Goal: Information Seeking & Learning: Learn about a topic

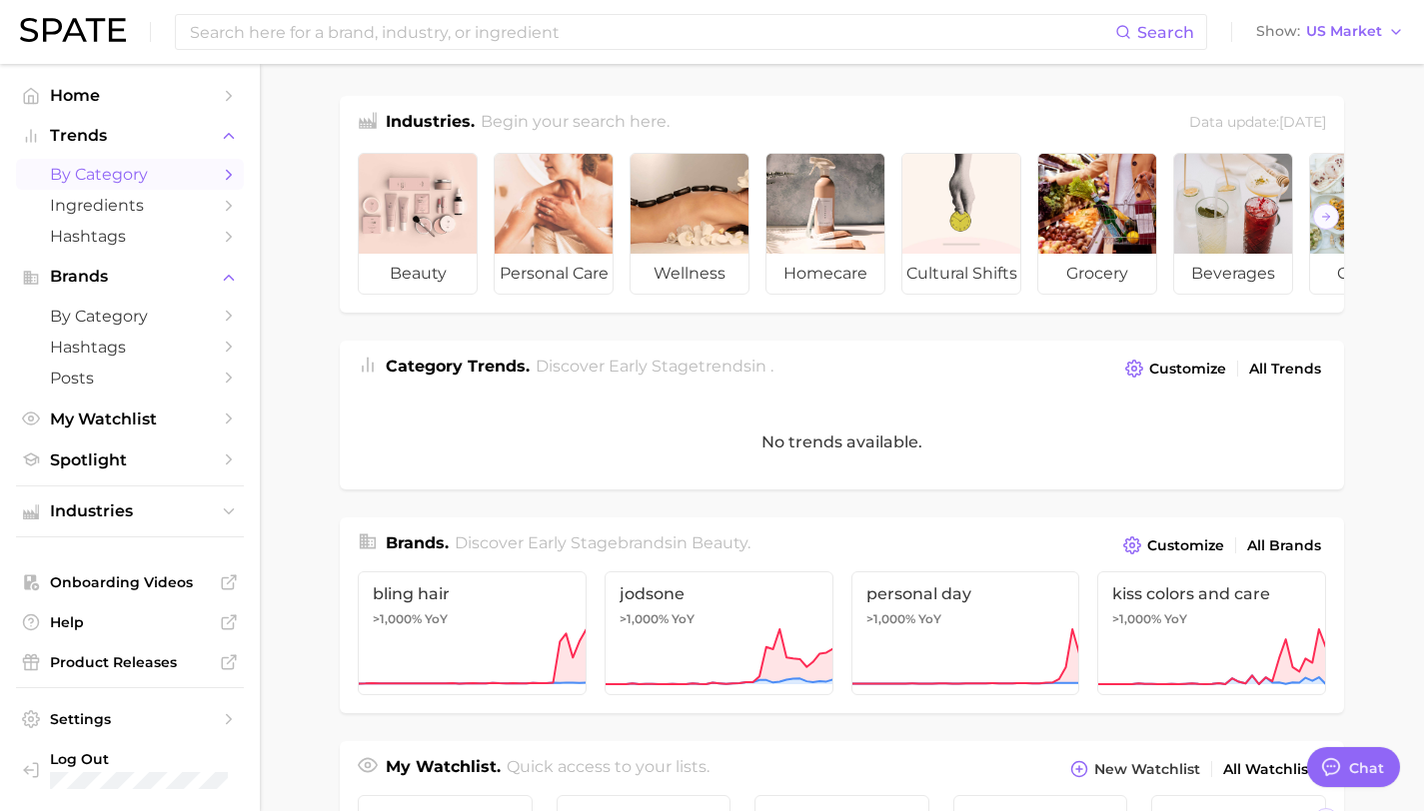
click at [157, 176] on span "by Category" at bounding box center [130, 174] width 160 height 19
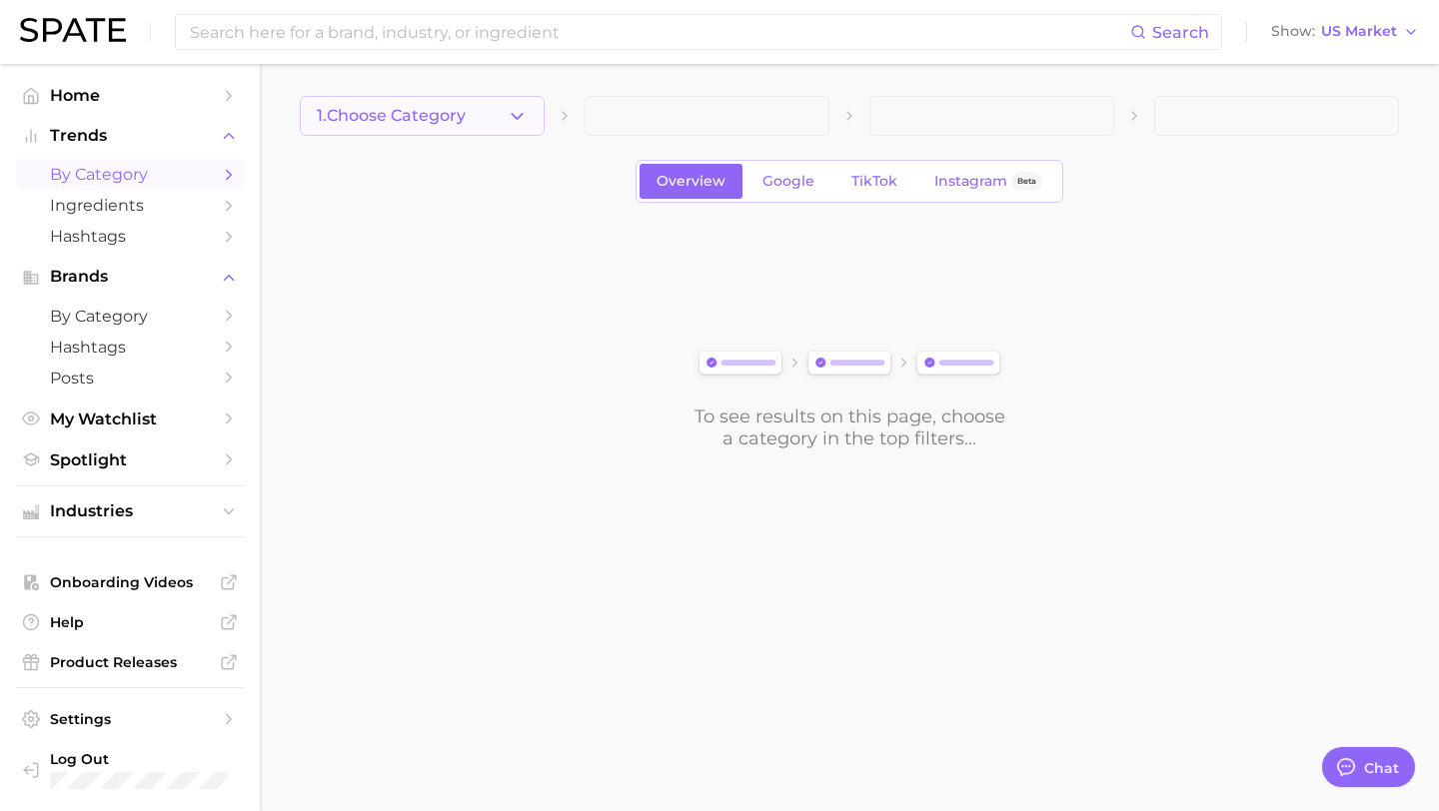
click at [452, 129] on button "1. Choose Category" at bounding box center [422, 116] width 245 height 40
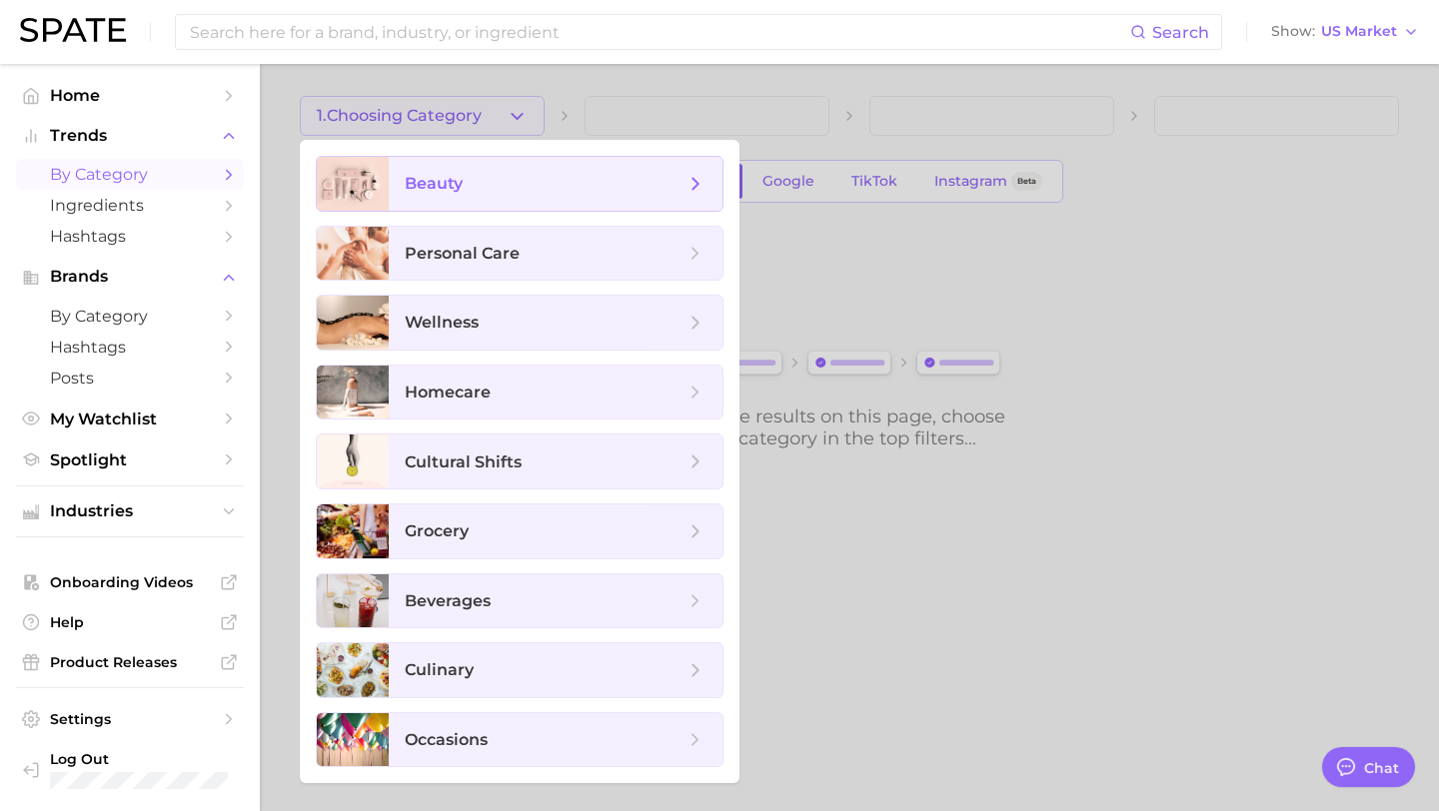
click at [471, 176] on span "beauty" at bounding box center [545, 184] width 280 height 22
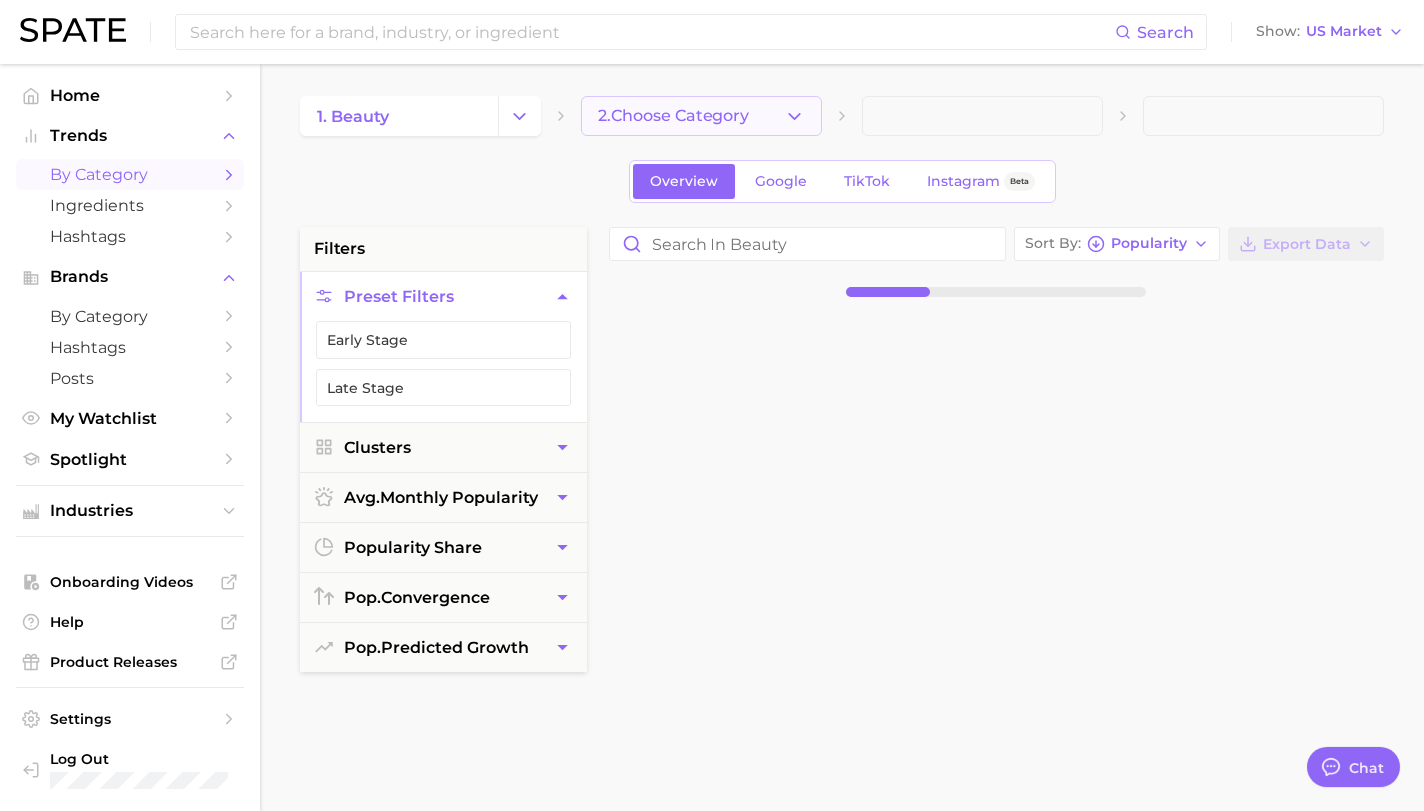
click at [722, 116] on span "2. Choose Category" at bounding box center [673, 116] width 152 height 18
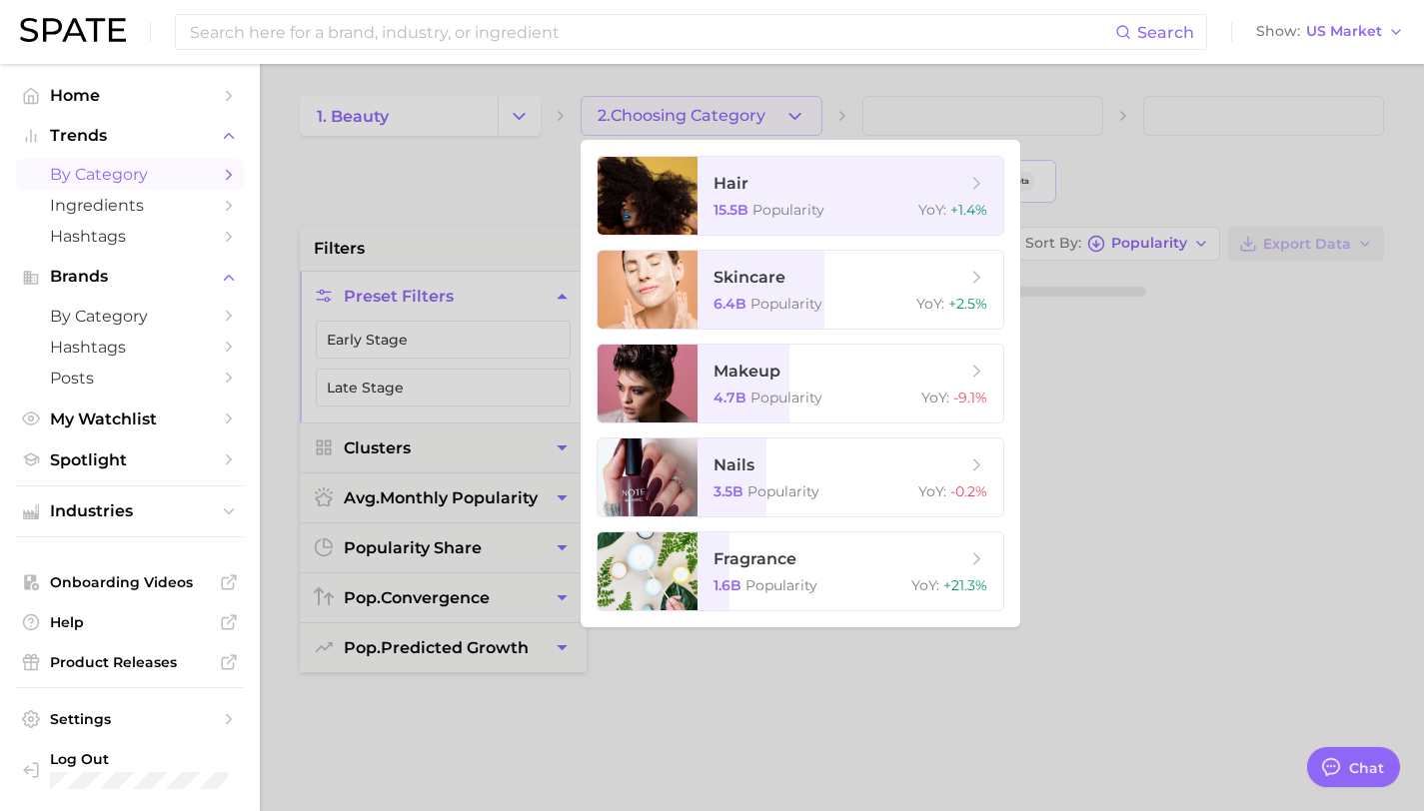
click at [414, 215] on div at bounding box center [712, 405] width 1424 height 811
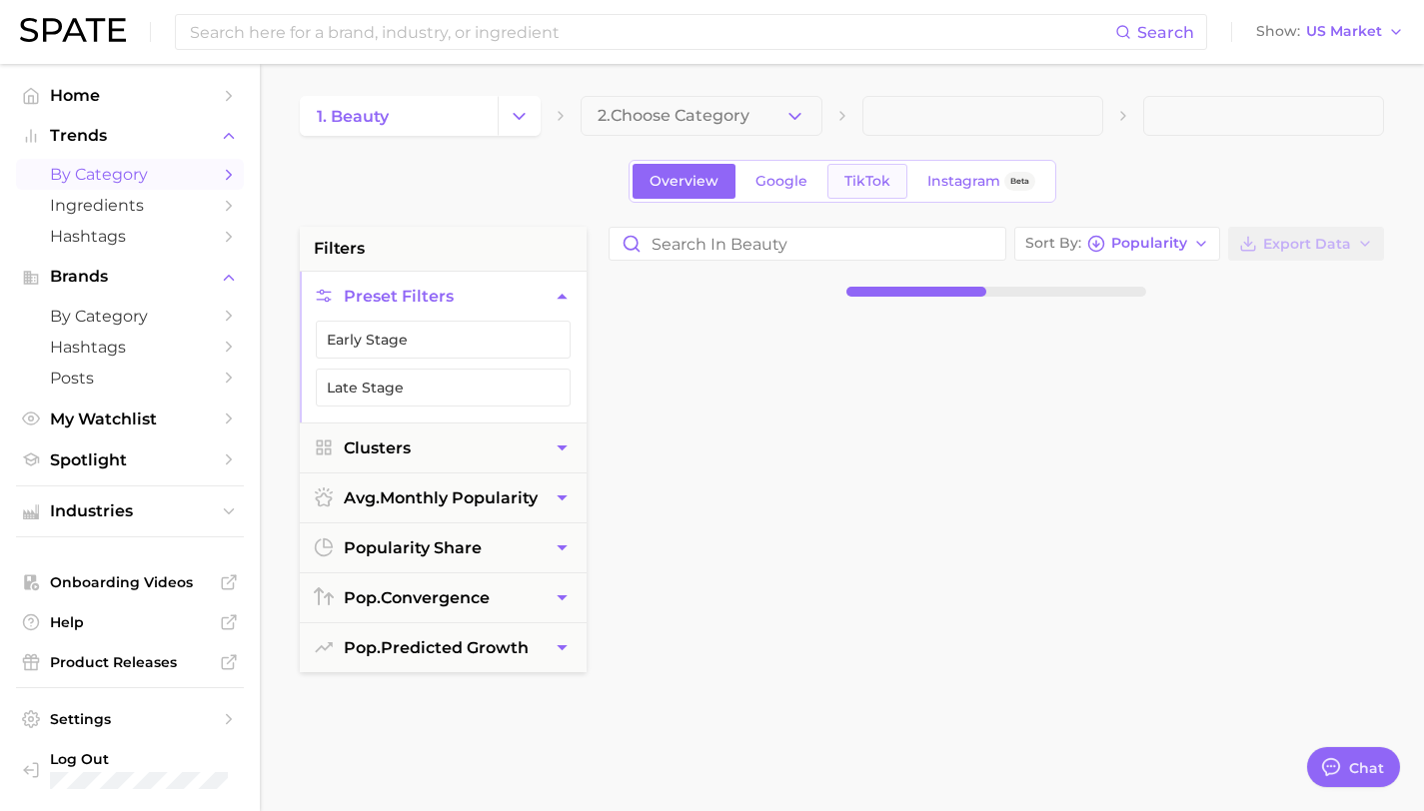
click at [876, 171] on link "TikTok" at bounding box center [867, 181] width 80 height 35
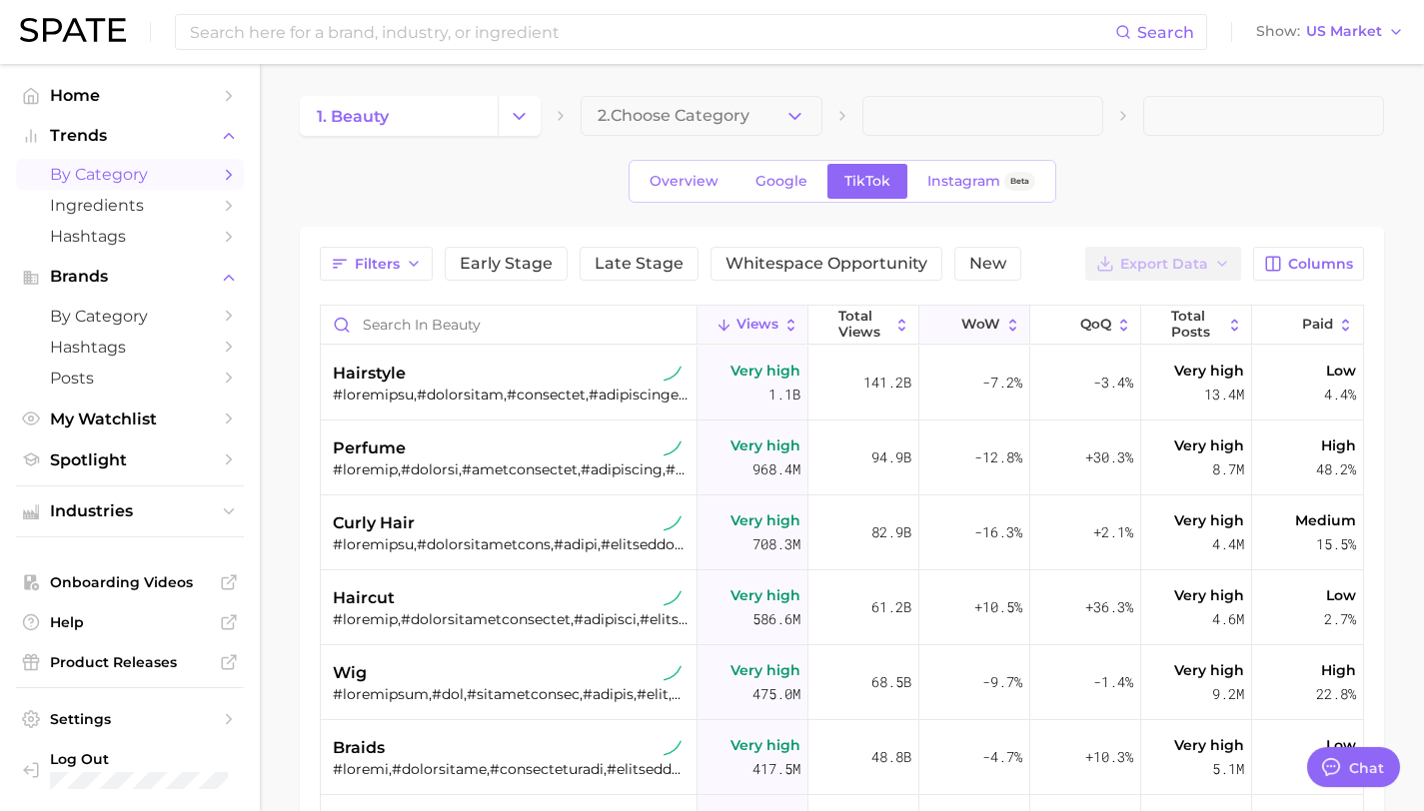
click at [972, 330] on span "WoW" at bounding box center [980, 325] width 39 height 16
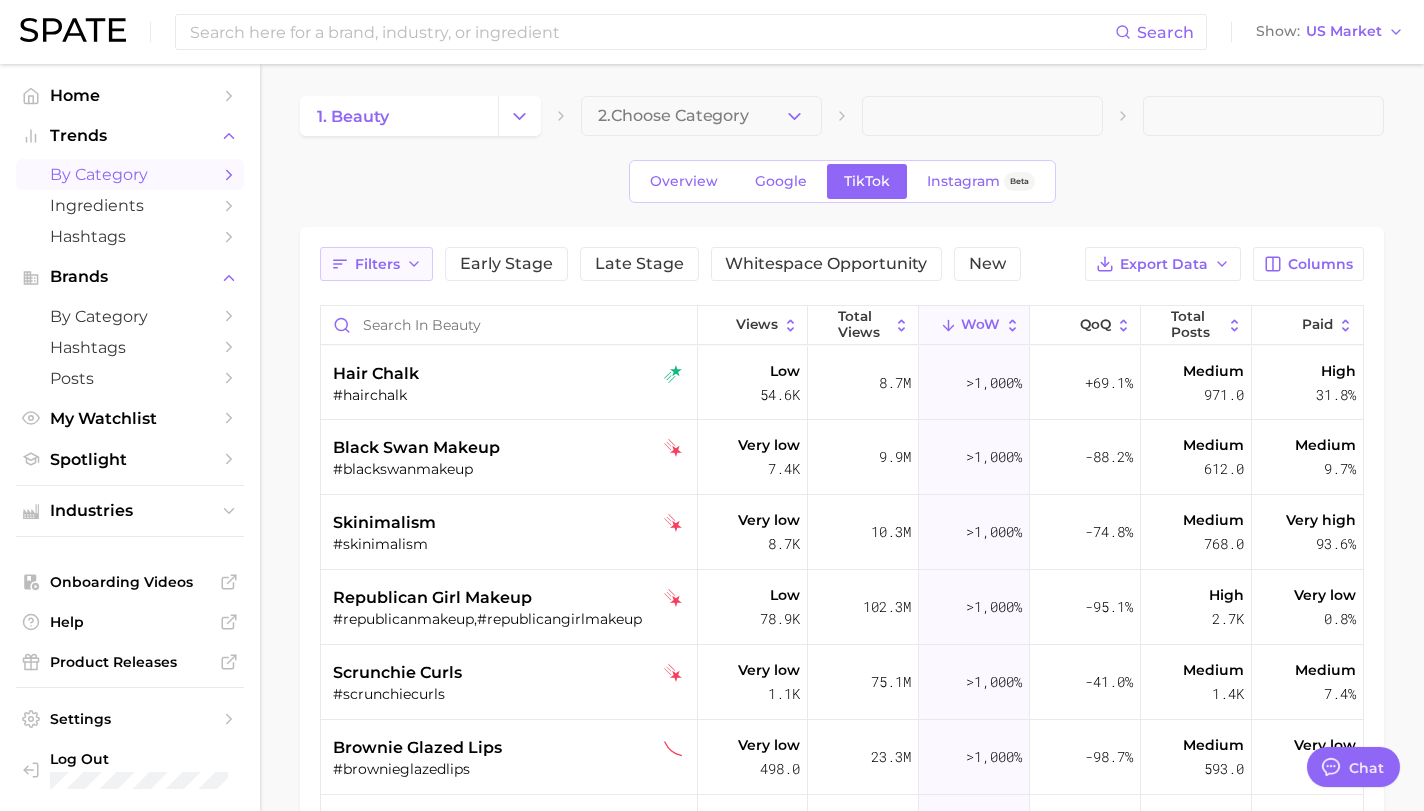
click at [353, 277] on button "Filters" at bounding box center [376, 264] width 113 height 34
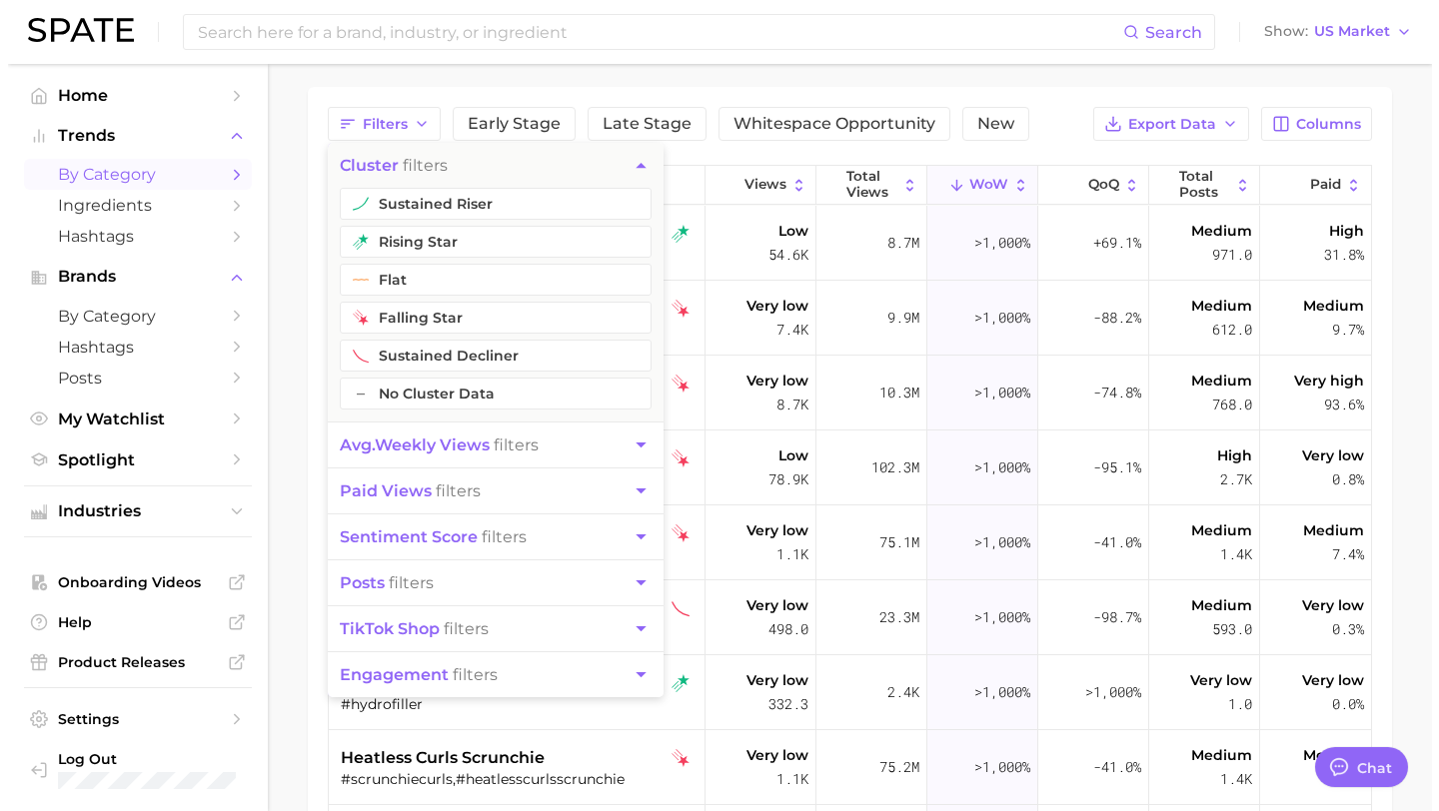
scroll to position [144, 0]
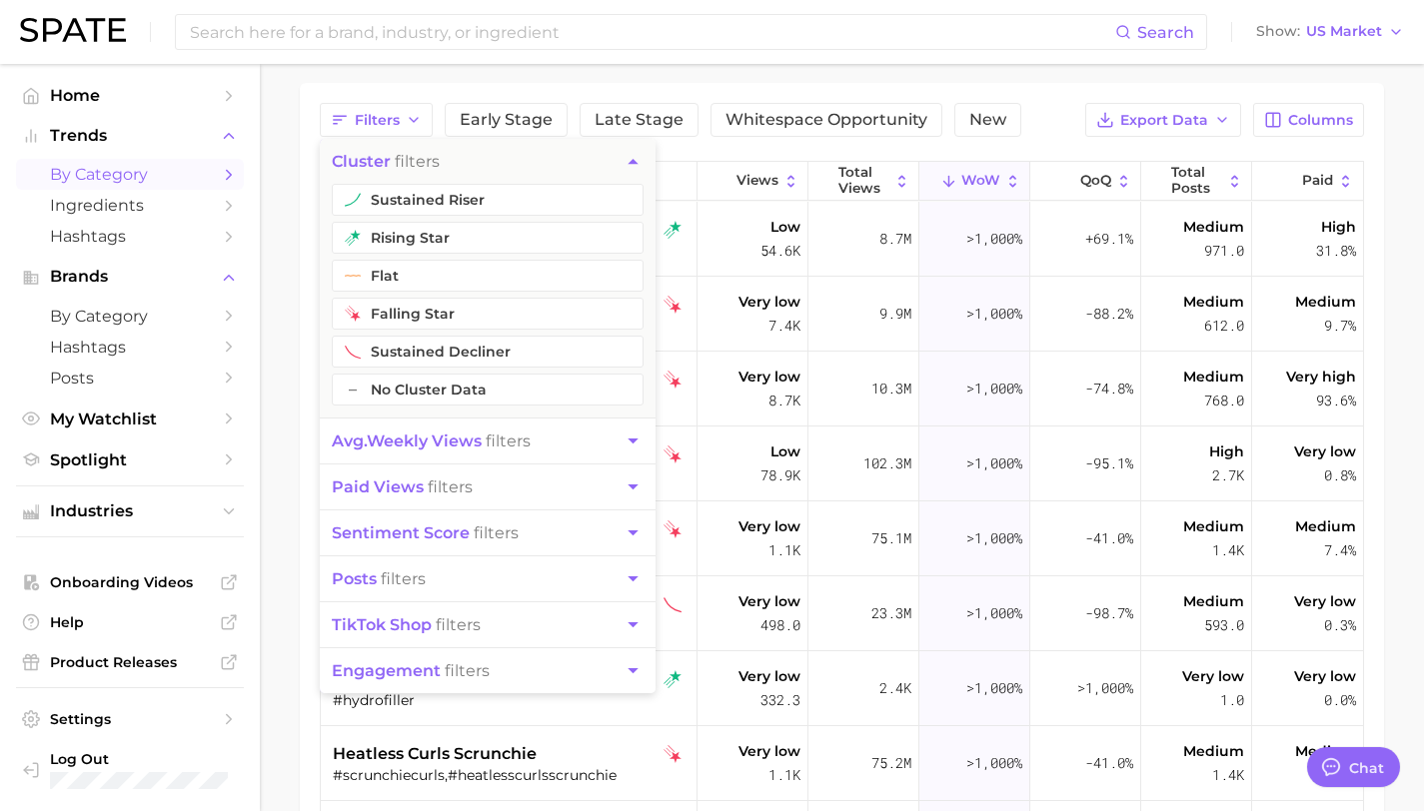
click at [433, 440] on span "avg. weekly views" at bounding box center [407, 441] width 150 height 19
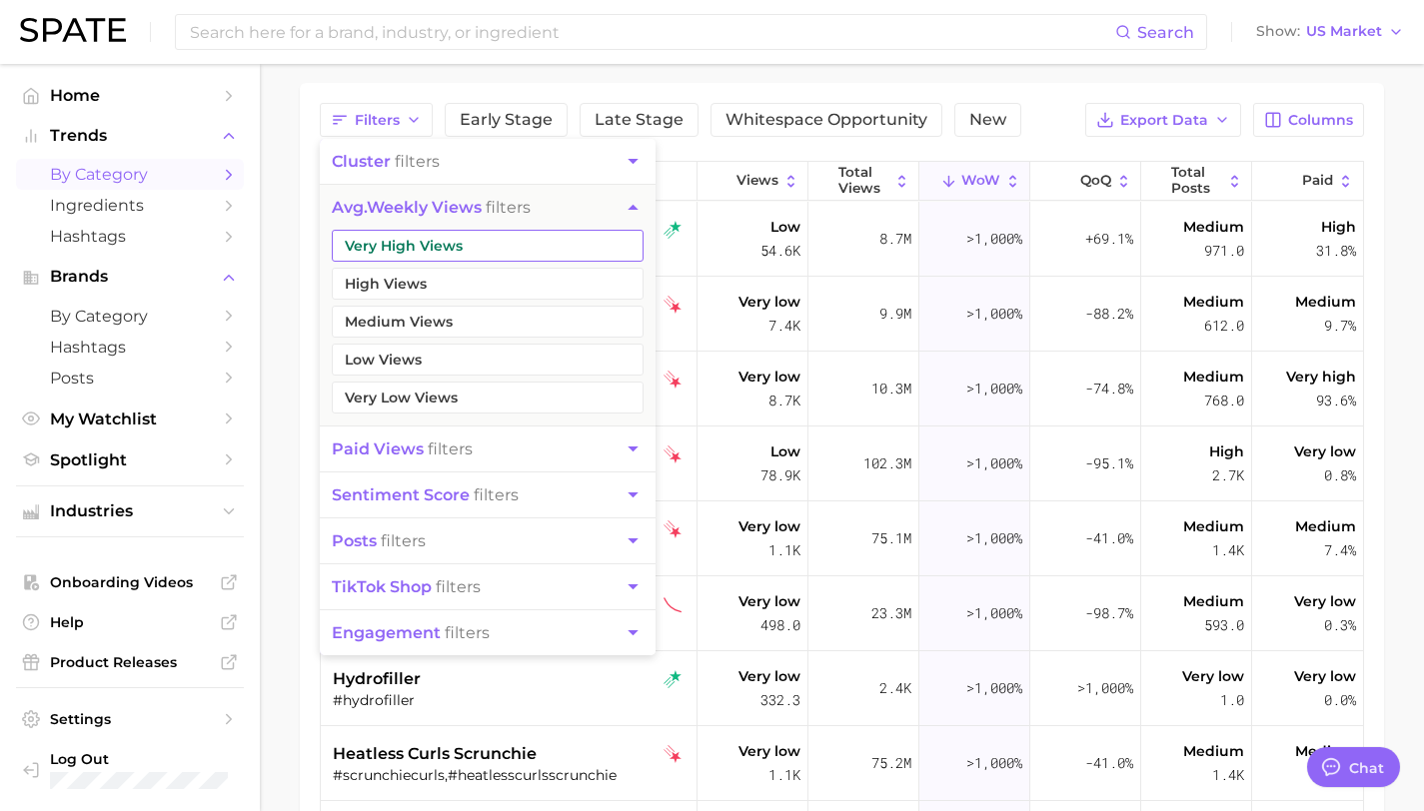
click at [419, 254] on button "Very High Views" at bounding box center [488, 246] width 312 height 32
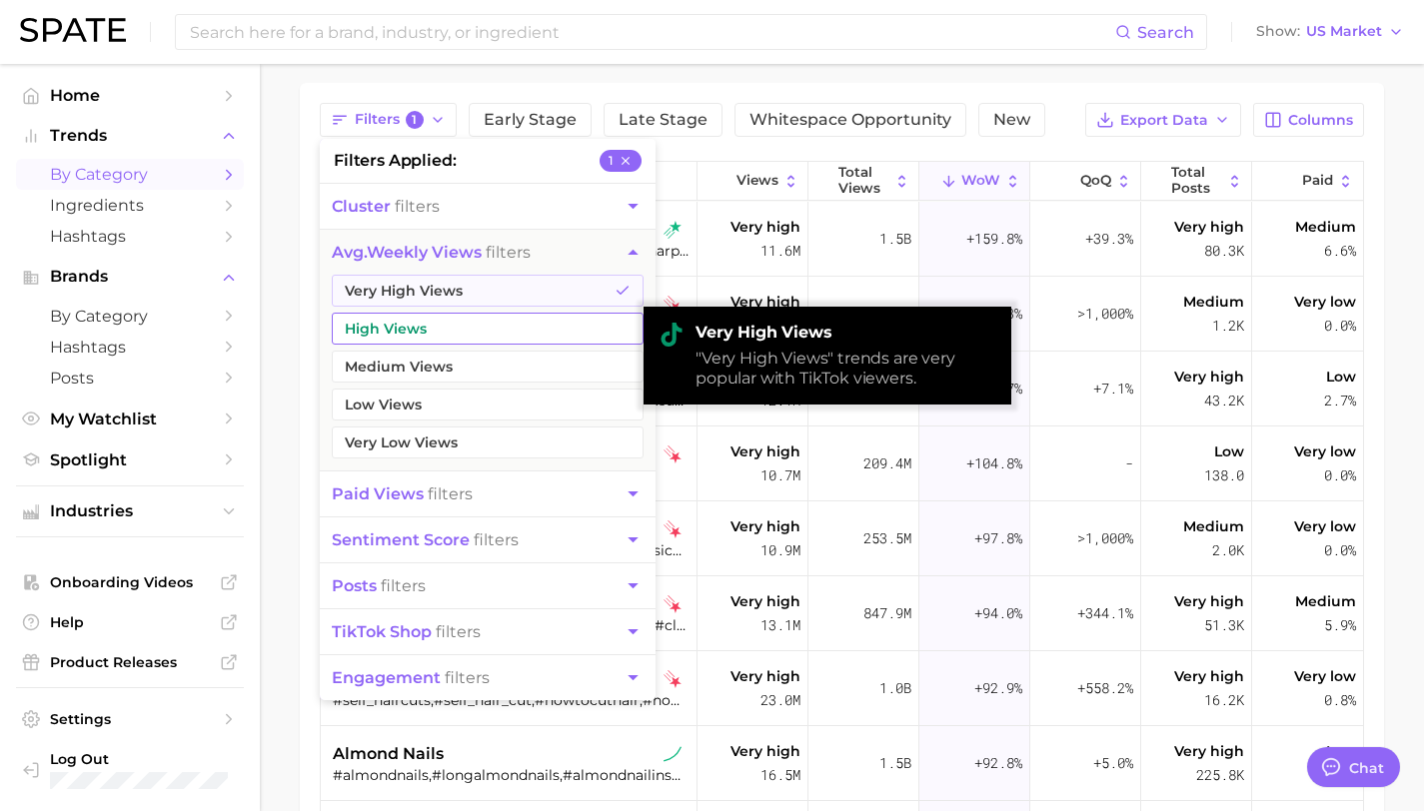
click at [401, 327] on button "High Views" at bounding box center [488, 329] width 312 height 32
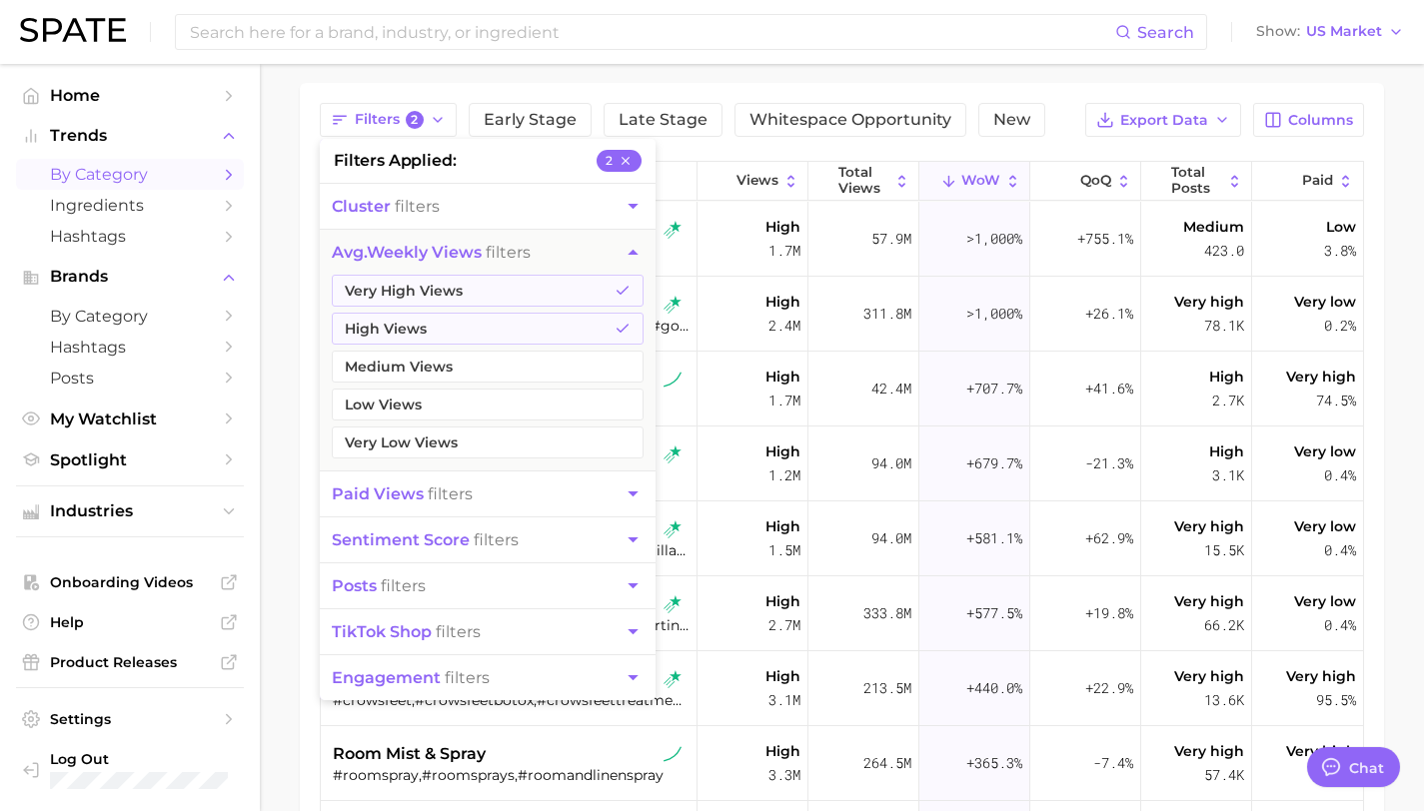
click at [1049, 77] on div "1. beauty 2. Choose Category Overview Google TikTok Instagram Beta Filters 2 fi…" at bounding box center [842, 472] width 1084 height 1040
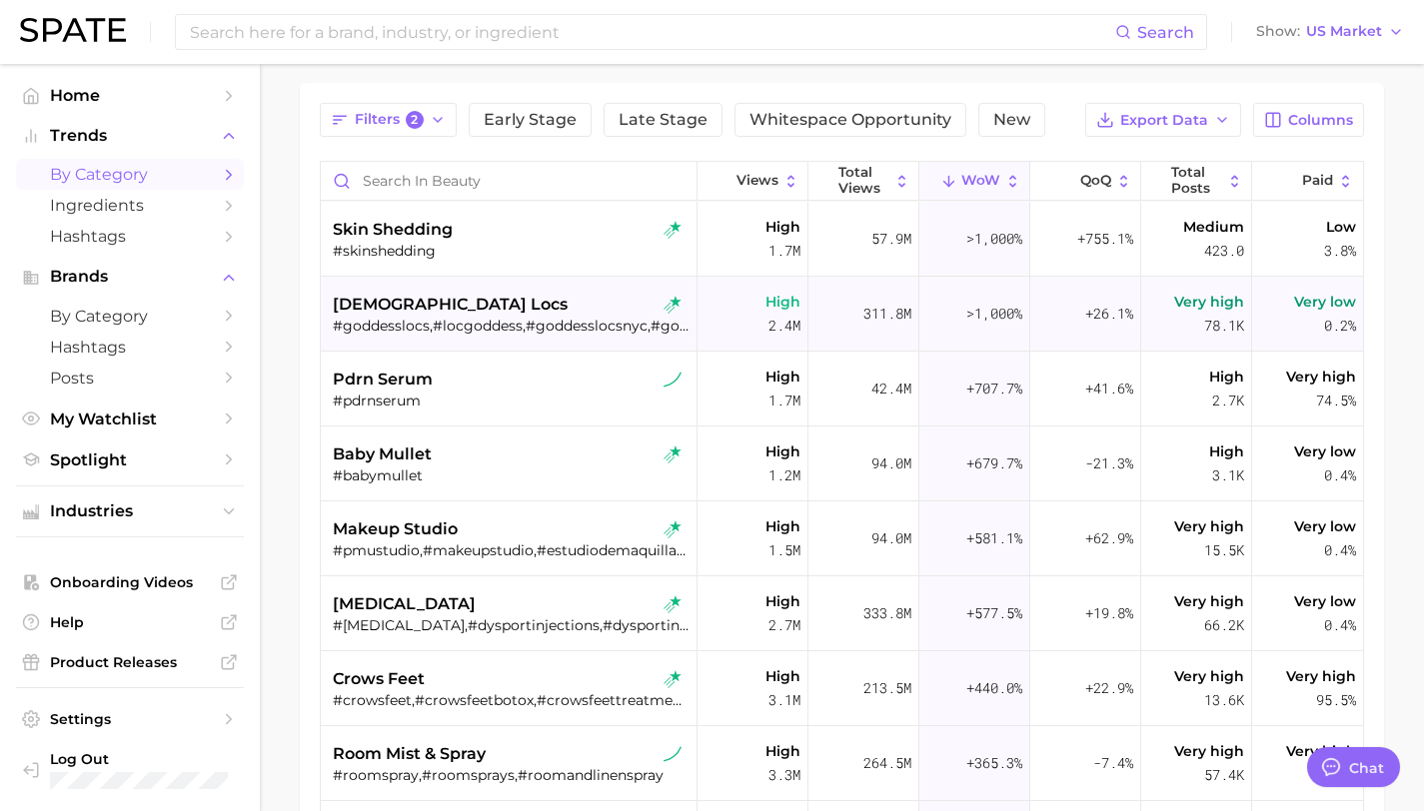
click at [641, 326] on div "#goddesslocs,#locgoddess,#goddesslocsnyc,#goddesslocextensions,#houstongoddessl…" at bounding box center [511, 326] width 357 height 18
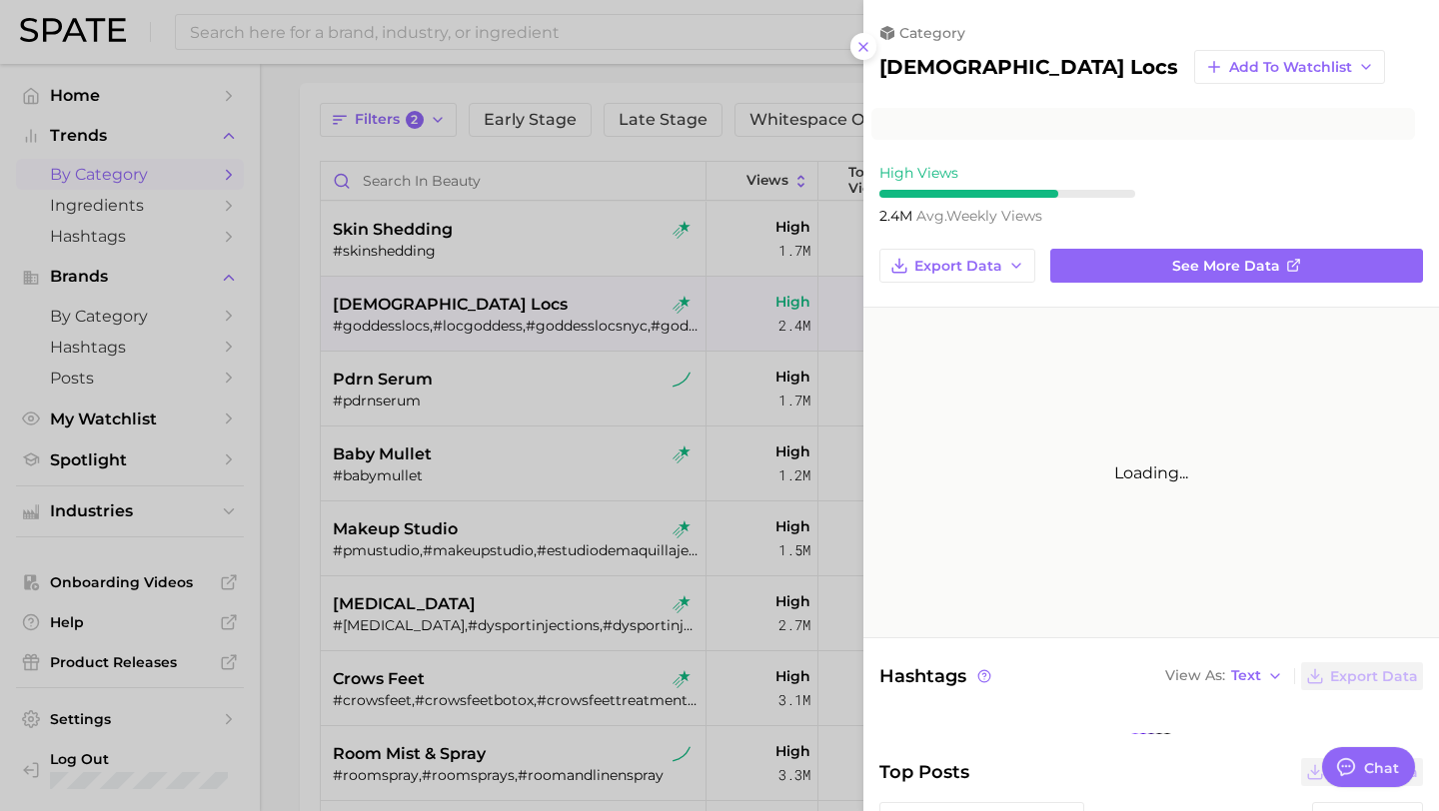
type textarea "x"
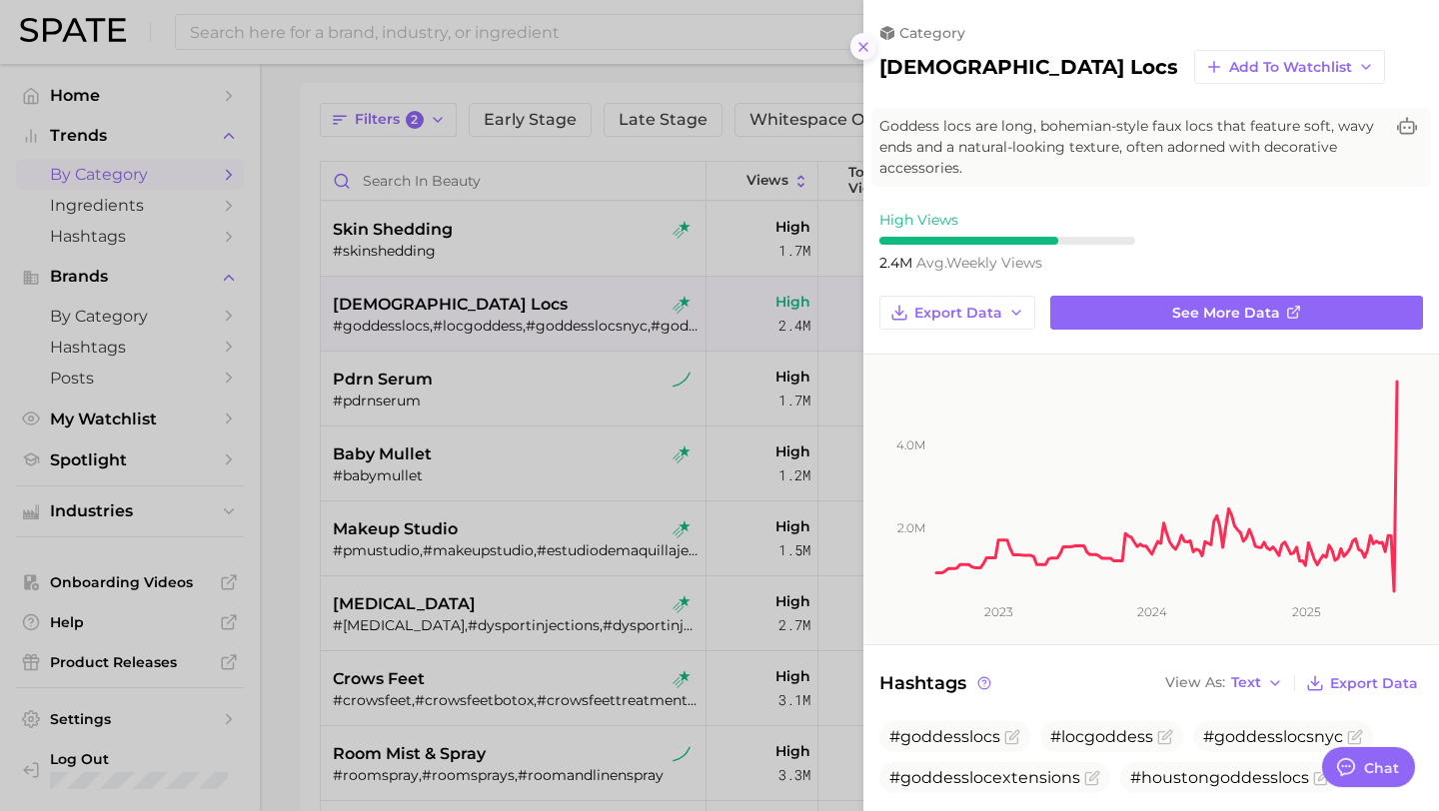
click at [868, 45] on icon at bounding box center [863, 47] width 16 height 16
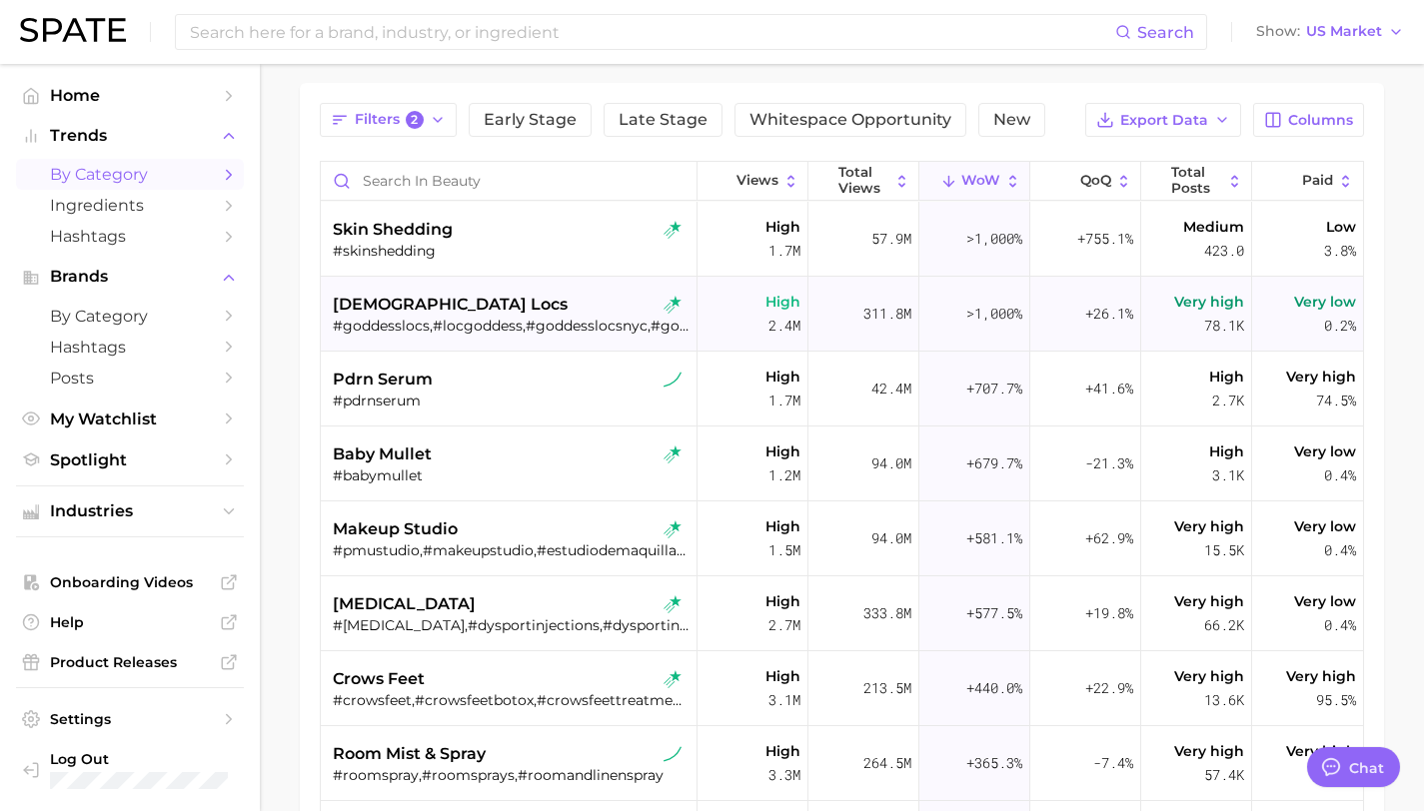
drag, startPoint x: 645, startPoint y: 327, endPoint x: 468, endPoint y: 328, distance: 177.9
click at [468, 328] on div "#goddesslocs,#locgoddess,#goddesslocsnyc,#goddesslocextensions,#houstongoddessl…" at bounding box center [511, 326] width 357 height 18
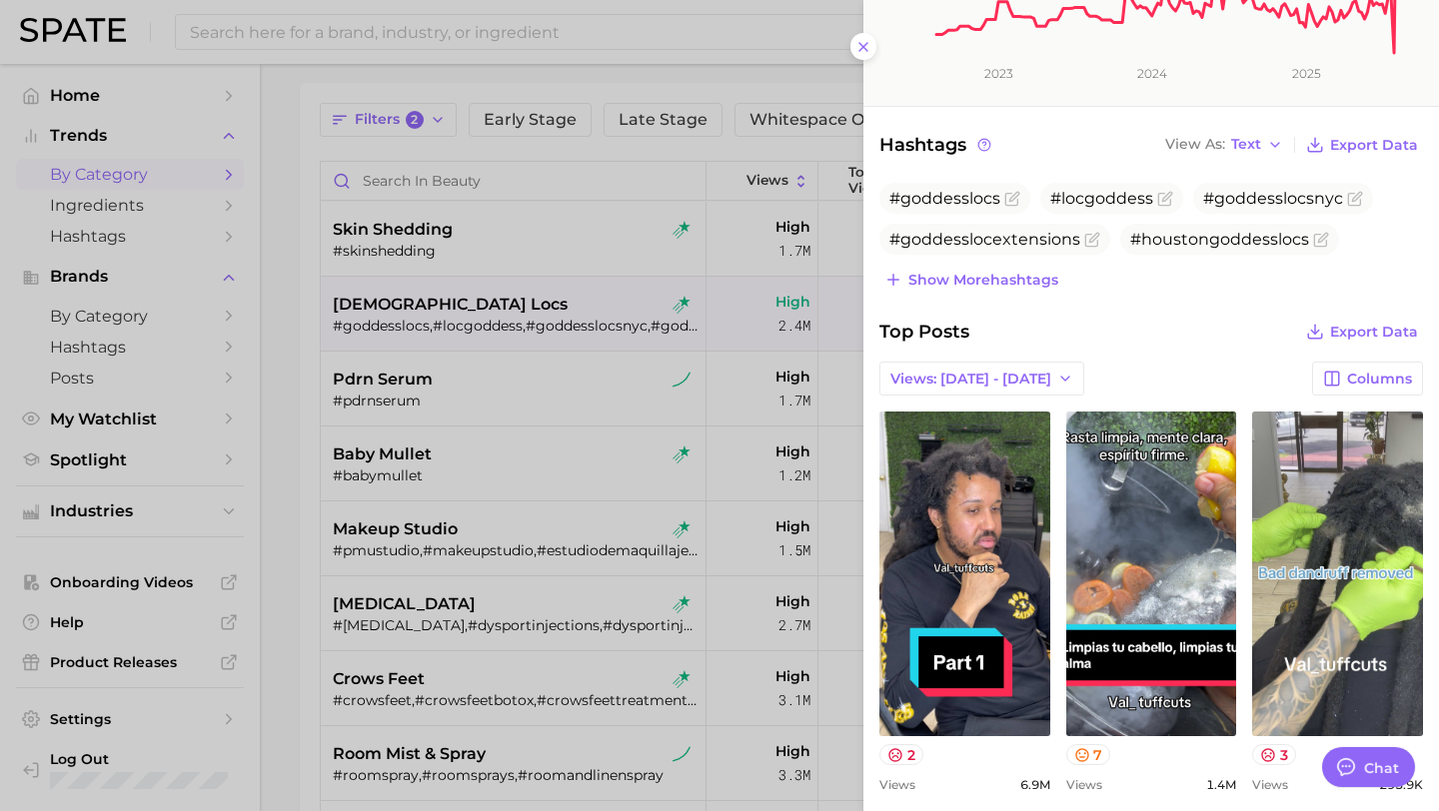
scroll to position [636, 0]
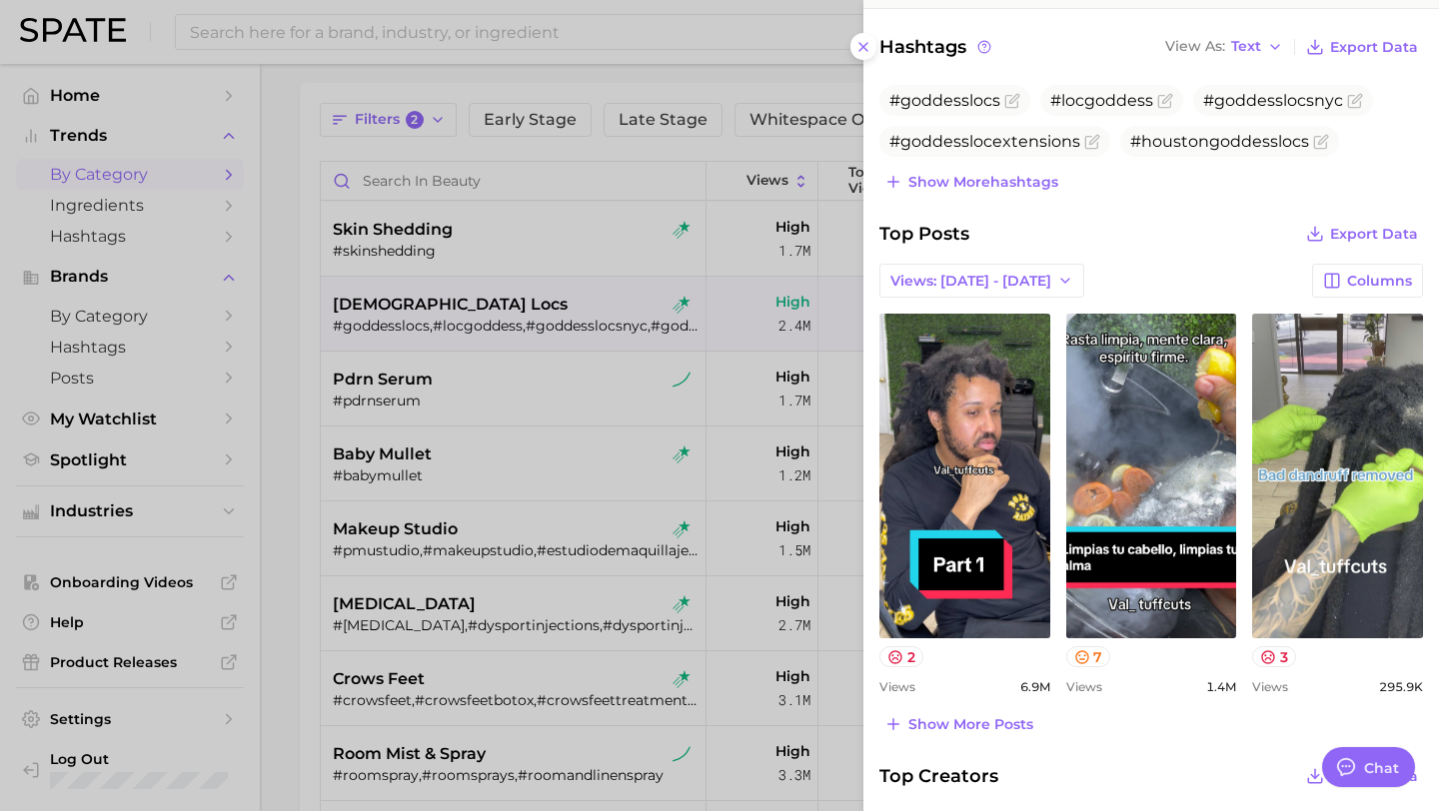
click at [595, 385] on div at bounding box center [719, 405] width 1439 height 811
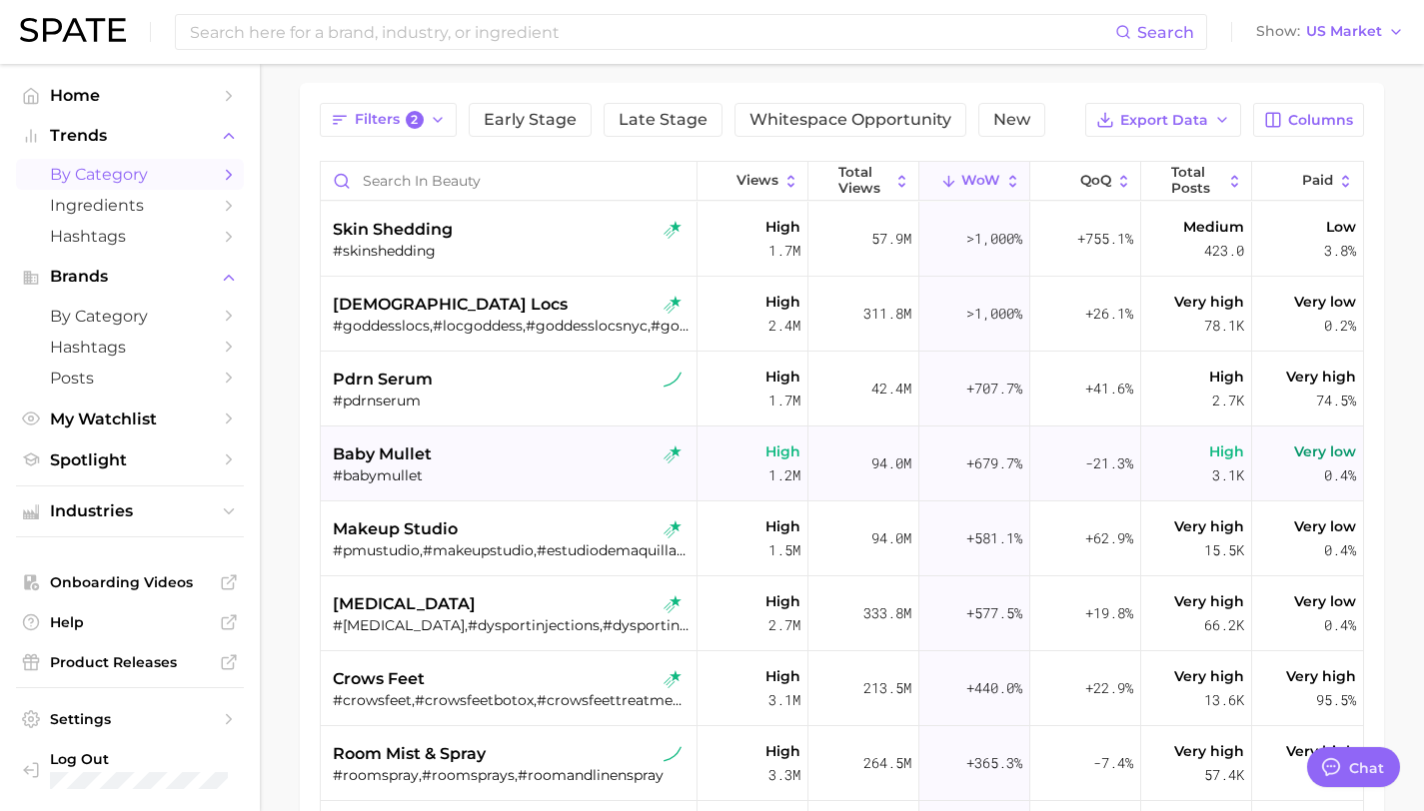
click at [568, 465] on div "baby mullet" at bounding box center [511, 455] width 357 height 24
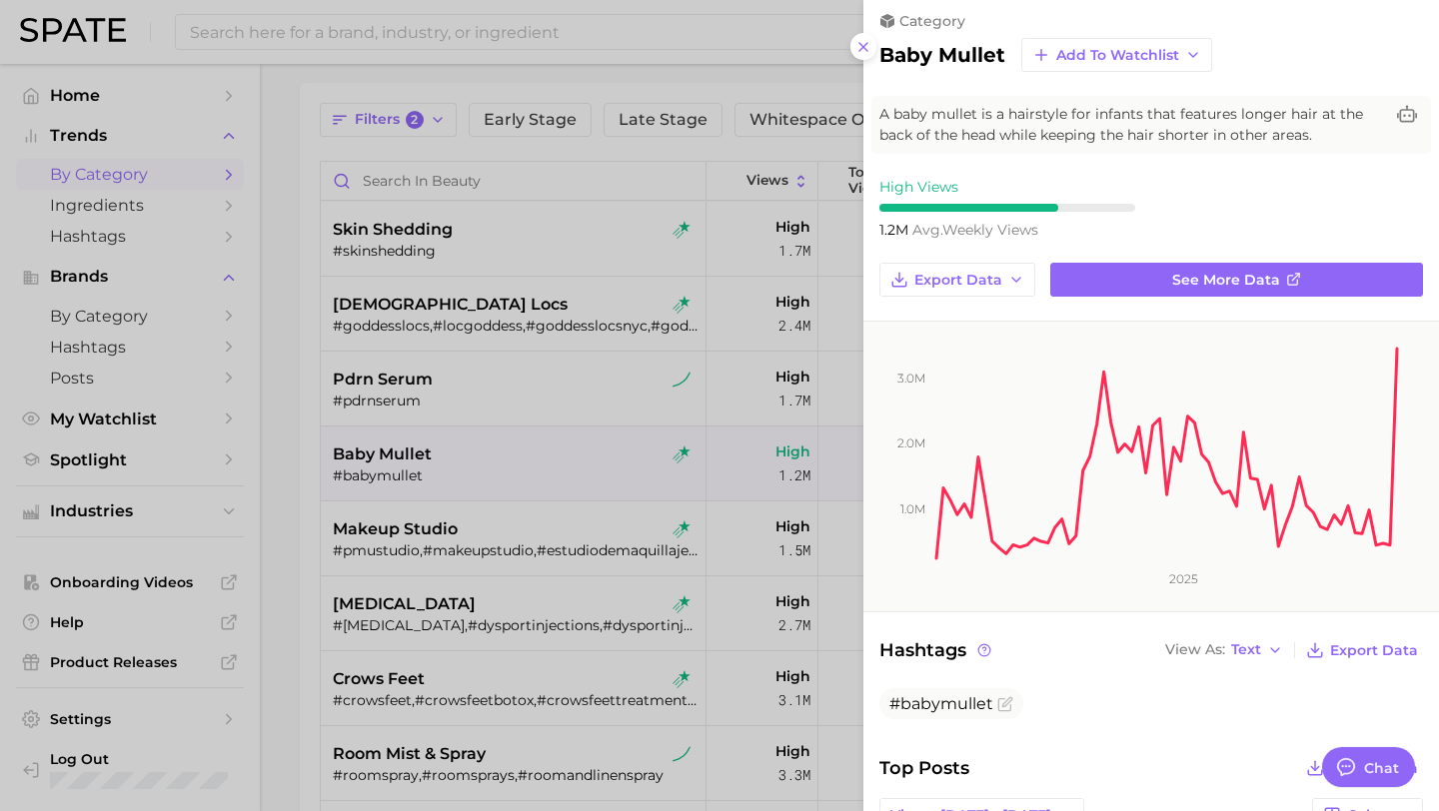
scroll to position [14, 0]
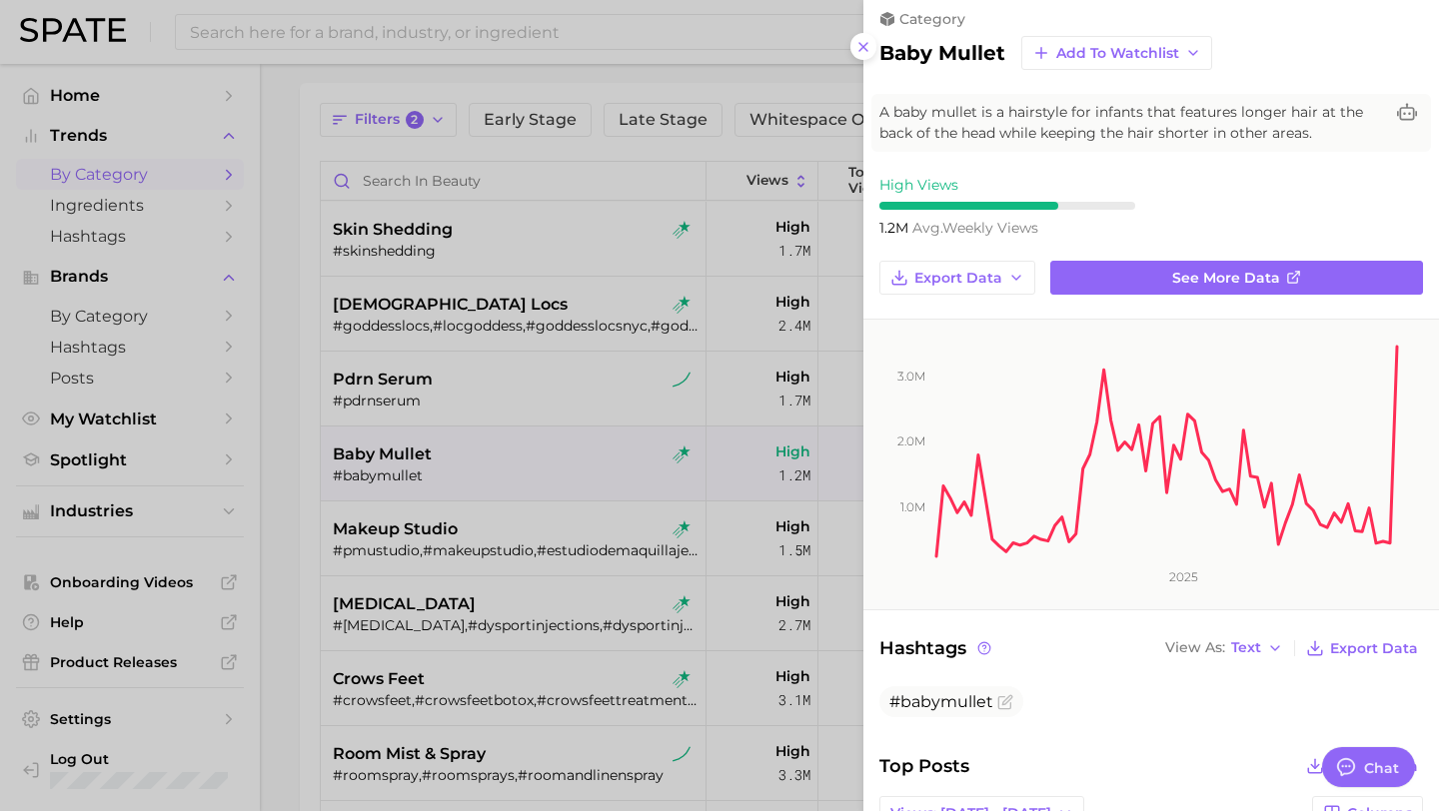
click at [574, 507] on div at bounding box center [719, 405] width 1439 height 811
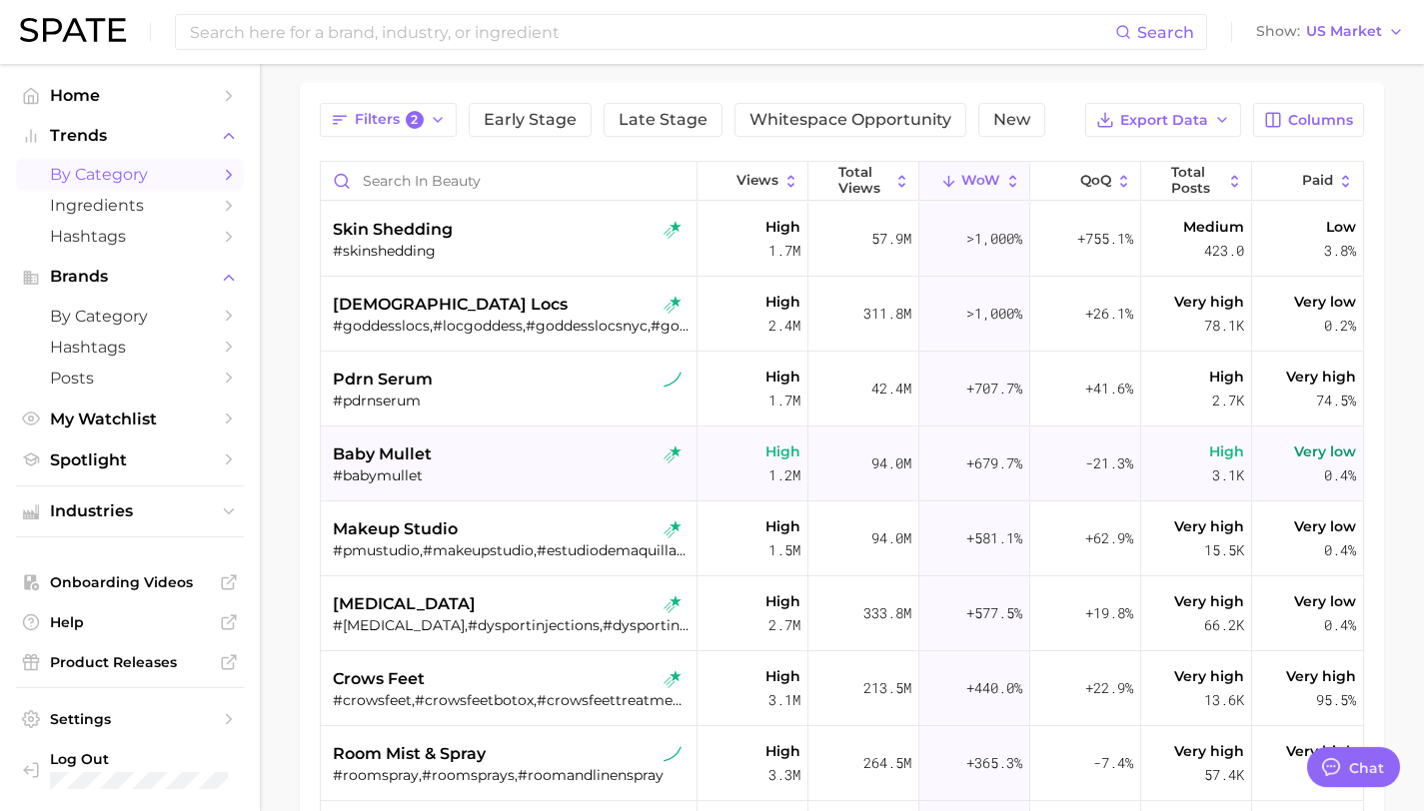
click at [370, 454] on span "baby mullet" at bounding box center [382, 455] width 99 height 24
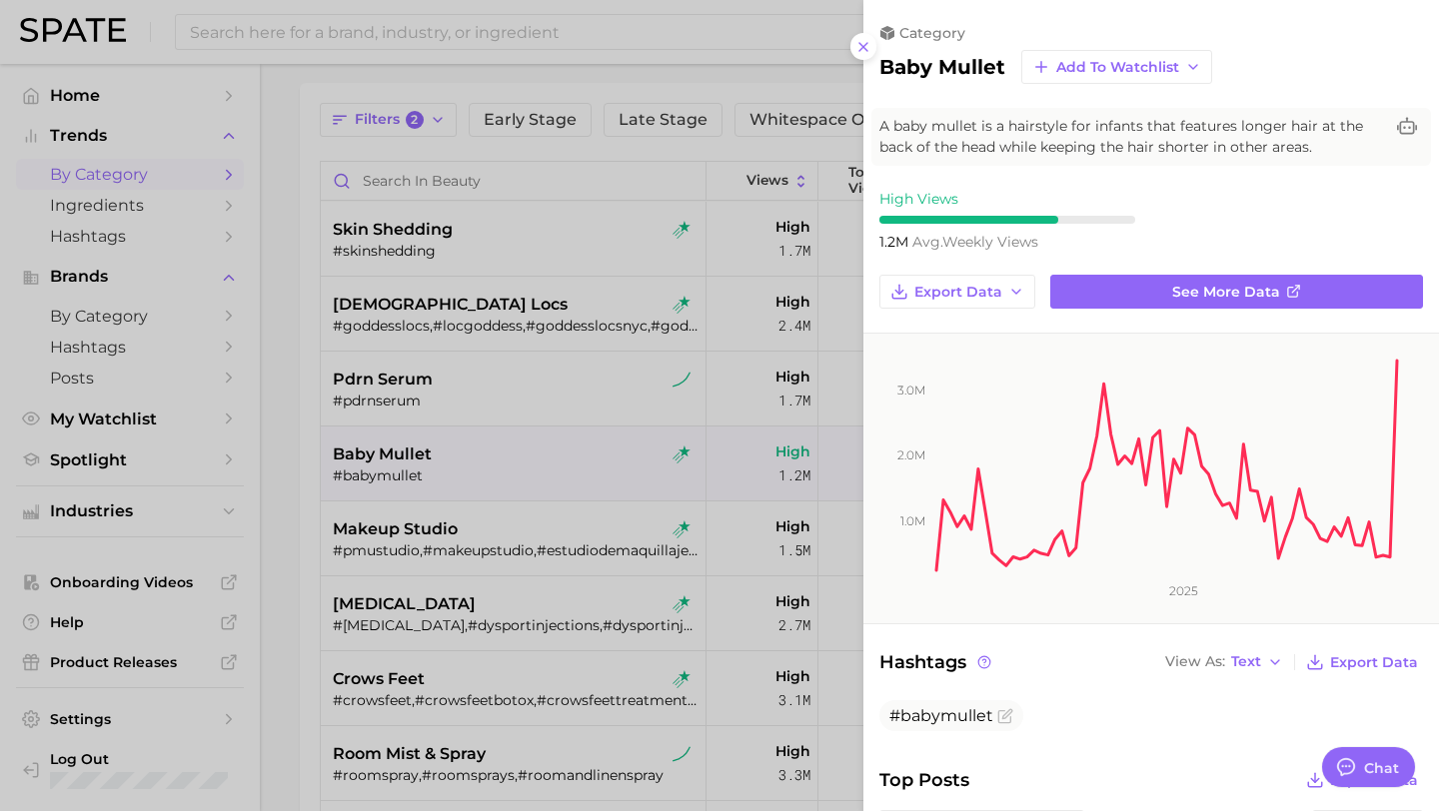
scroll to position [0, 0]
click at [1214, 284] on span "See more data" at bounding box center [1226, 292] width 108 height 17
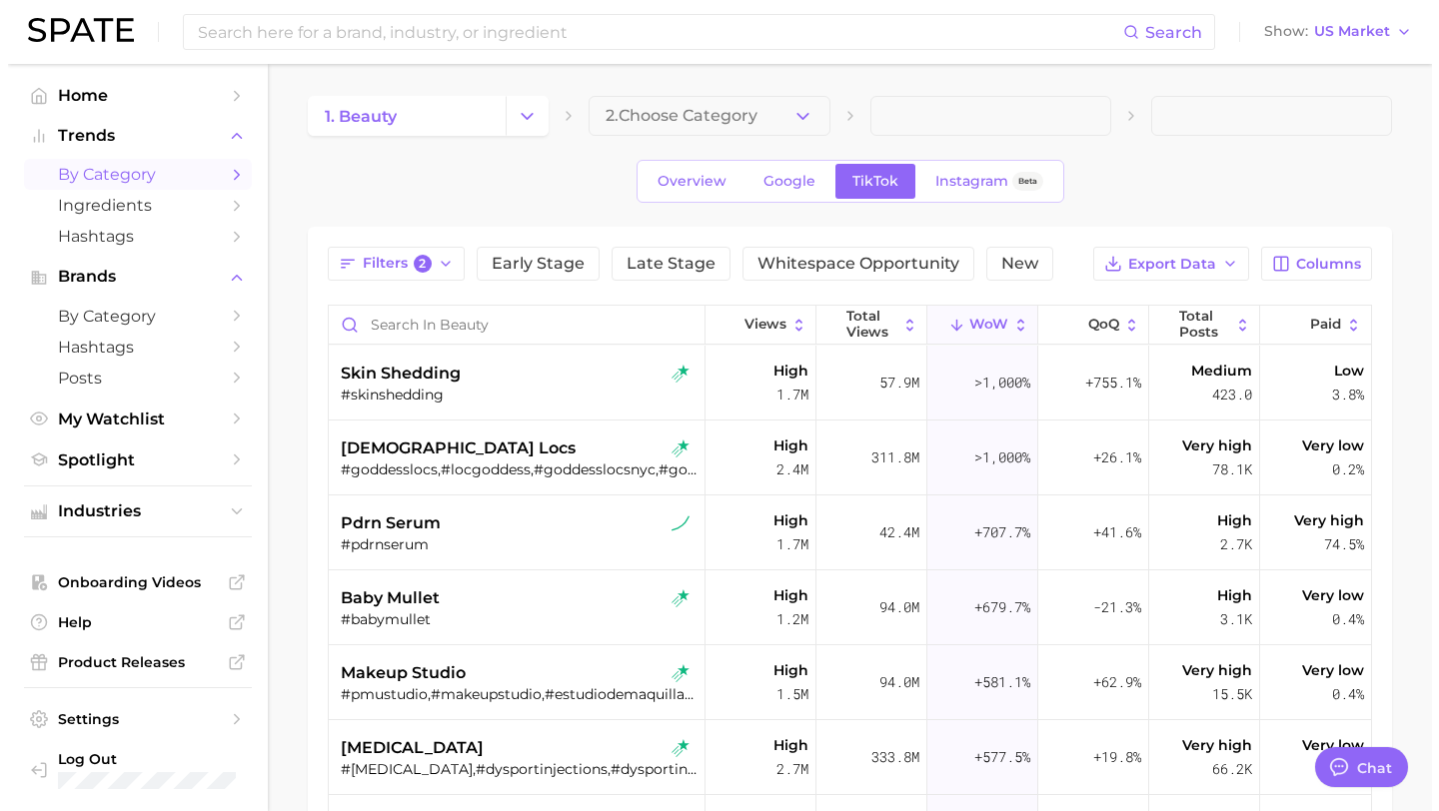
scroll to position [144, 0]
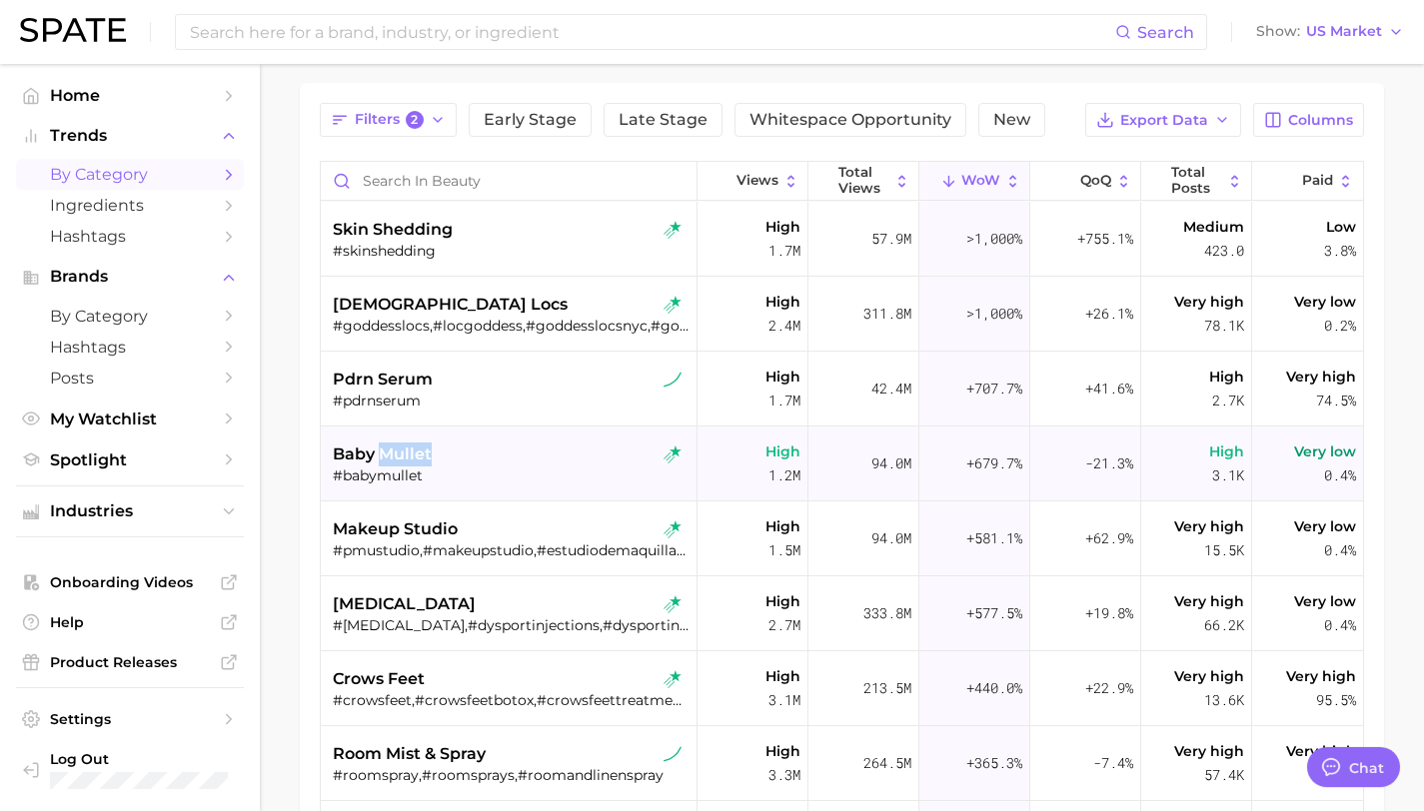
click at [475, 458] on div "baby mullet" at bounding box center [511, 455] width 357 height 24
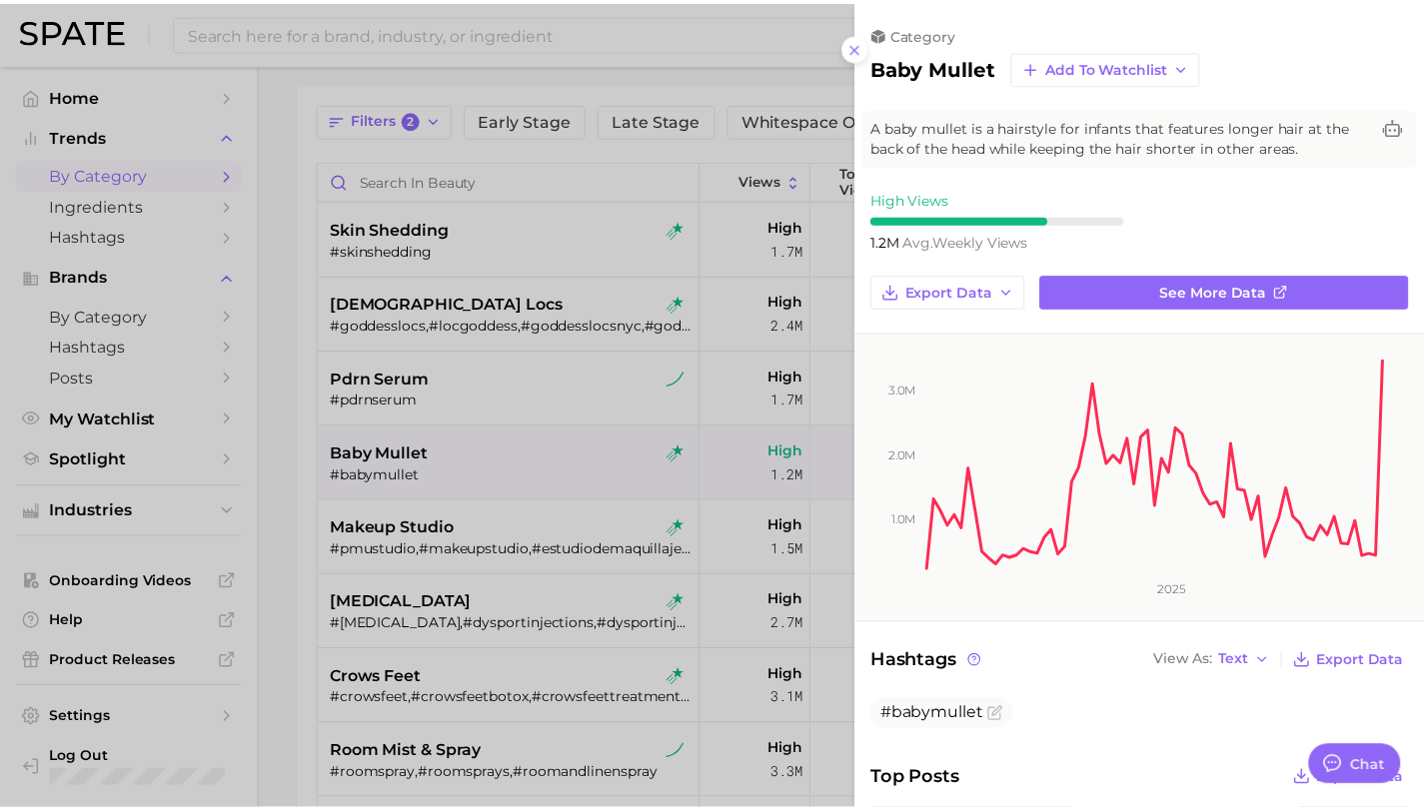
scroll to position [0, 0]
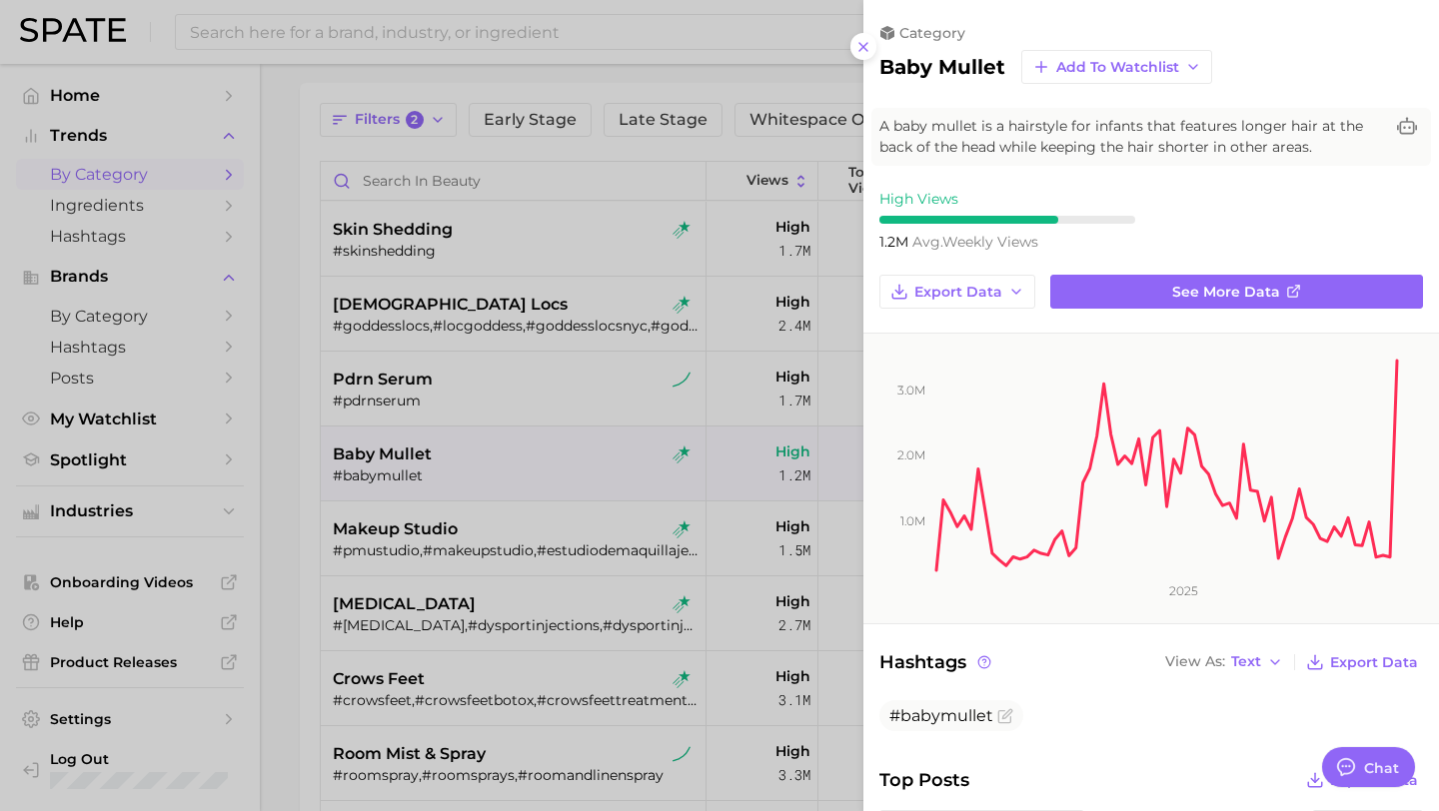
click at [554, 383] on div at bounding box center [719, 405] width 1439 height 811
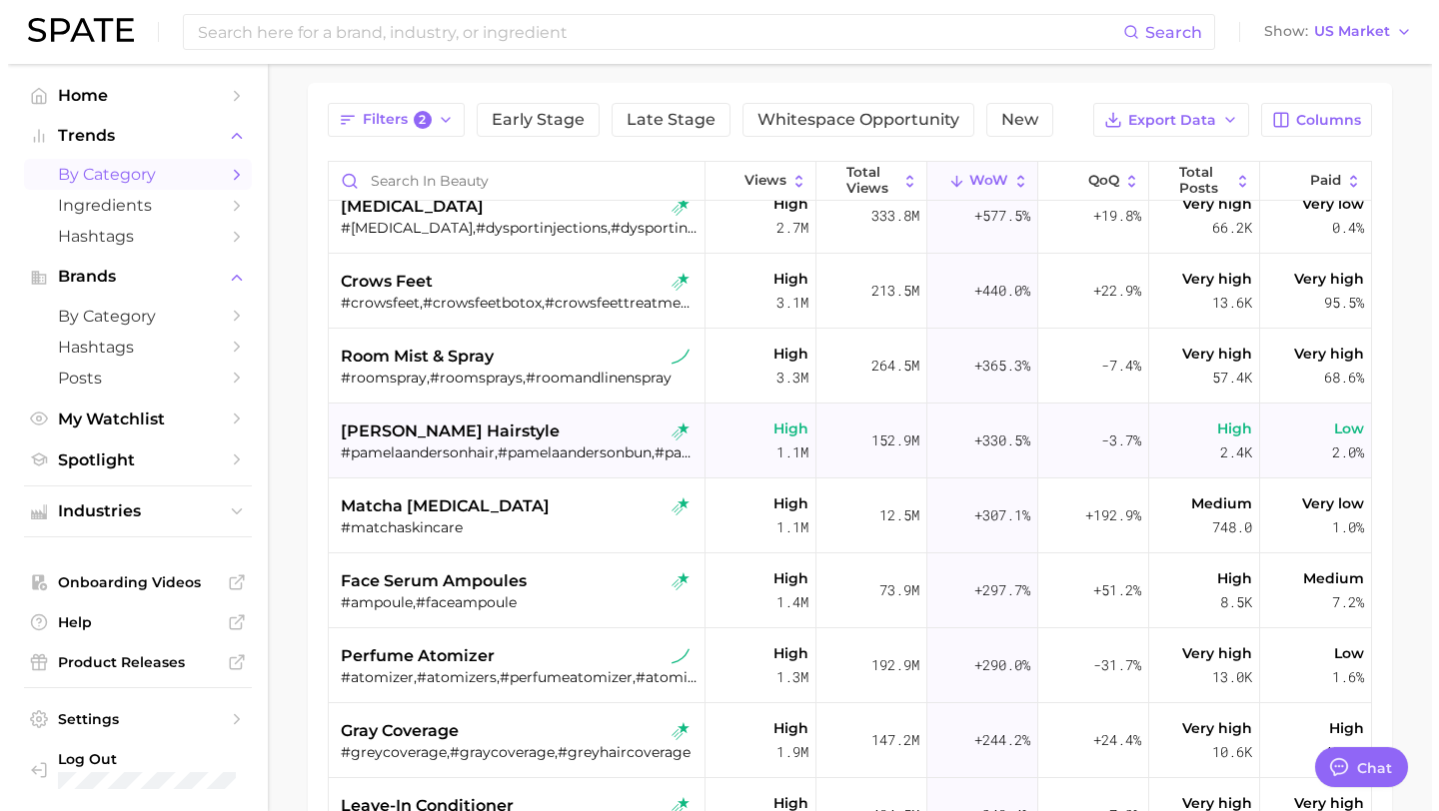
scroll to position [395, 0]
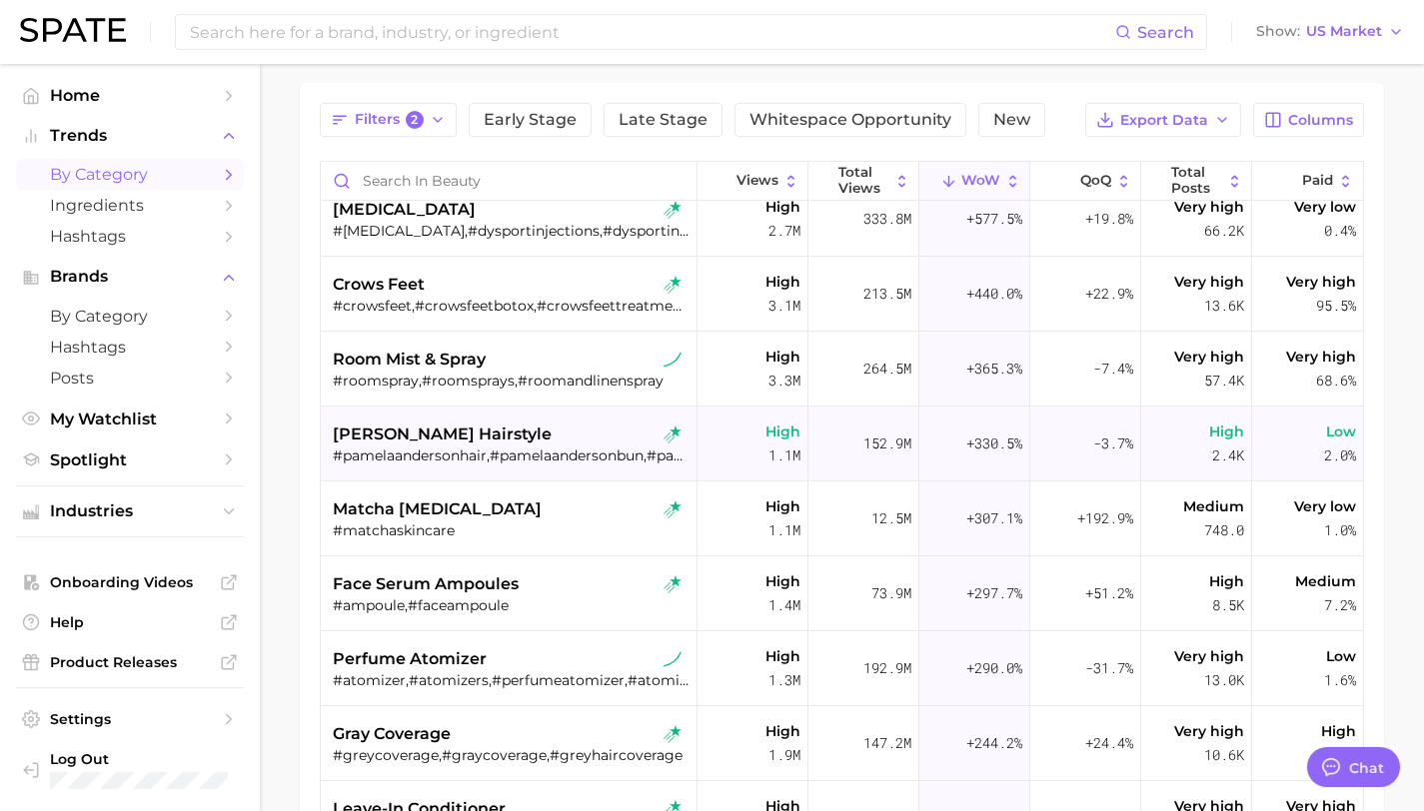
click at [558, 438] on div "[PERSON_NAME] hairstyle" at bounding box center [511, 435] width 357 height 24
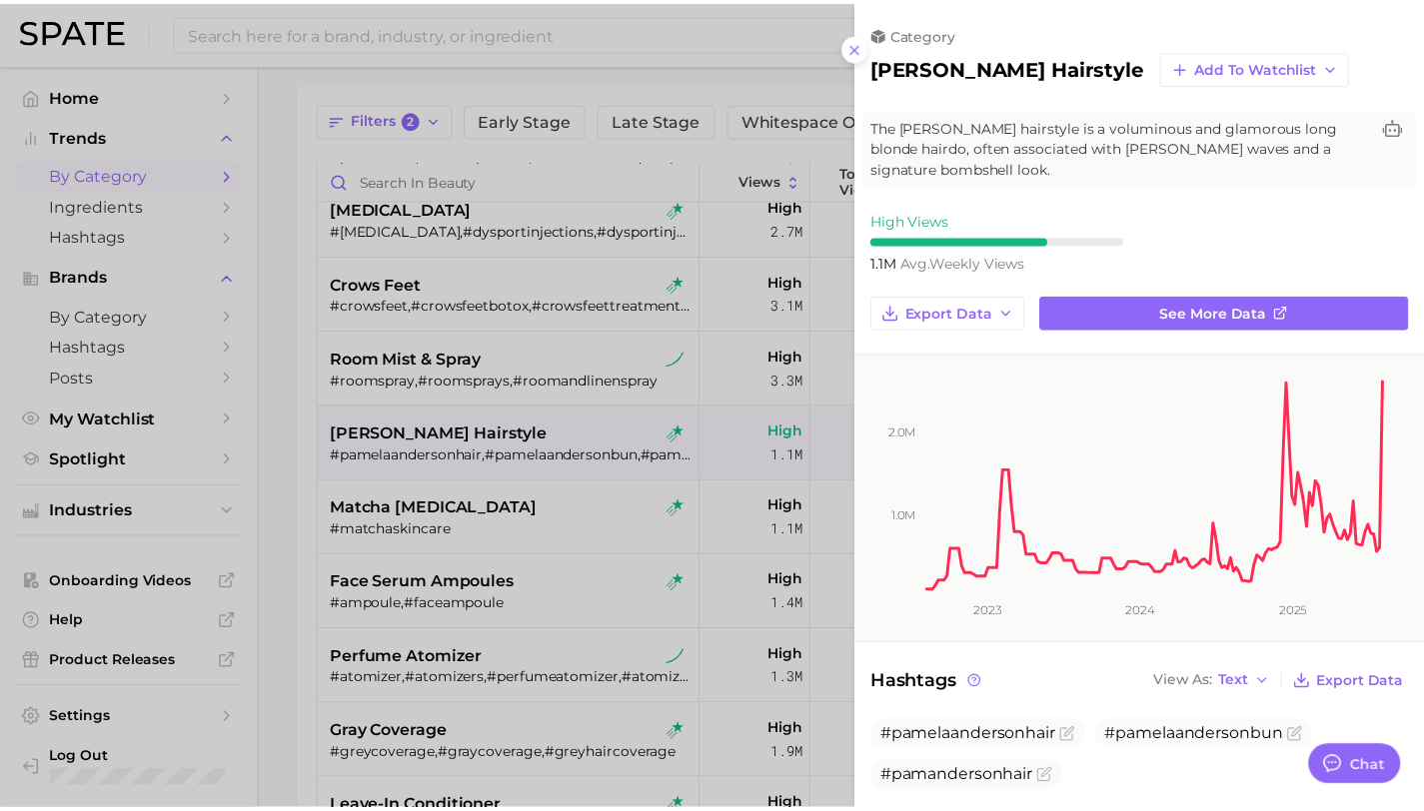
scroll to position [0, 0]
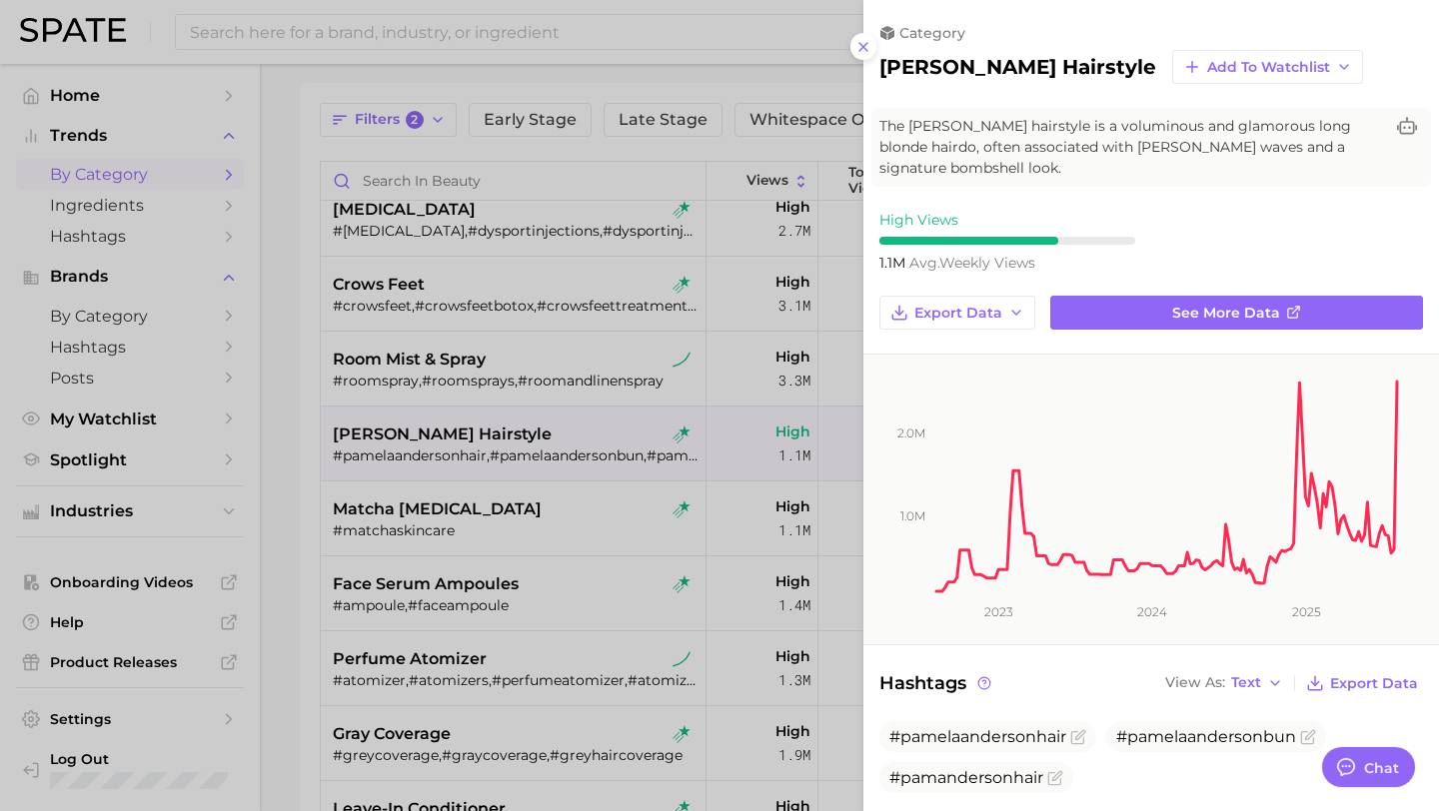
click at [469, 517] on div at bounding box center [719, 405] width 1439 height 811
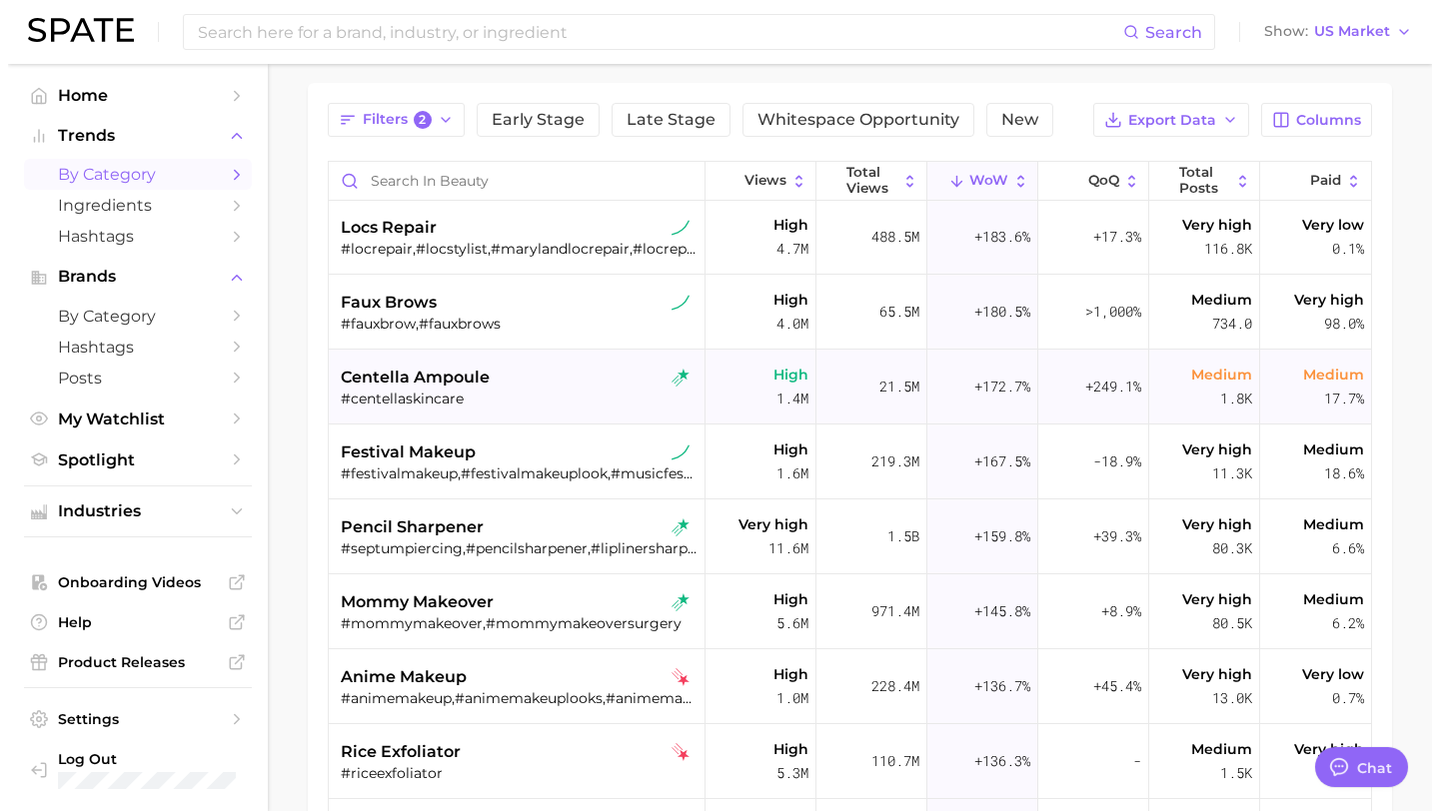
scroll to position [1477, 0]
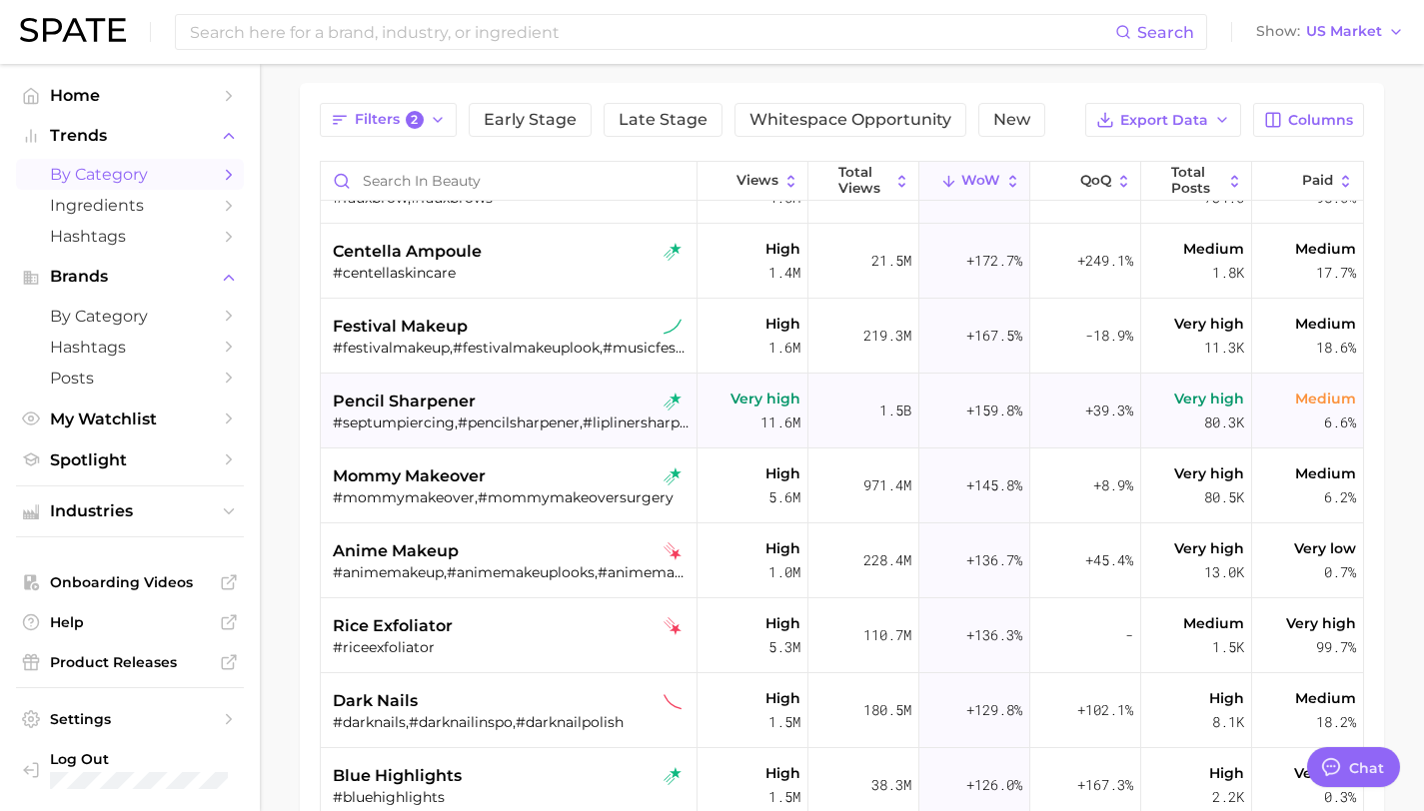
click at [613, 400] on div "pencil sharpener" at bounding box center [511, 402] width 357 height 24
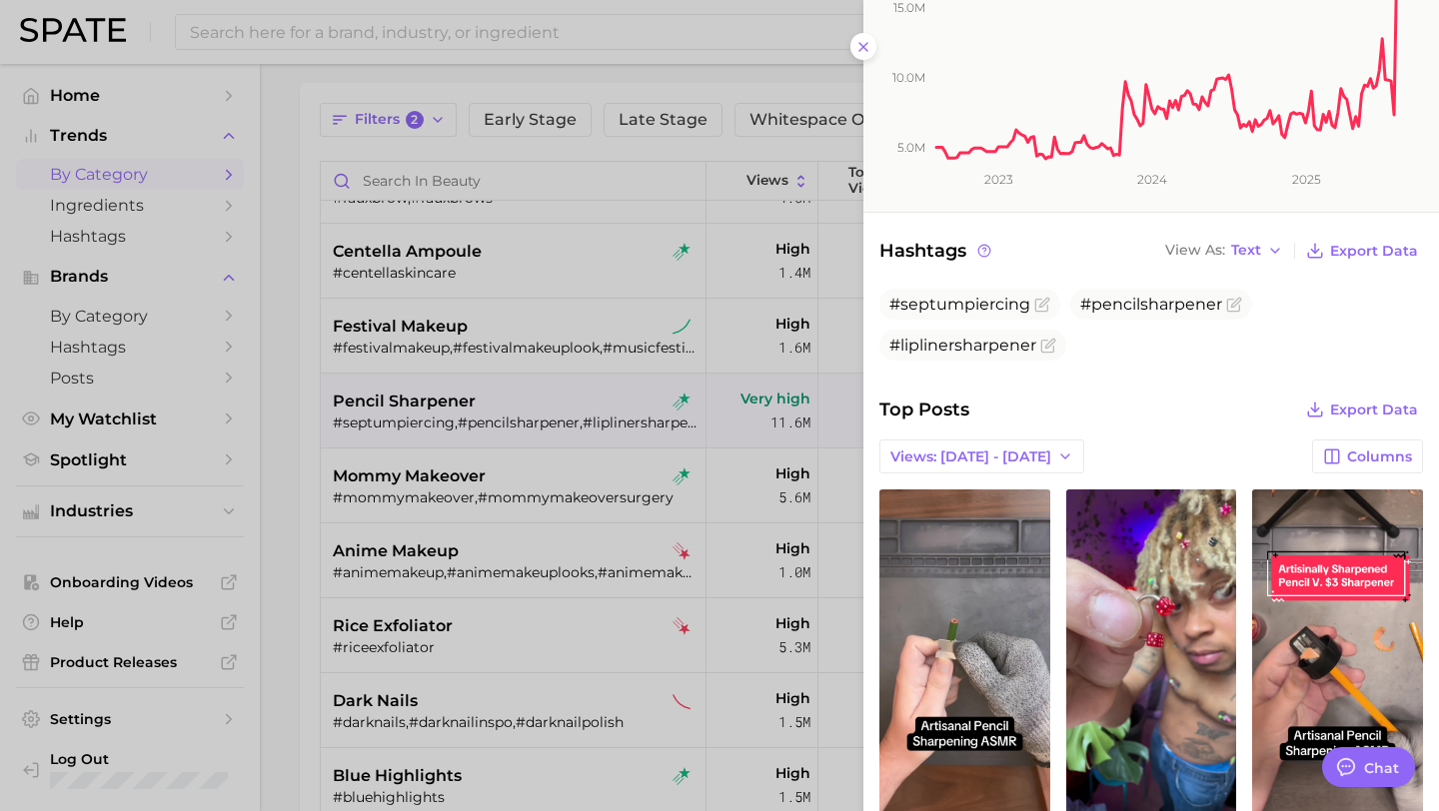
scroll to position [456, 0]
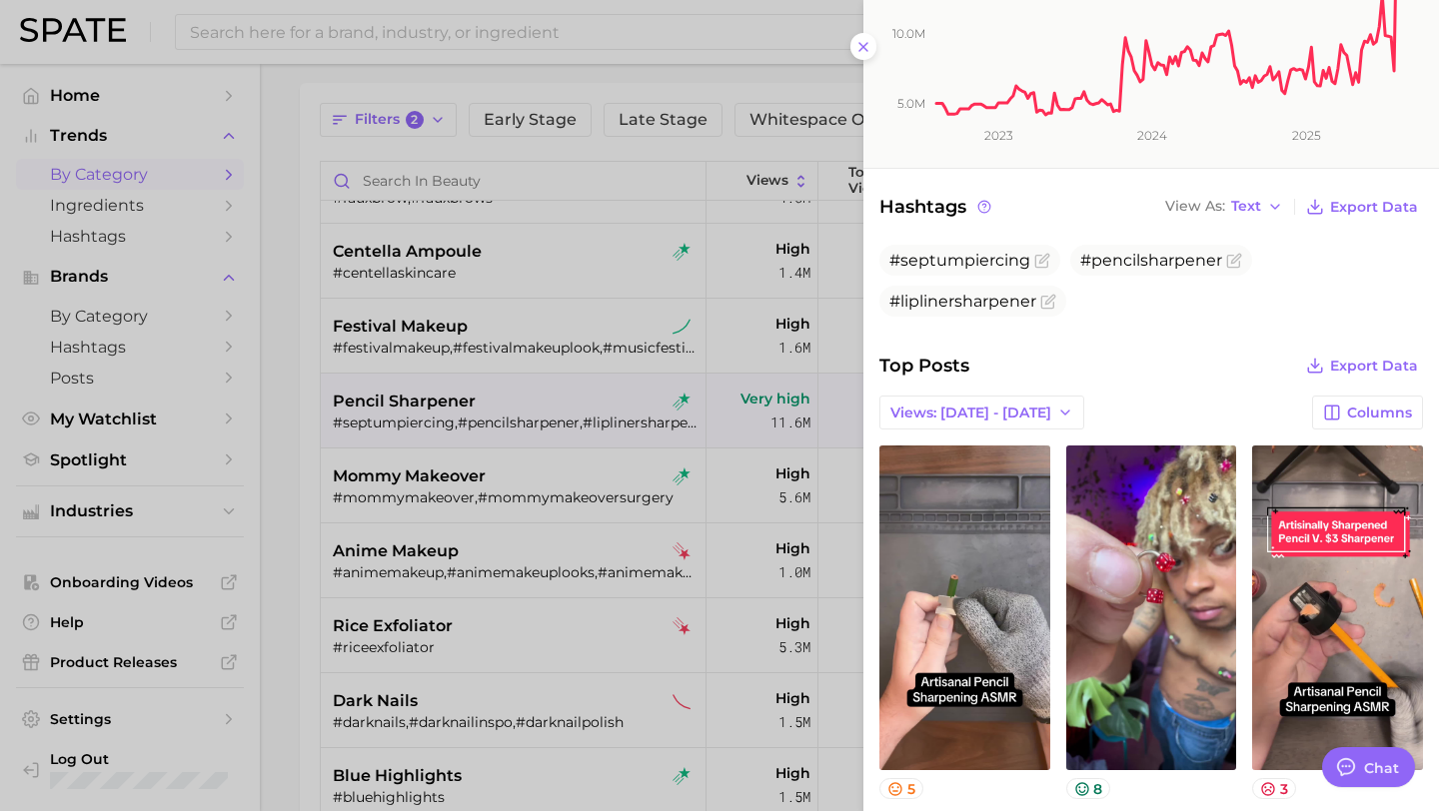
click at [739, 356] on div at bounding box center [719, 405] width 1439 height 811
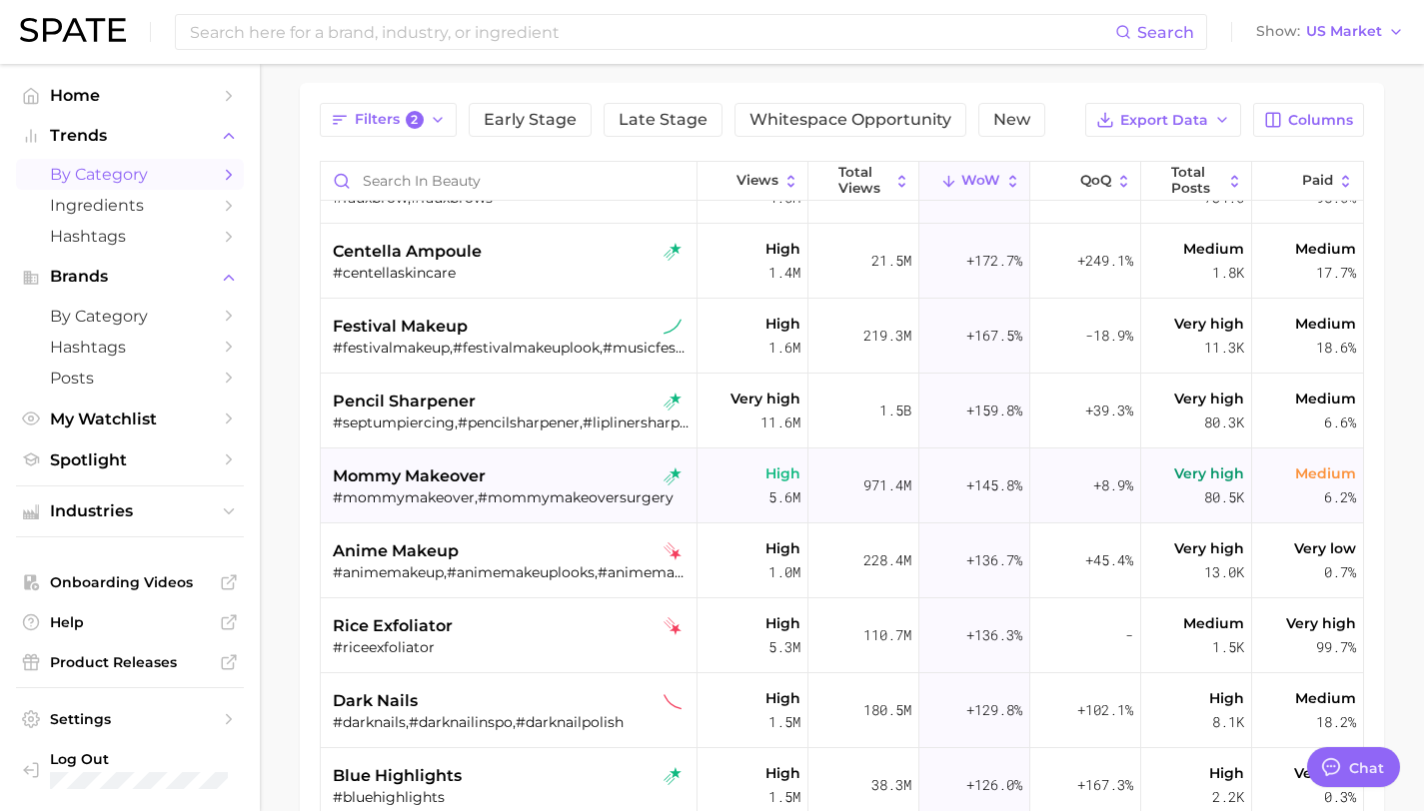
click at [533, 483] on div "mommy makeover" at bounding box center [511, 477] width 357 height 24
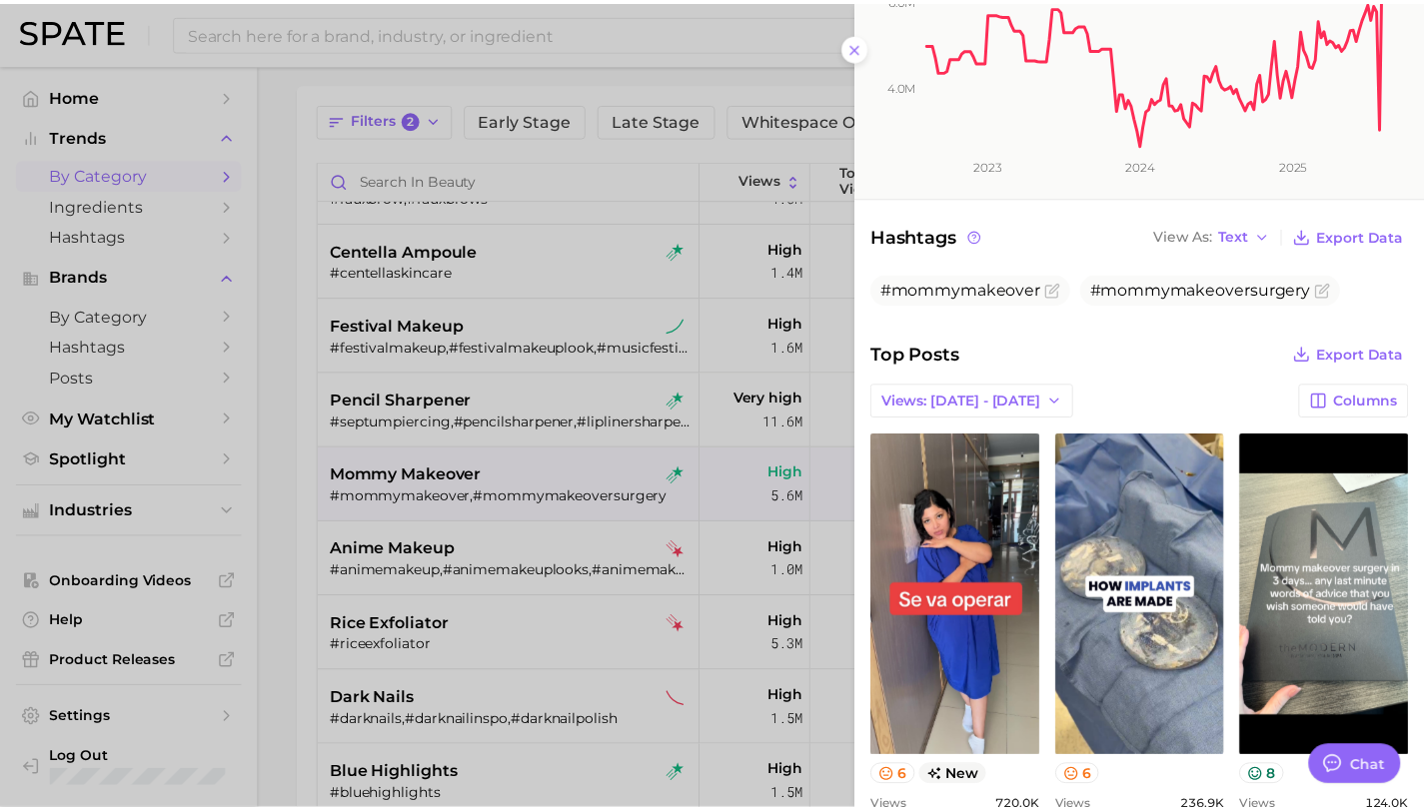
scroll to position [446, 0]
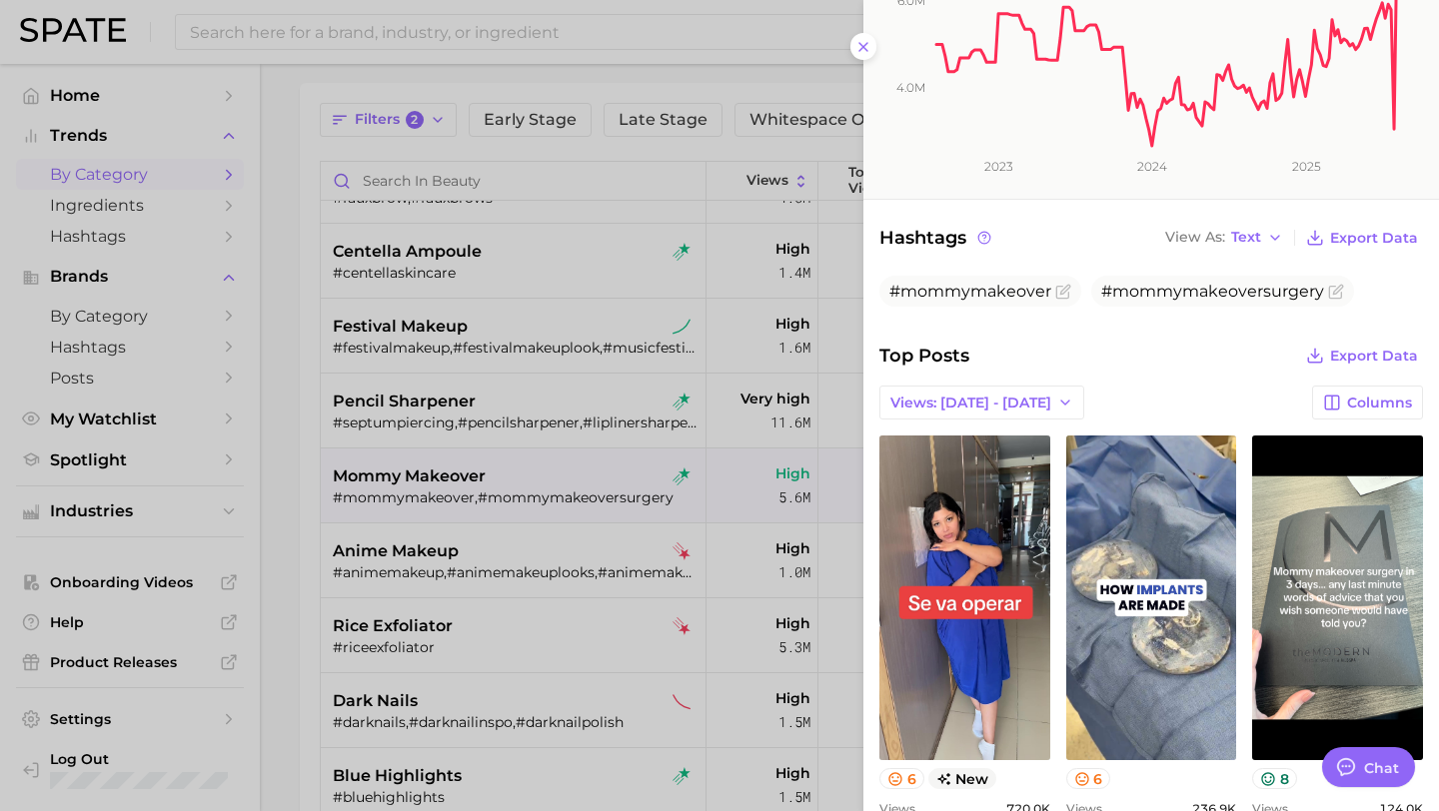
click at [551, 483] on div at bounding box center [719, 405] width 1439 height 811
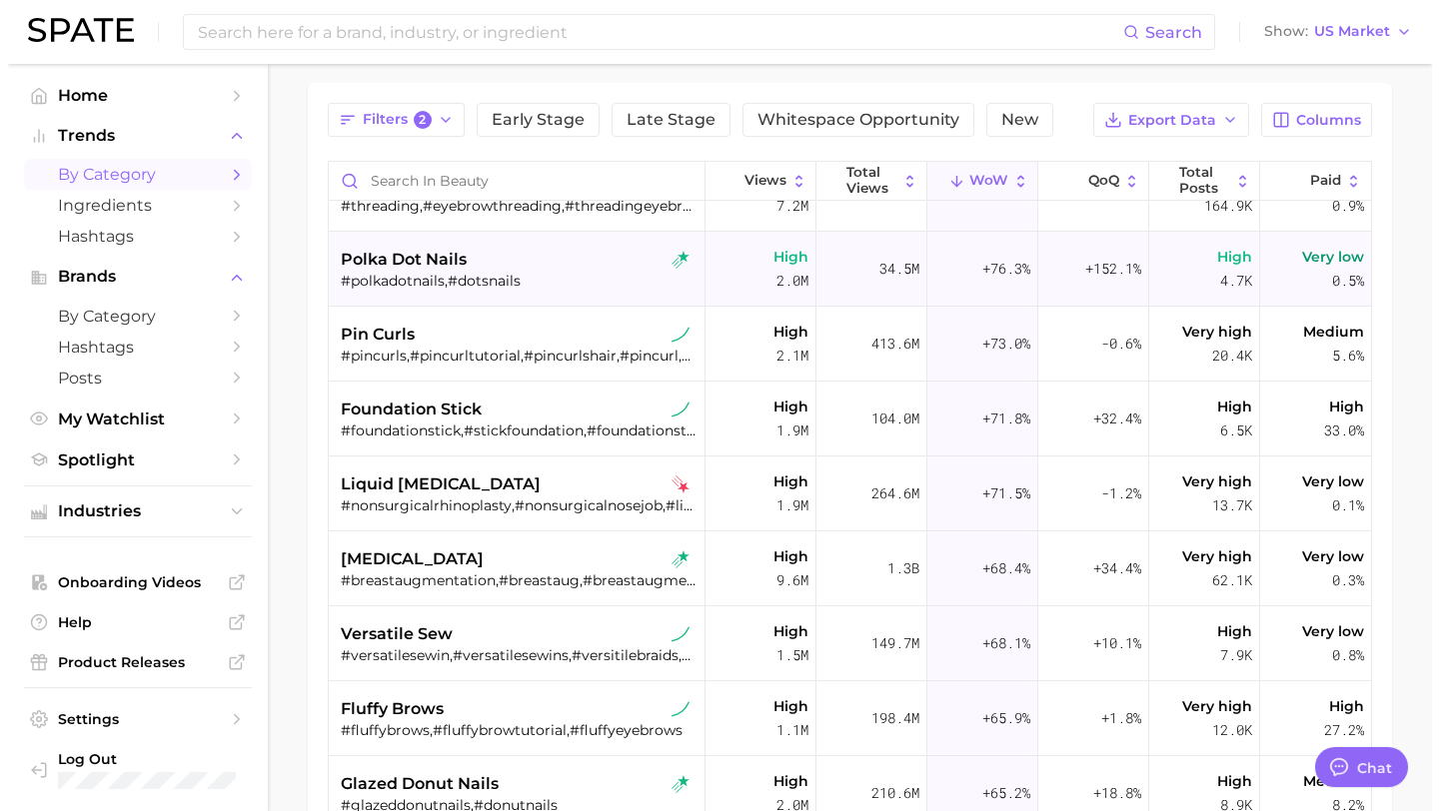
scroll to position [4914, 0]
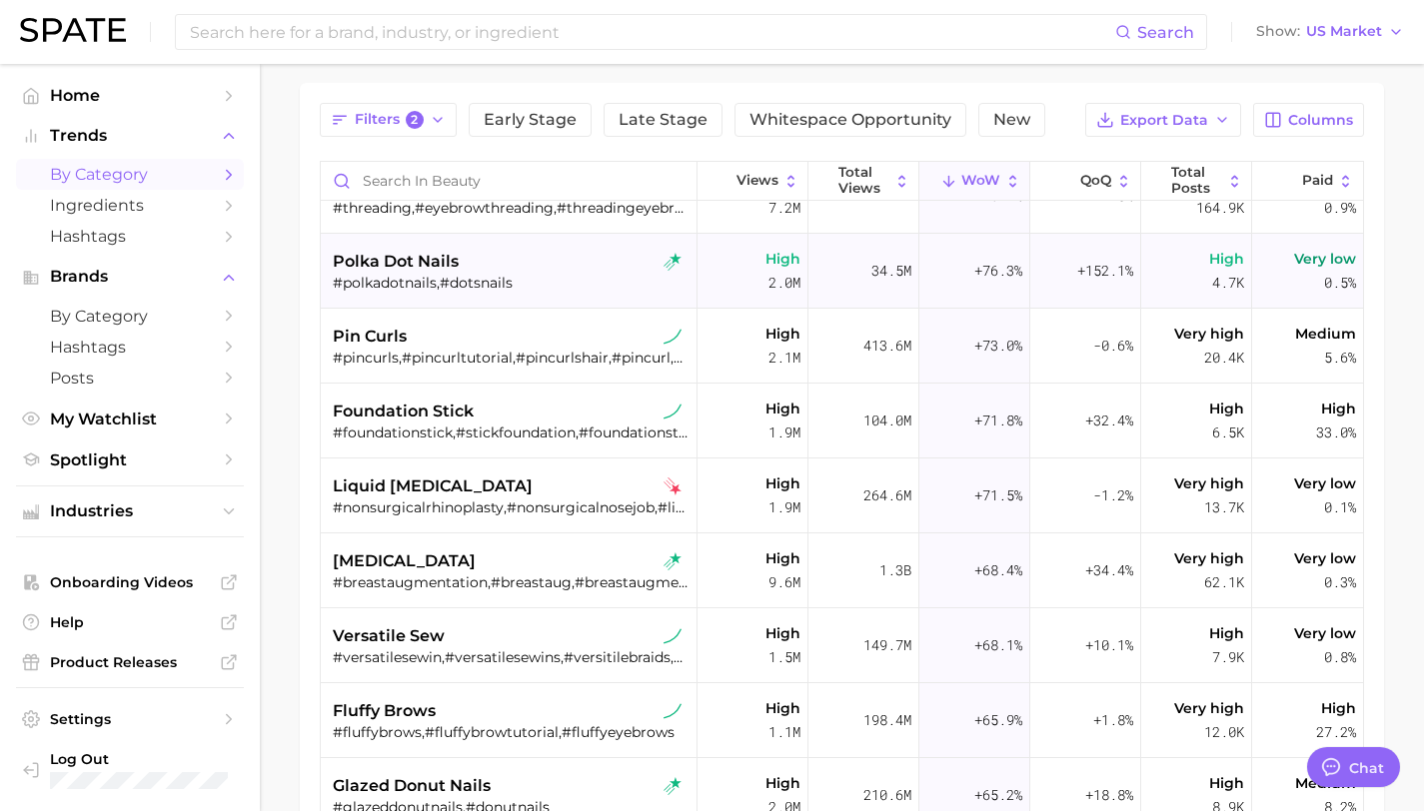
click at [569, 258] on div "polka dot nails" at bounding box center [511, 262] width 357 height 24
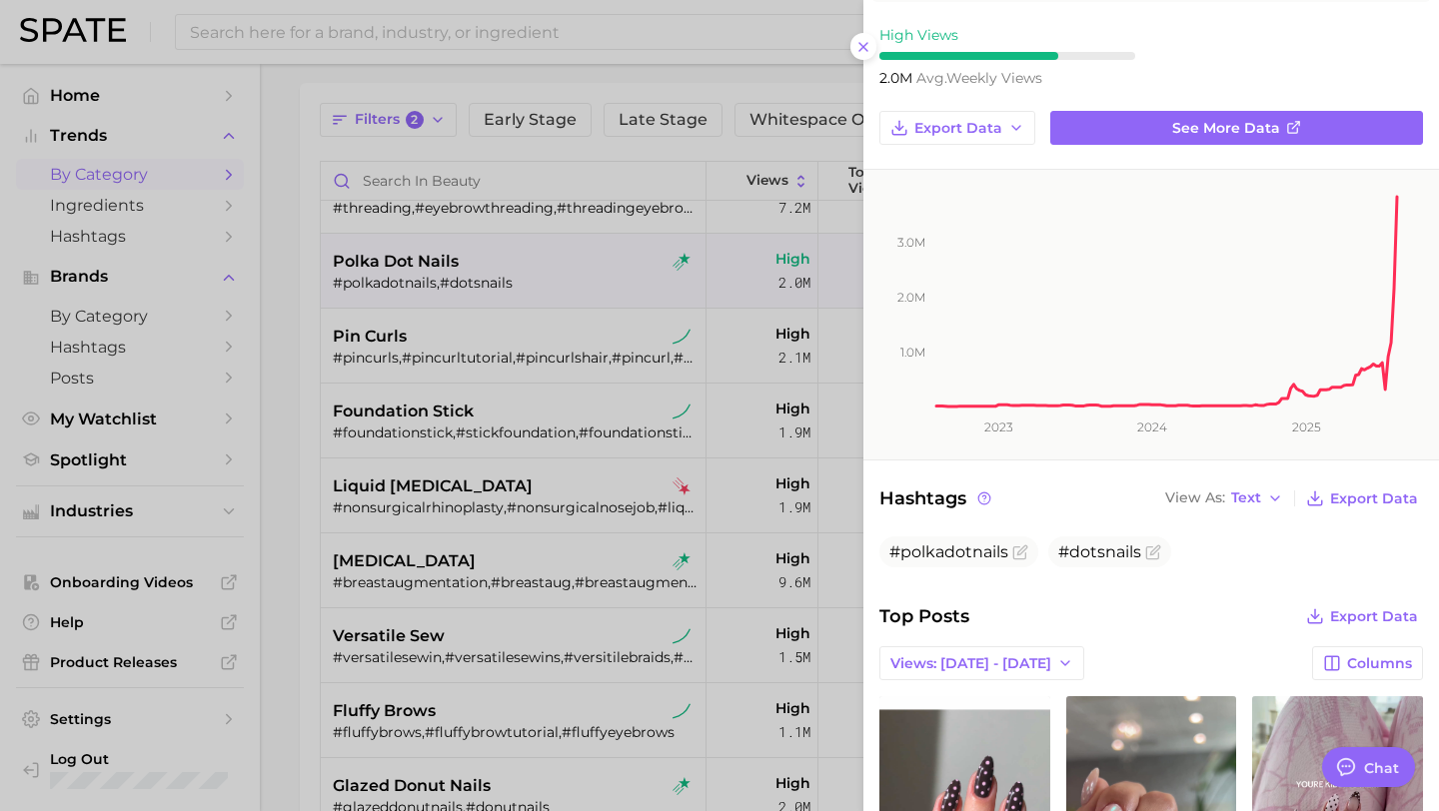
scroll to position [161, 0]
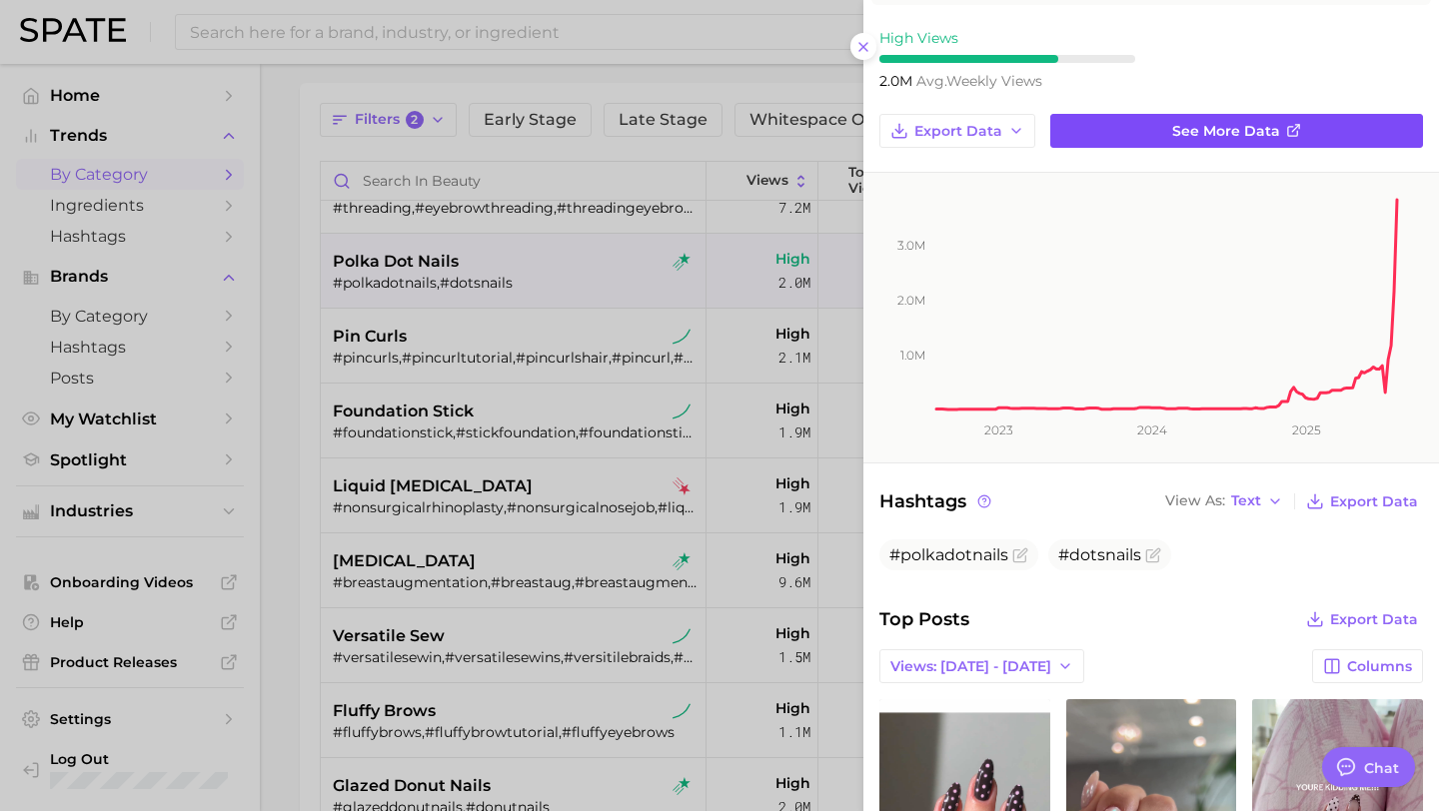
type textarea "x"
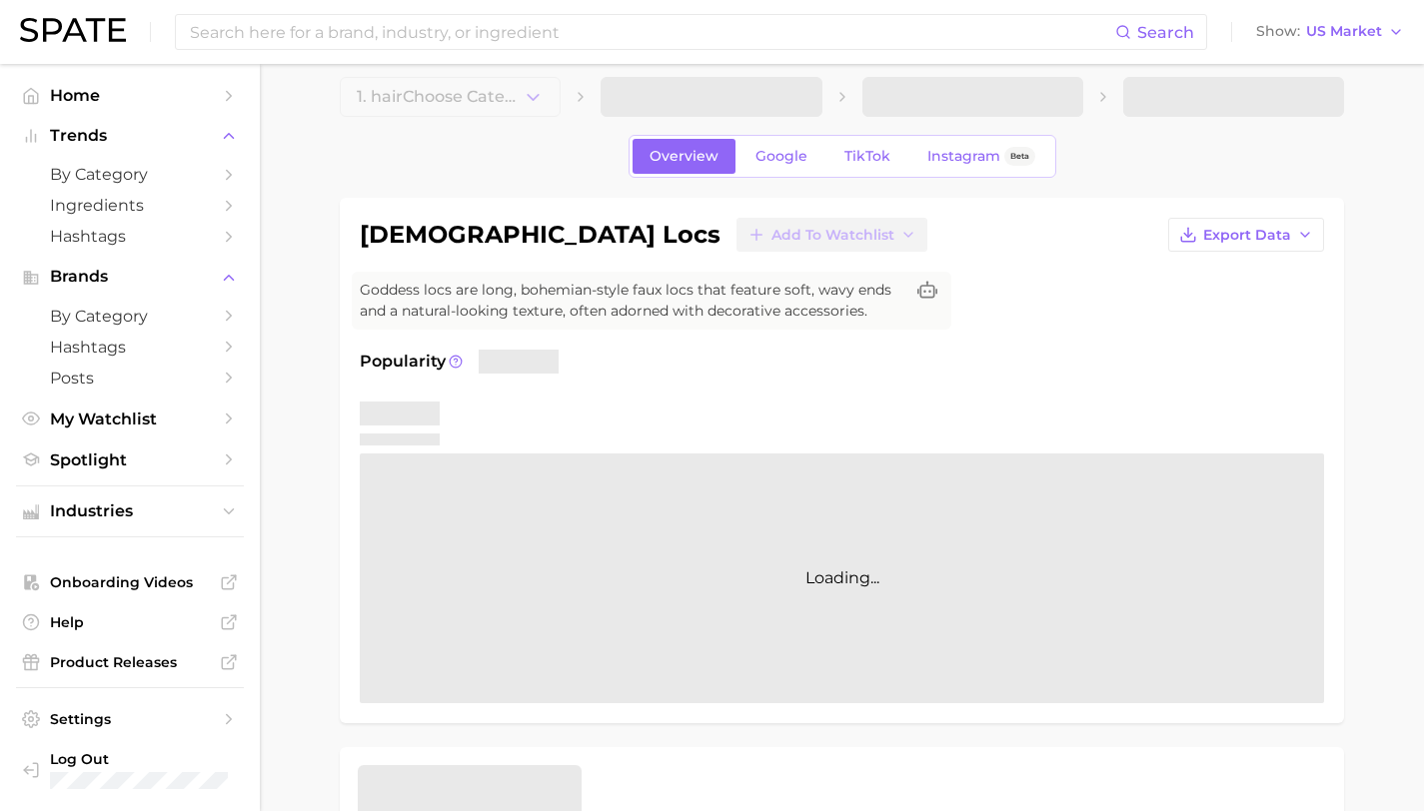
scroll to position [21, 0]
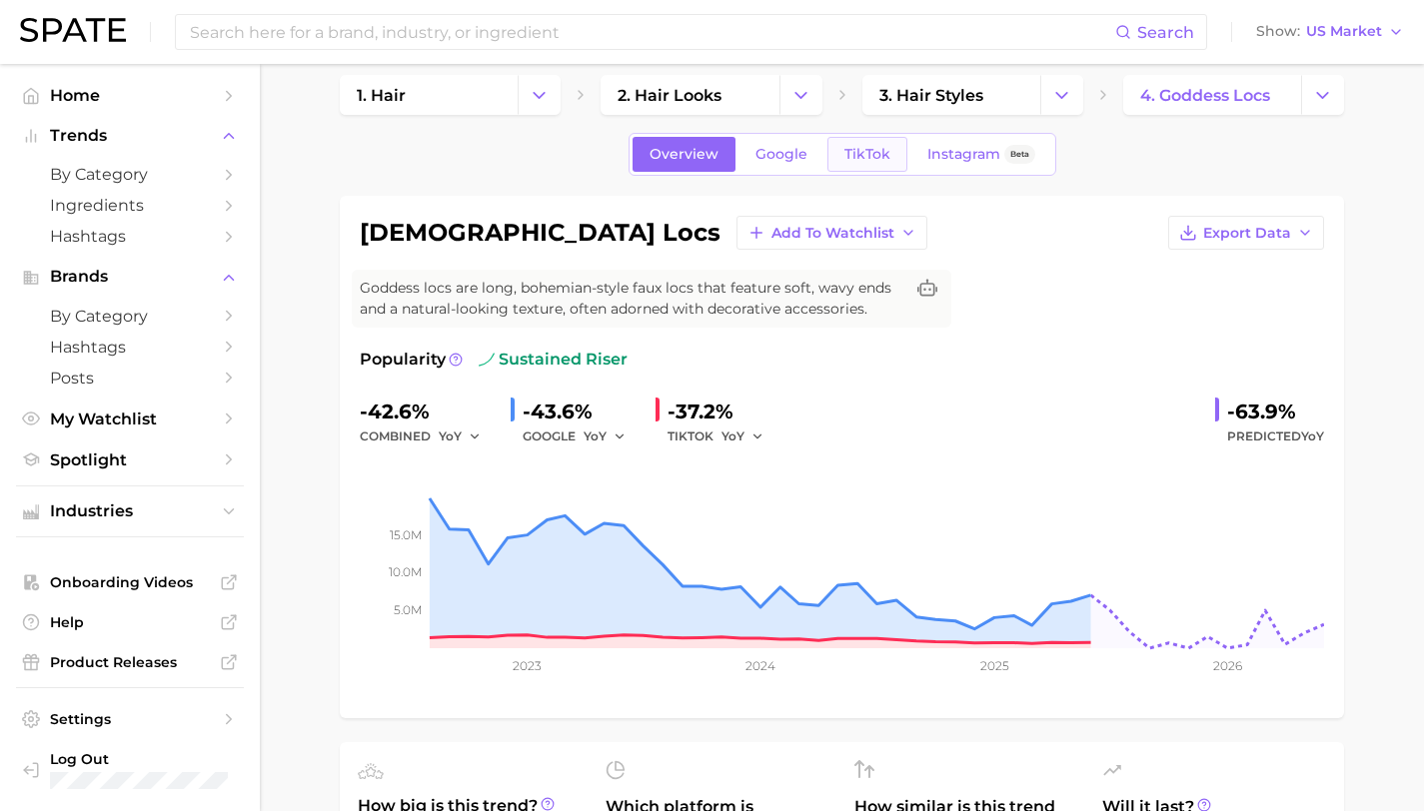
click at [846, 148] on span "TikTok" at bounding box center [867, 154] width 46 height 17
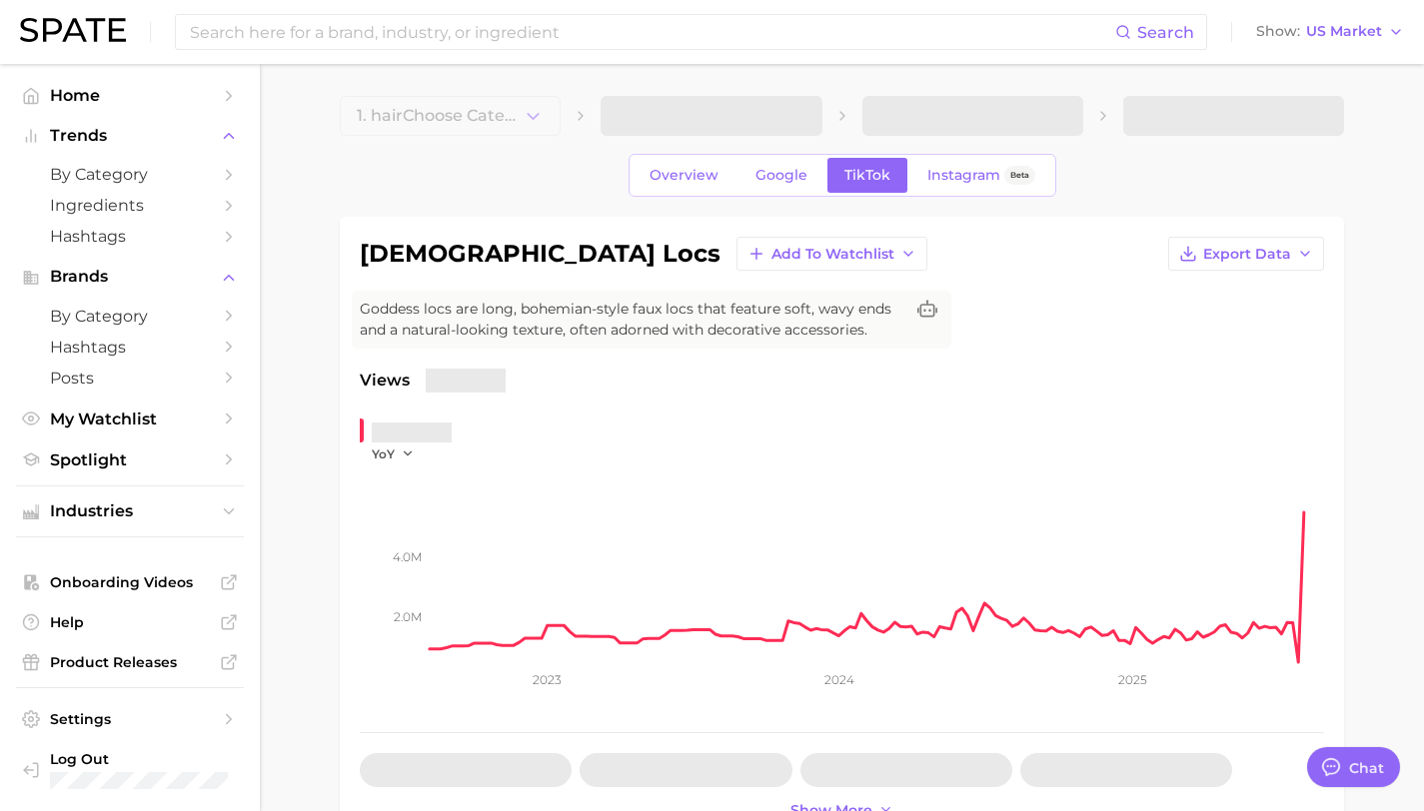
type textarea "x"
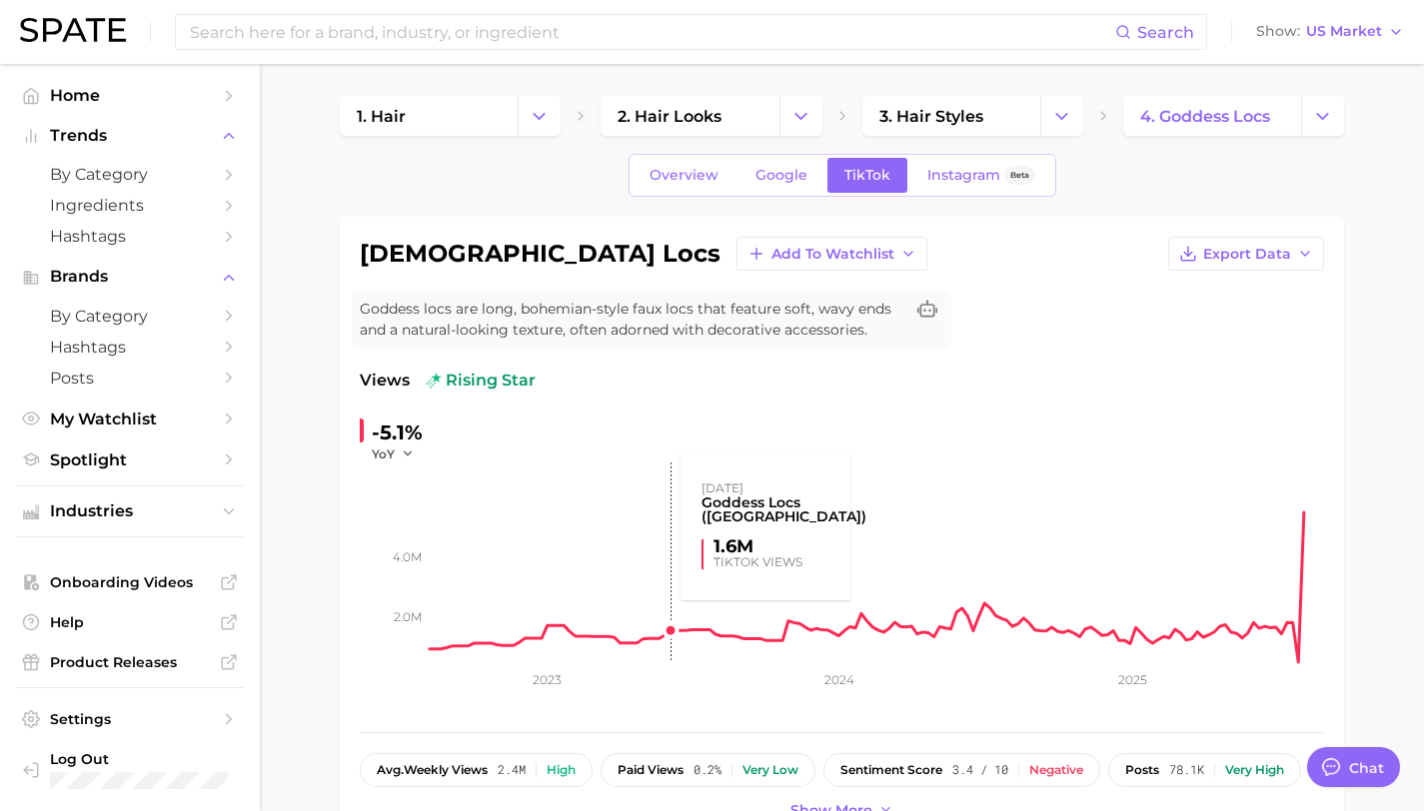
scroll to position [196, 0]
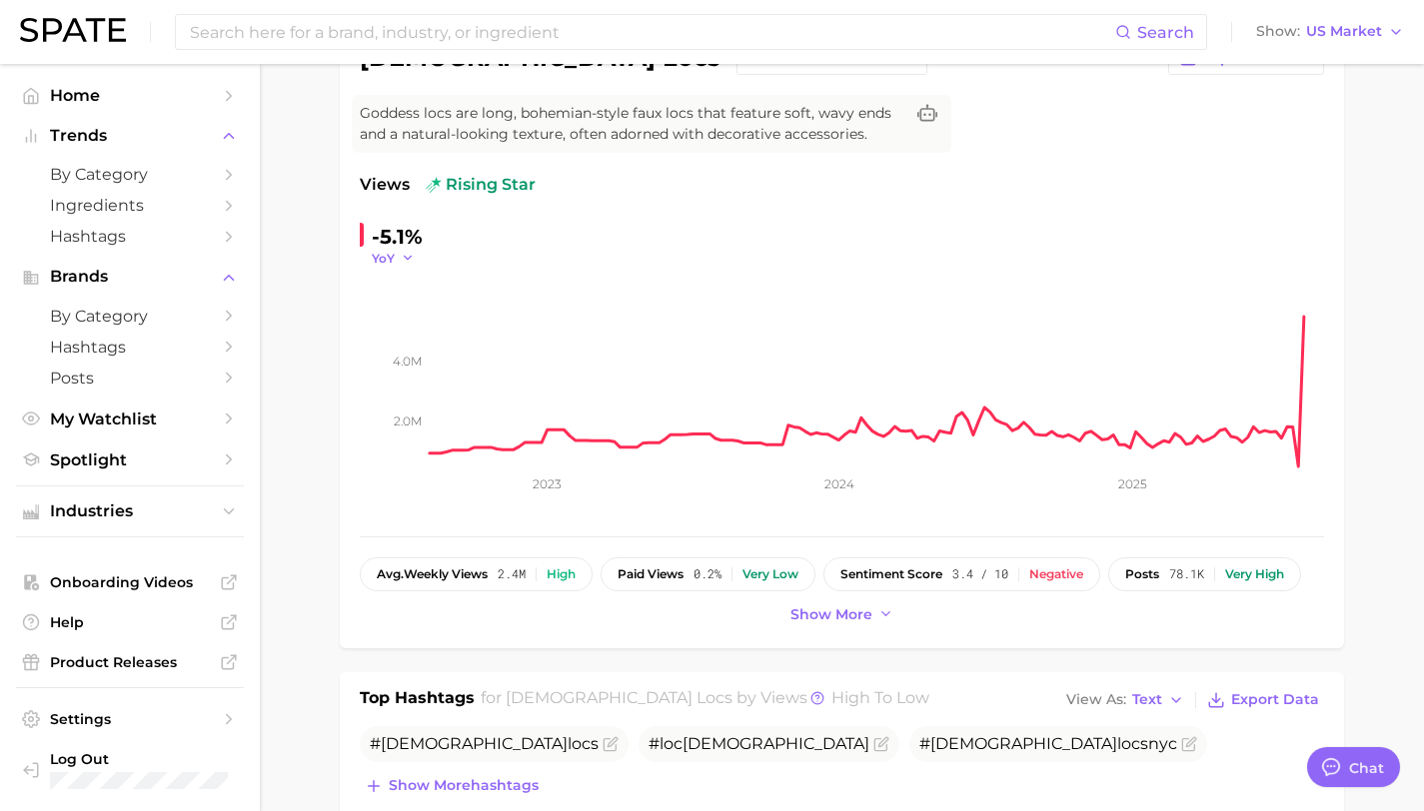
click at [403, 262] on icon "button" at bounding box center [408, 258] width 14 height 14
click at [397, 352] on span "MoM" at bounding box center [399, 358] width 35 height 17
click at [394, 250] on span "MoM" at bounding box center [387, 258] width 30 height 17
click at [393, 391] on span "WoW" at bounding box center [401, 394] width 39 height 17
click at [410, 262] on button "WoW" at bounding box center [399, 258] width 55 height 17
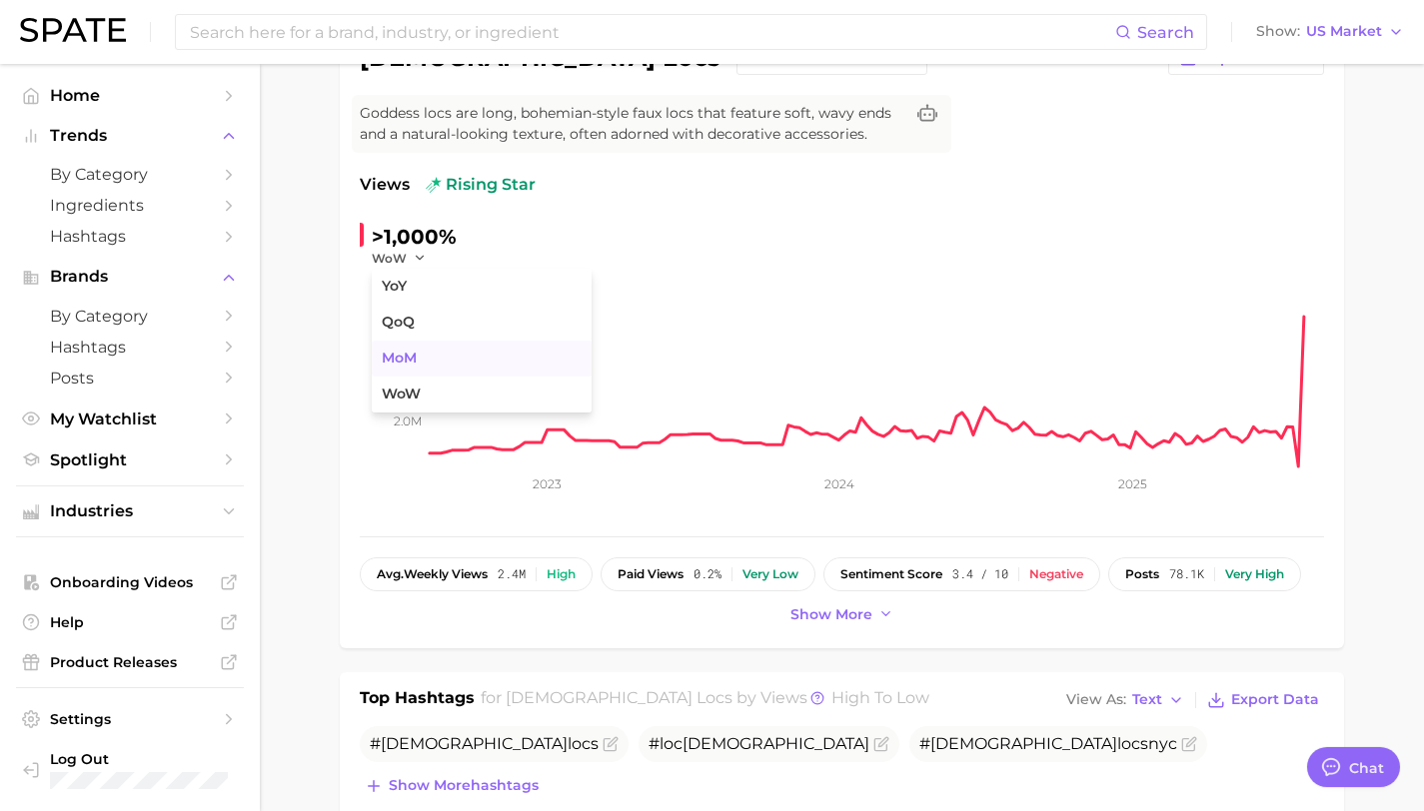
click at [412, 358] on span "MoM" at bounding box center [399, 358] width 35 height 17
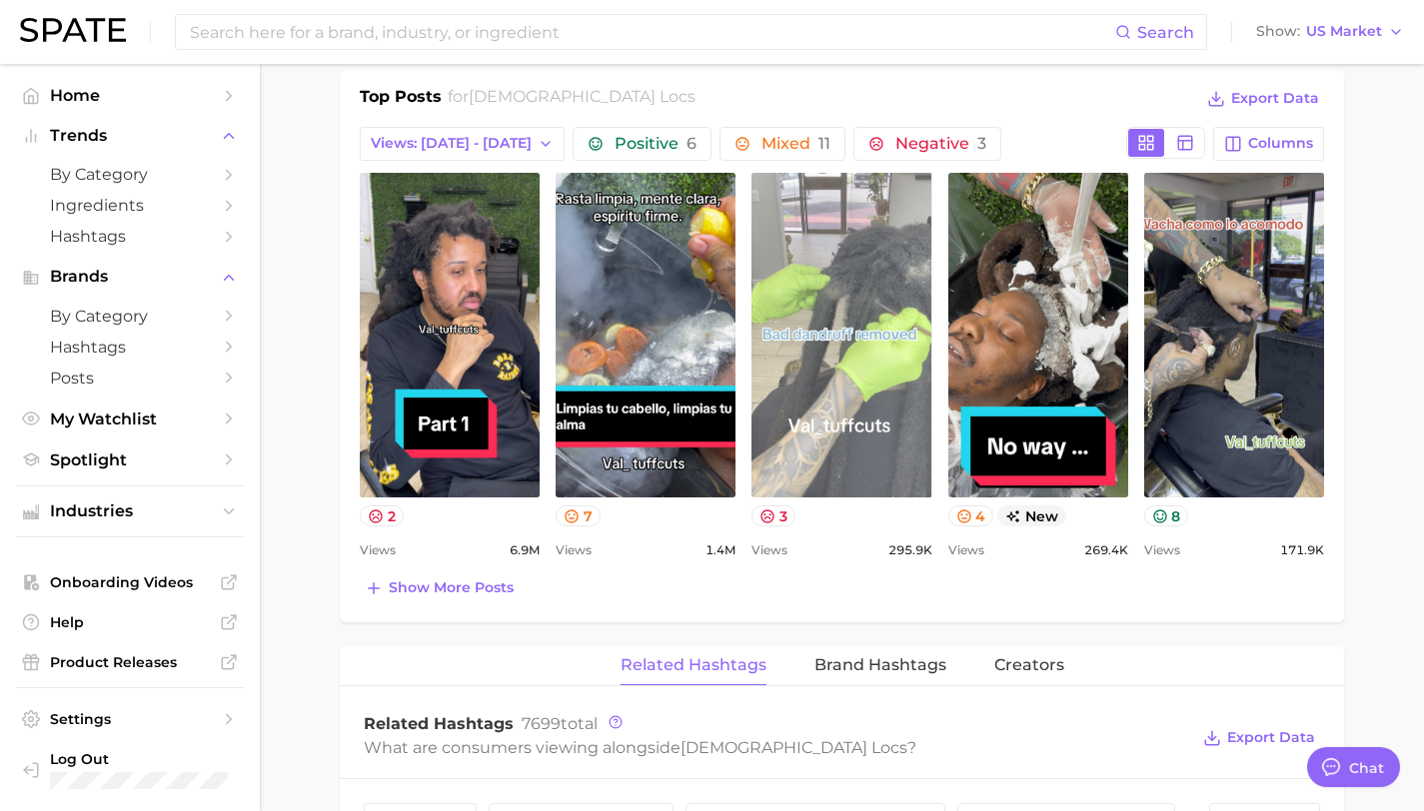
scroll to position [743, 0]
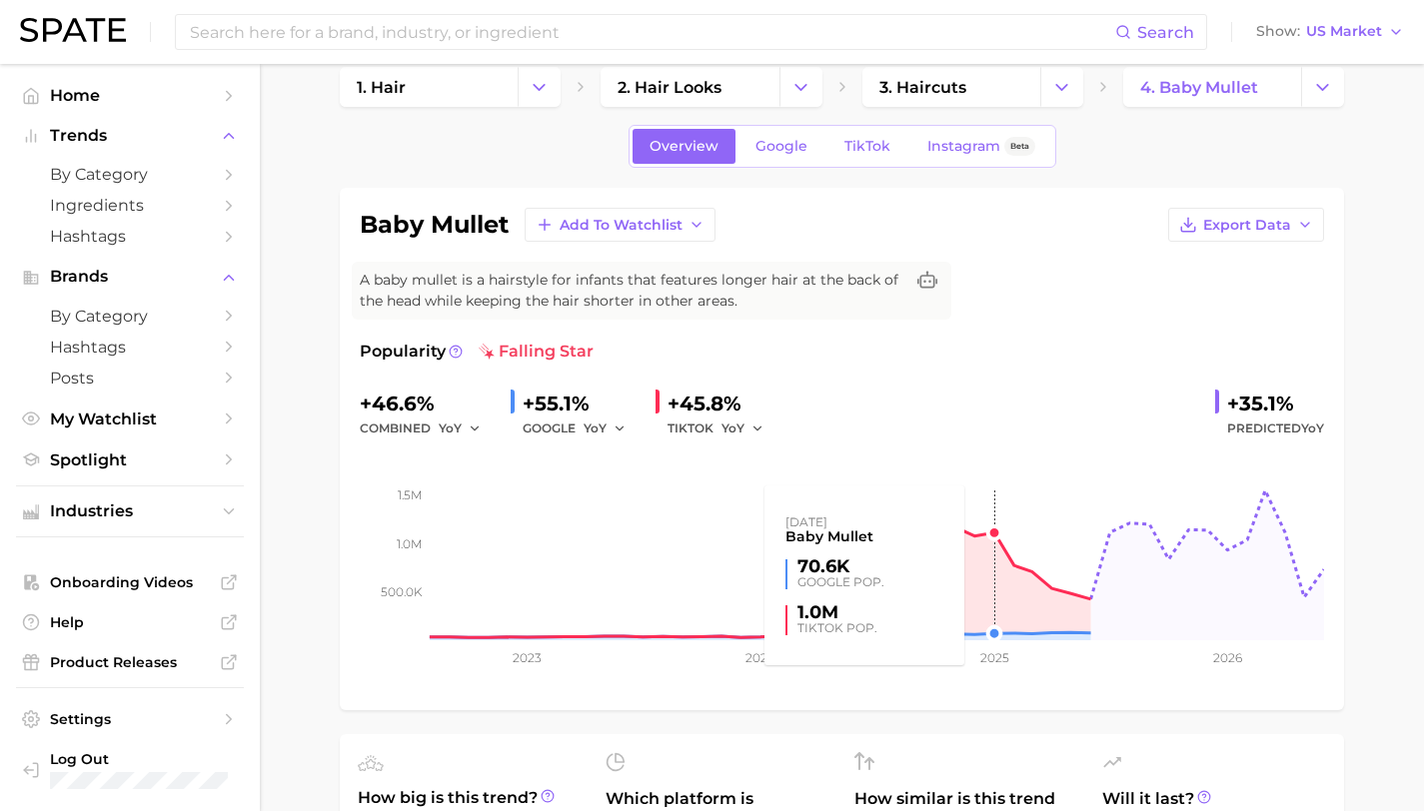
scroll to position [65, 0]
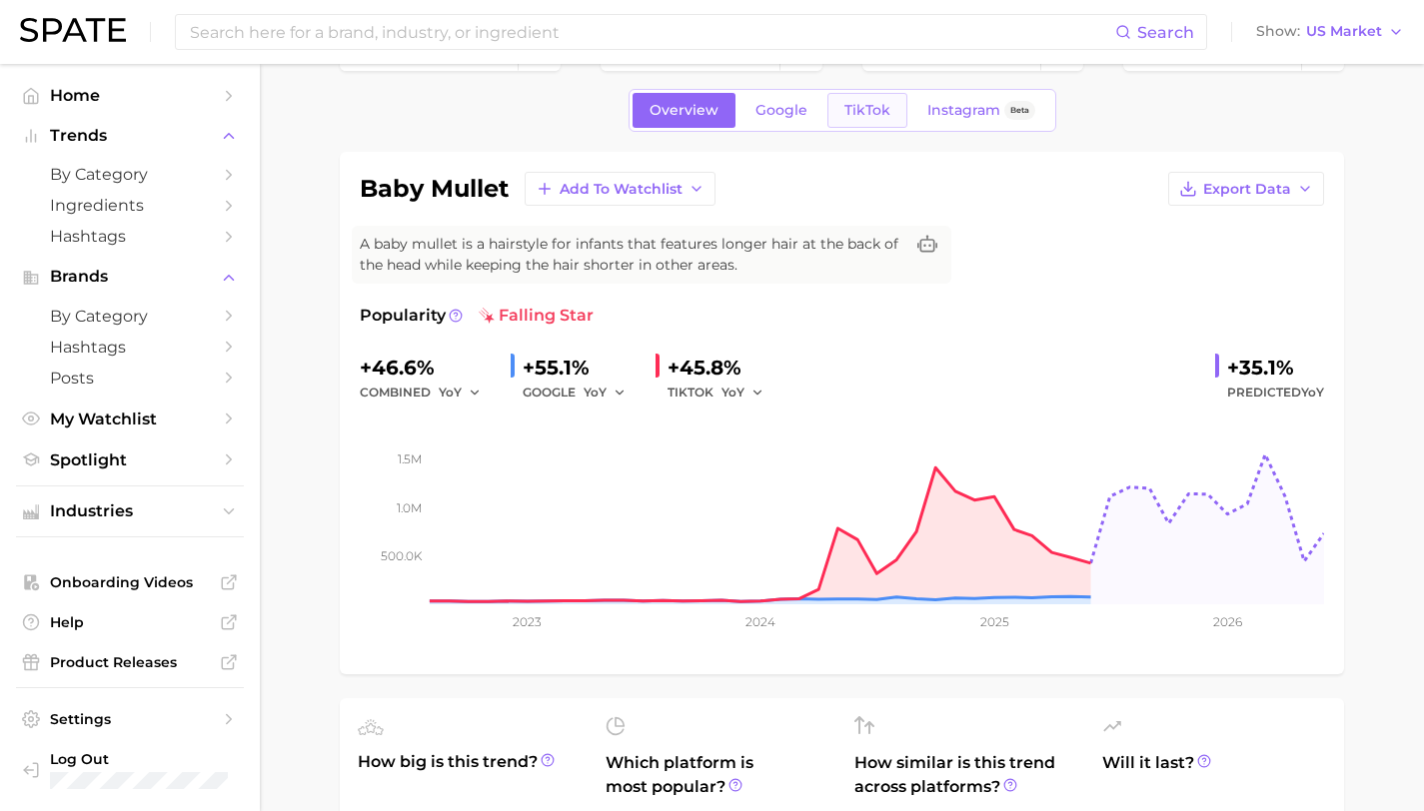
click at [855, 102] on span "TikTok" at bounding box center [867, 110] width 46 height 17
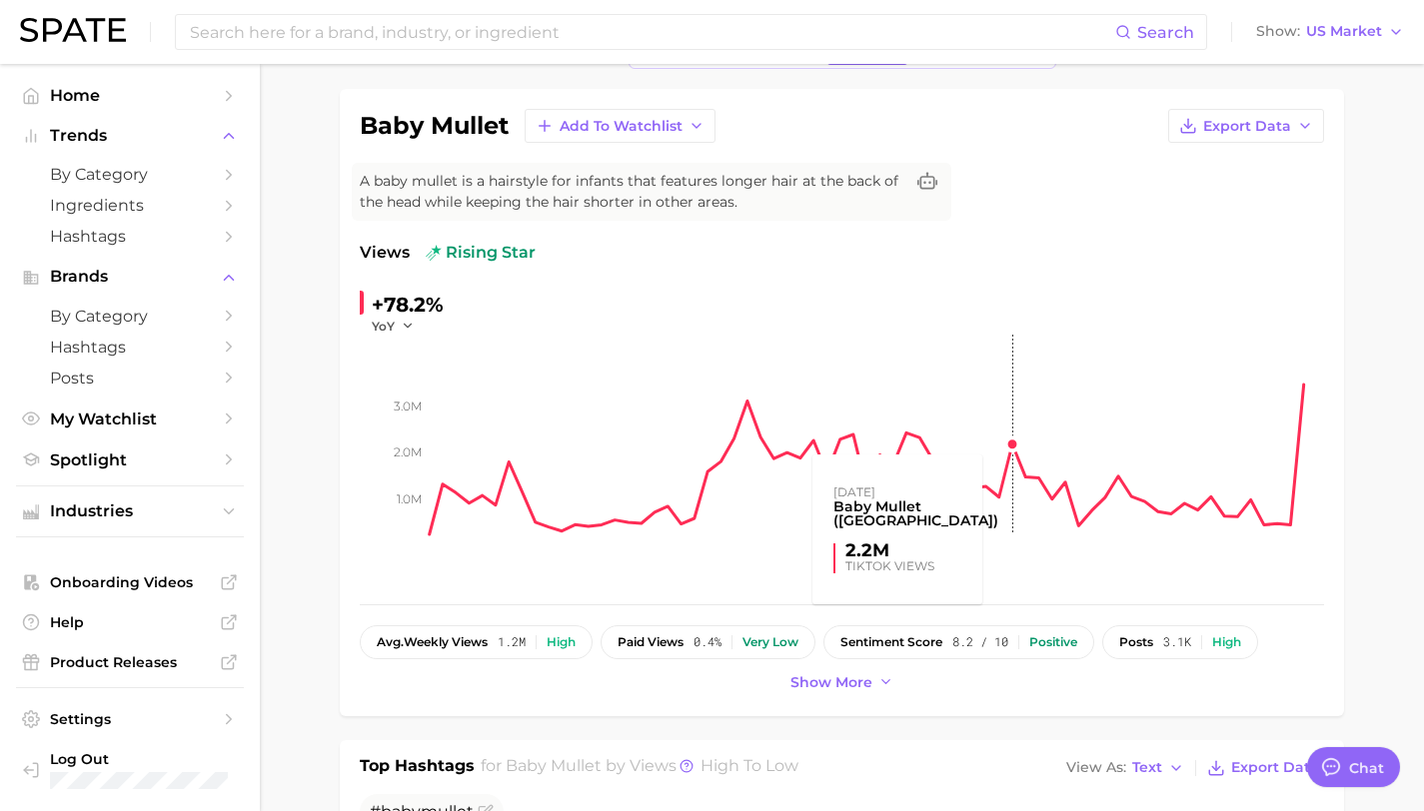
scroll to position [138, 0]
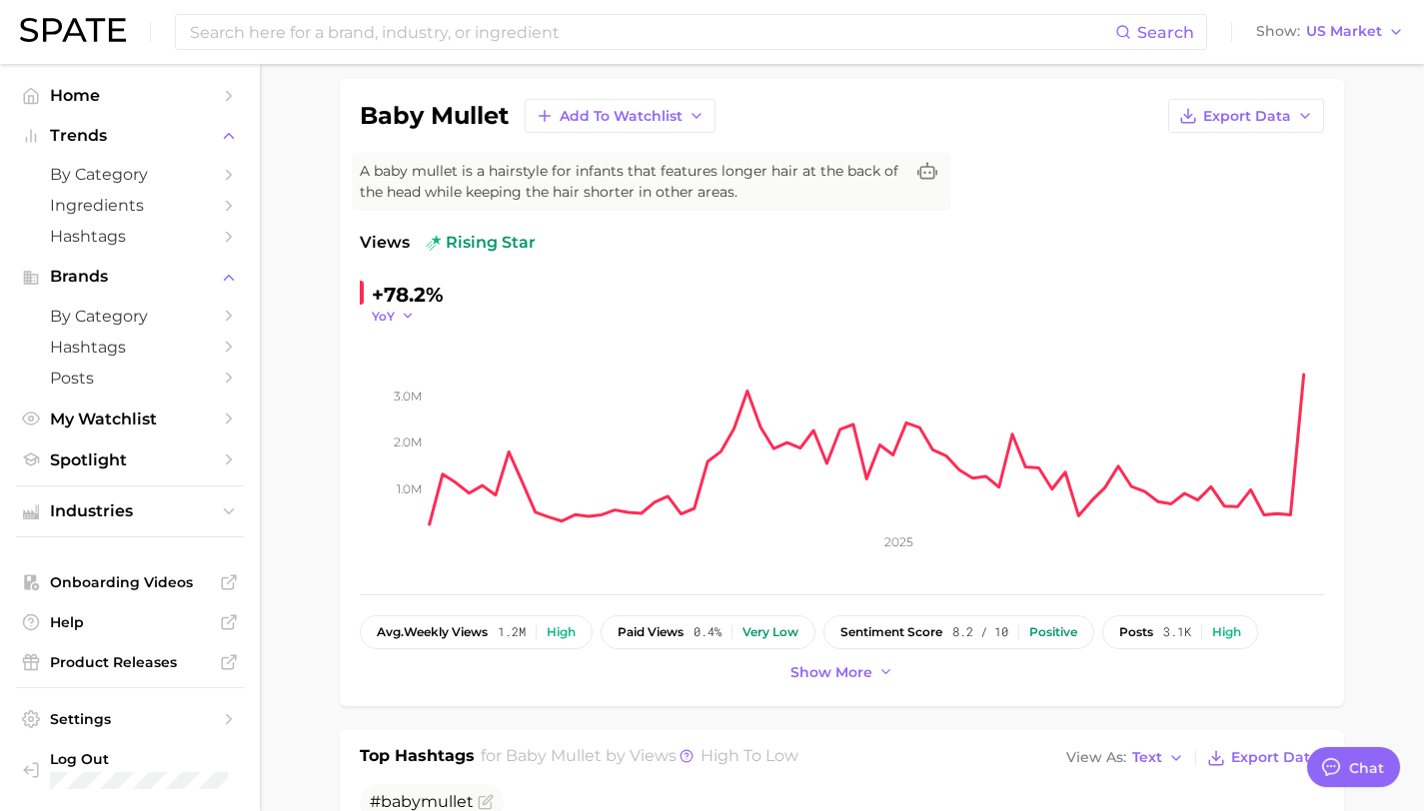
click at [402, 319] on icon "button" at bounding box center [408, 316] width 14 height 14
click at [408, 416] on span "MoM" at bounding box center [399, 416] width 35 height 17
click at [392, 318] on span "MoM" at bounding box center [387, 316] width 30 height 17
click at [399, 453] on span "WoW" at bounding box center [401, 452] width 39 height 17
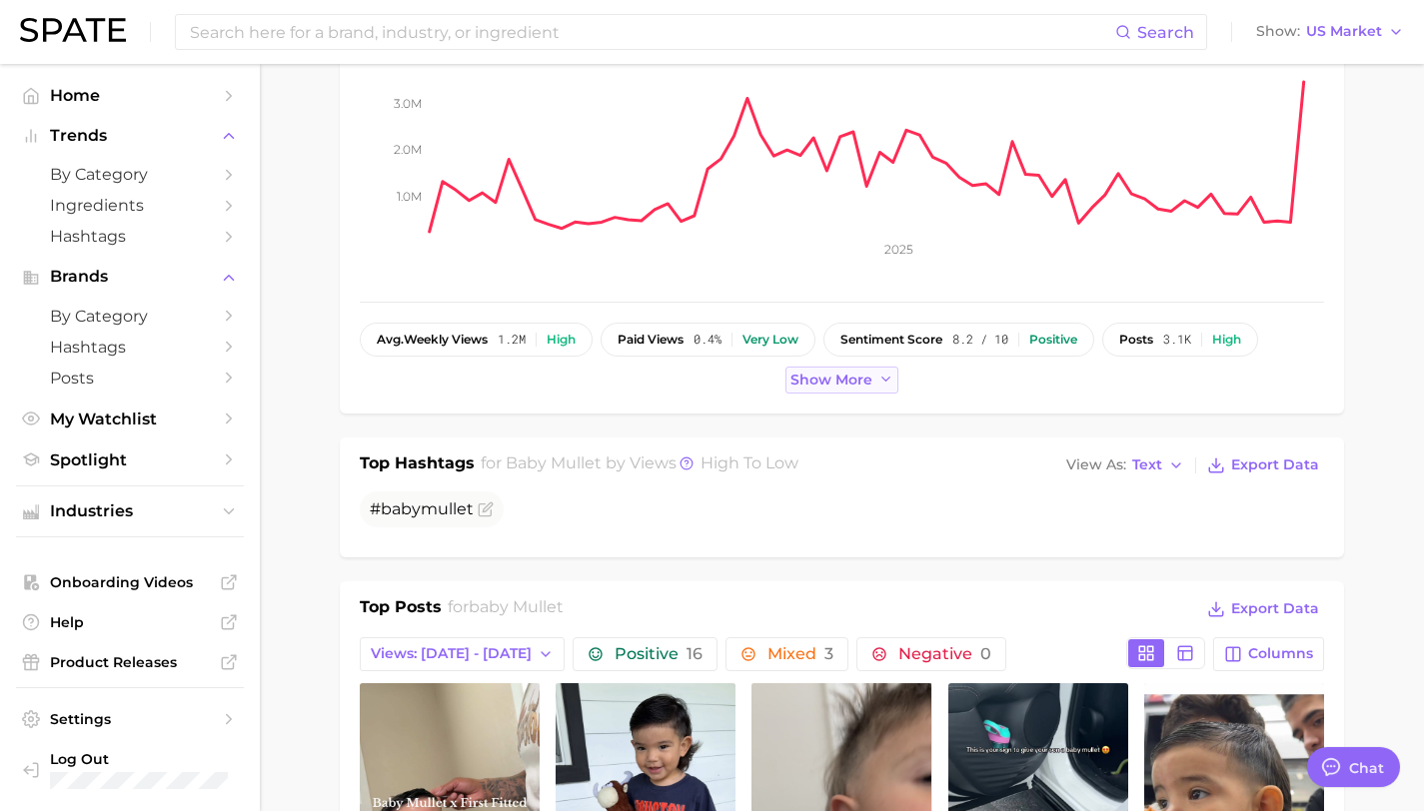
scroll to position [957, 0]
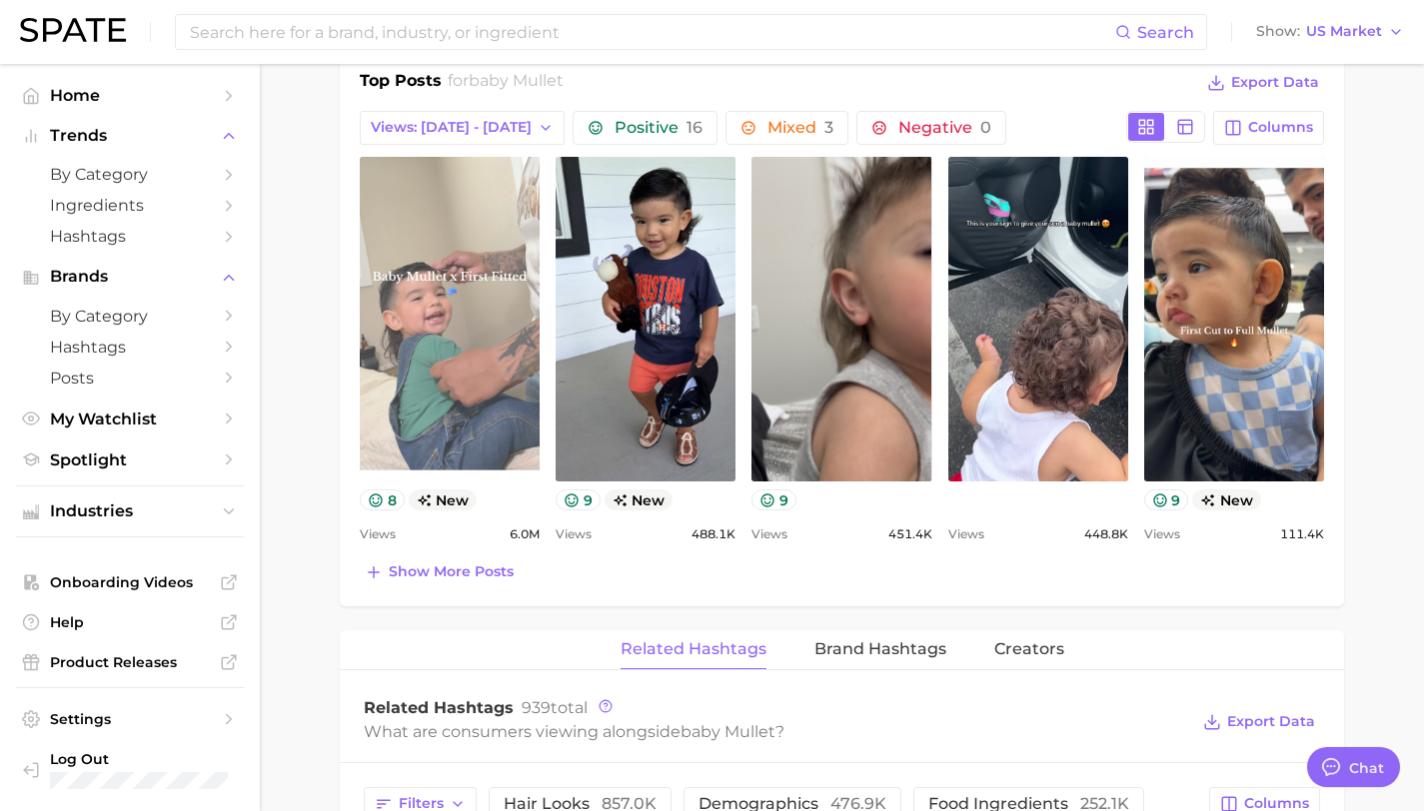
click at [399, 348] on link "view post on TikTok" at bounding box center [450, 319] width 180 height 325
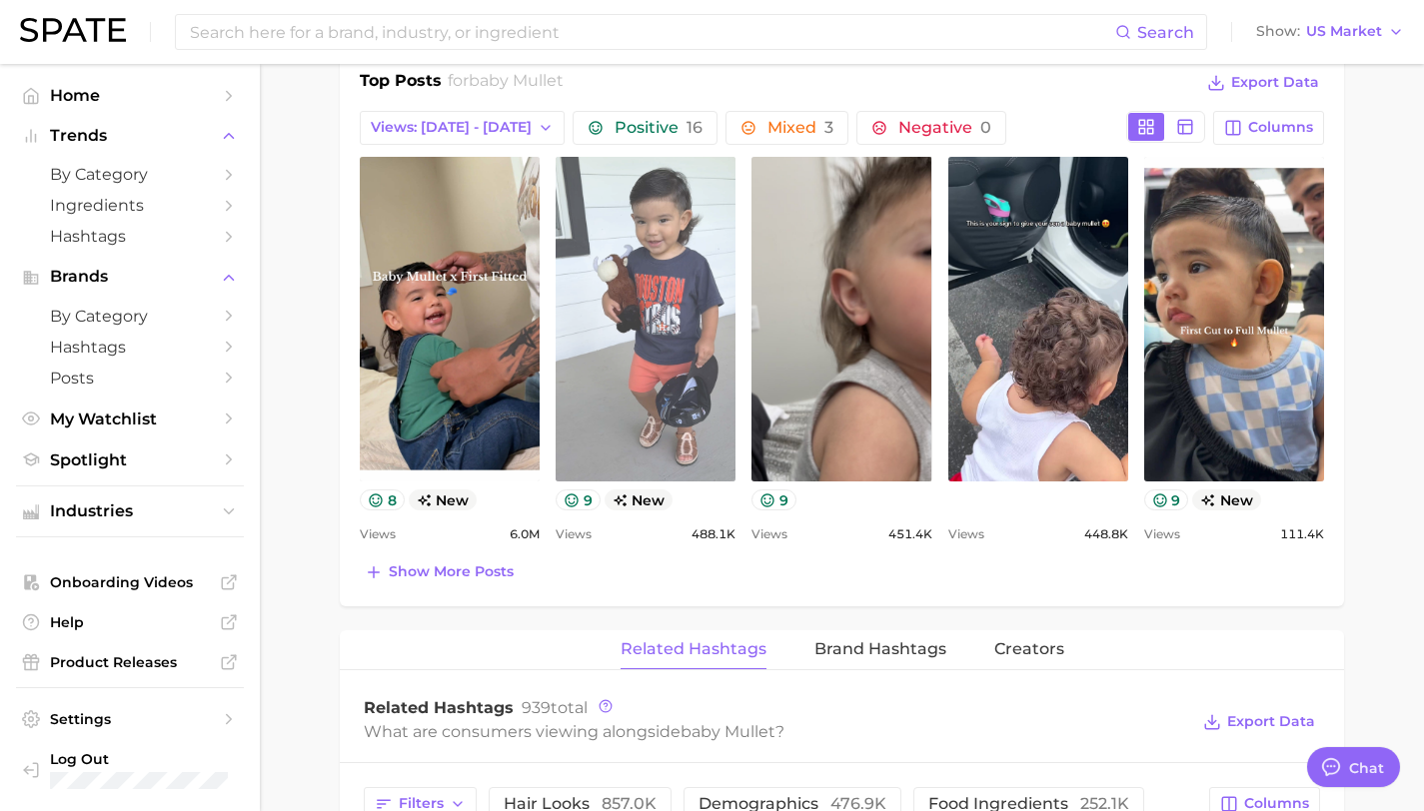
click at [600, 318] on link "view post on TikTok" at bounding box center [646, 319] width 180 height 325
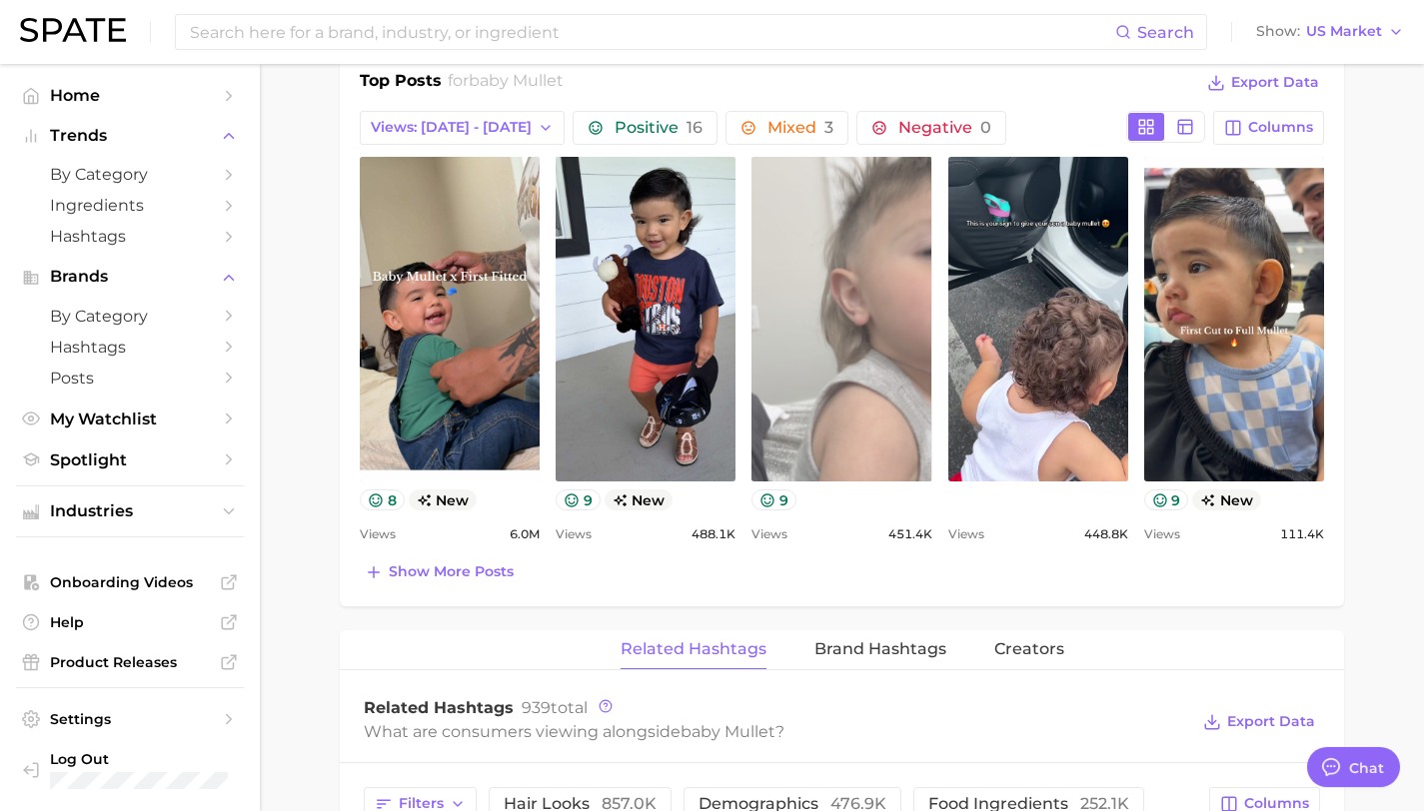
click at [844, 338] on link "view post on TikTok" at bounding box center [841, 319] width 180 height 325
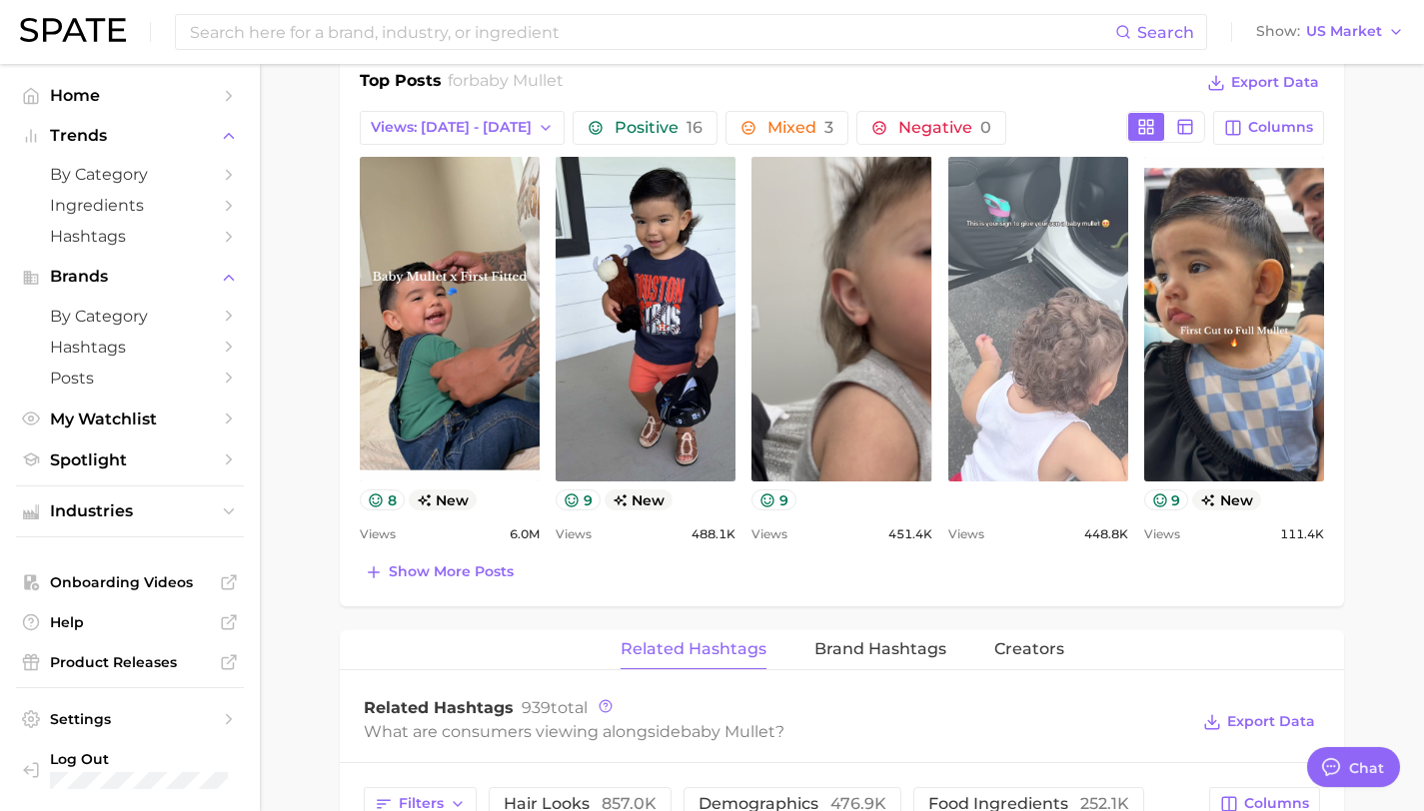
click at [1039, 273] on link "view post on TikTok" at bounding box center [1038, 319] width 180 height 325
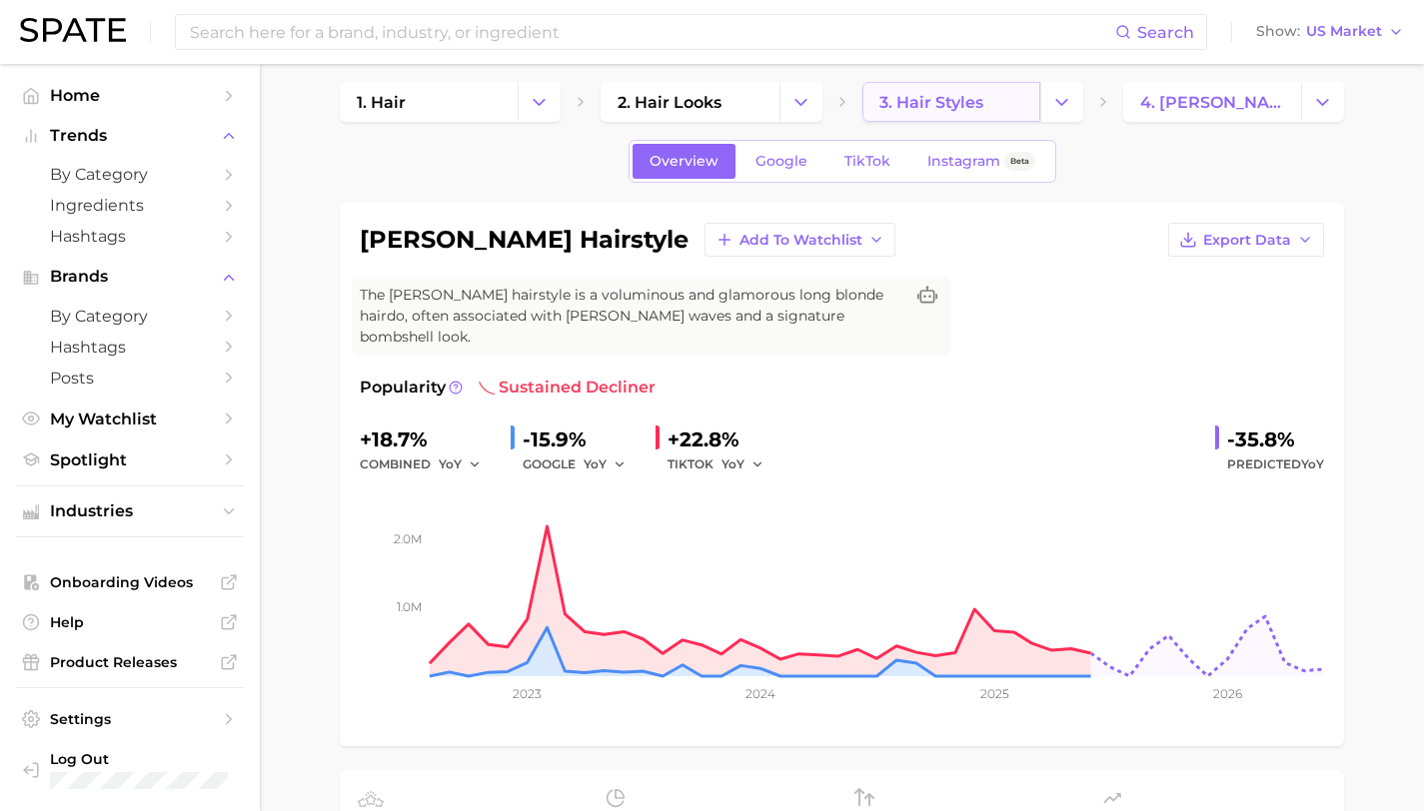
scroll to position [1, 0]
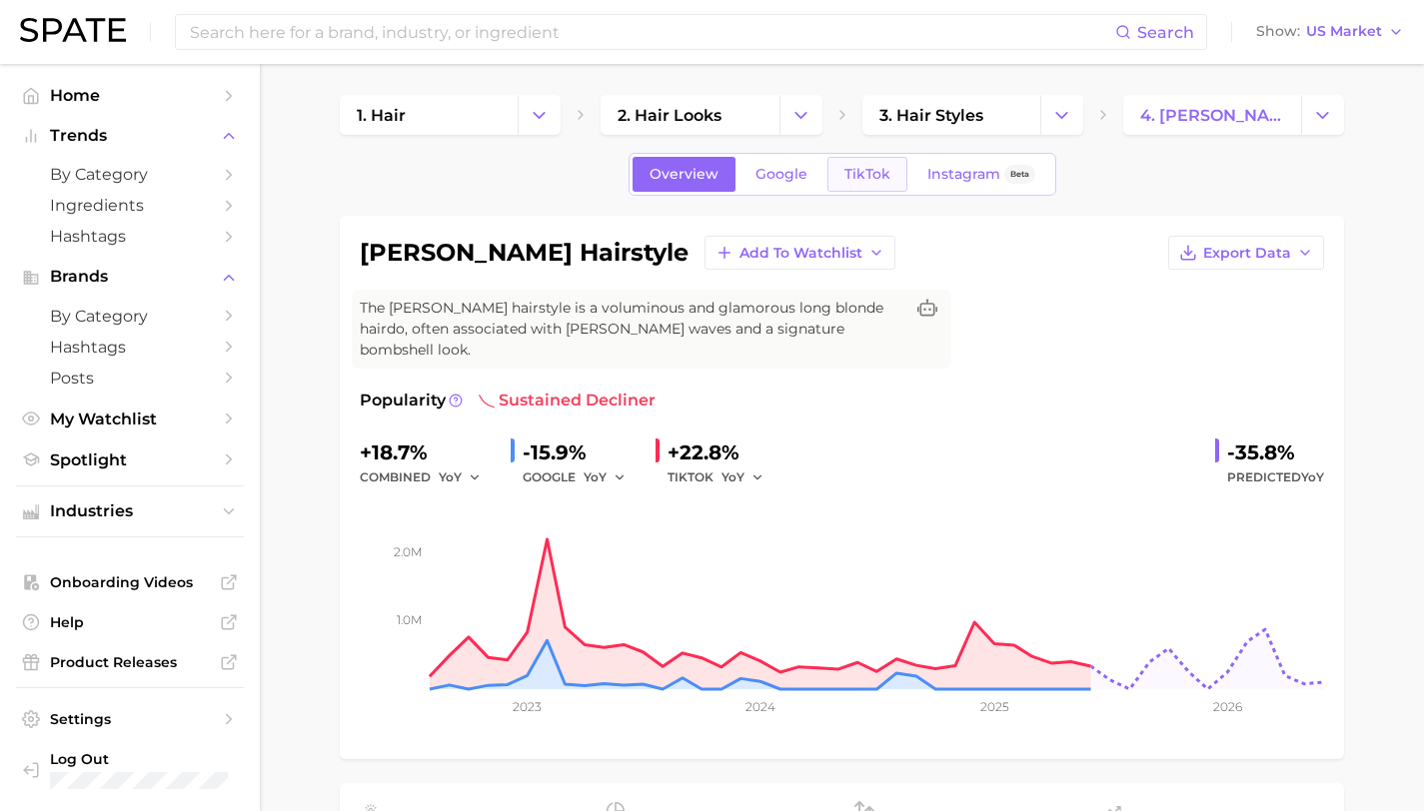
click at [859, 177] on span "TikTok" at bounding box center [867, 174] width 46 height 17
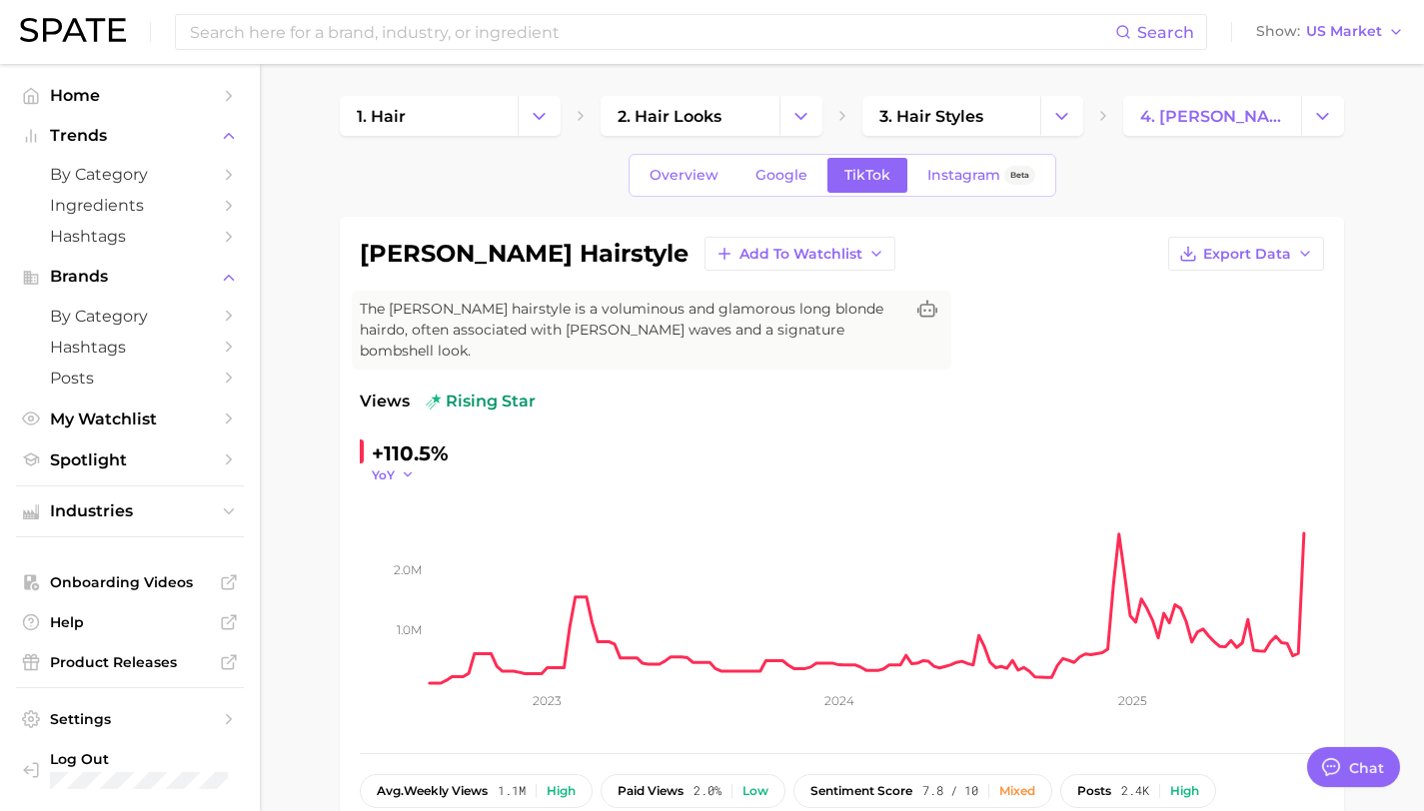
click at [408, 468] on icon "button" at bounding box center [408, 475] width 14 height 14
click at [406, 563] on button "MoM" at bounding box center [482, 576] width 220 height 36
click at [405, 467] on button "MoM" at bounding box center [397, 475] width 50 height 17
click at [406, 593] on button "WoW" at bounding box center [482, 611] width 220 height 36
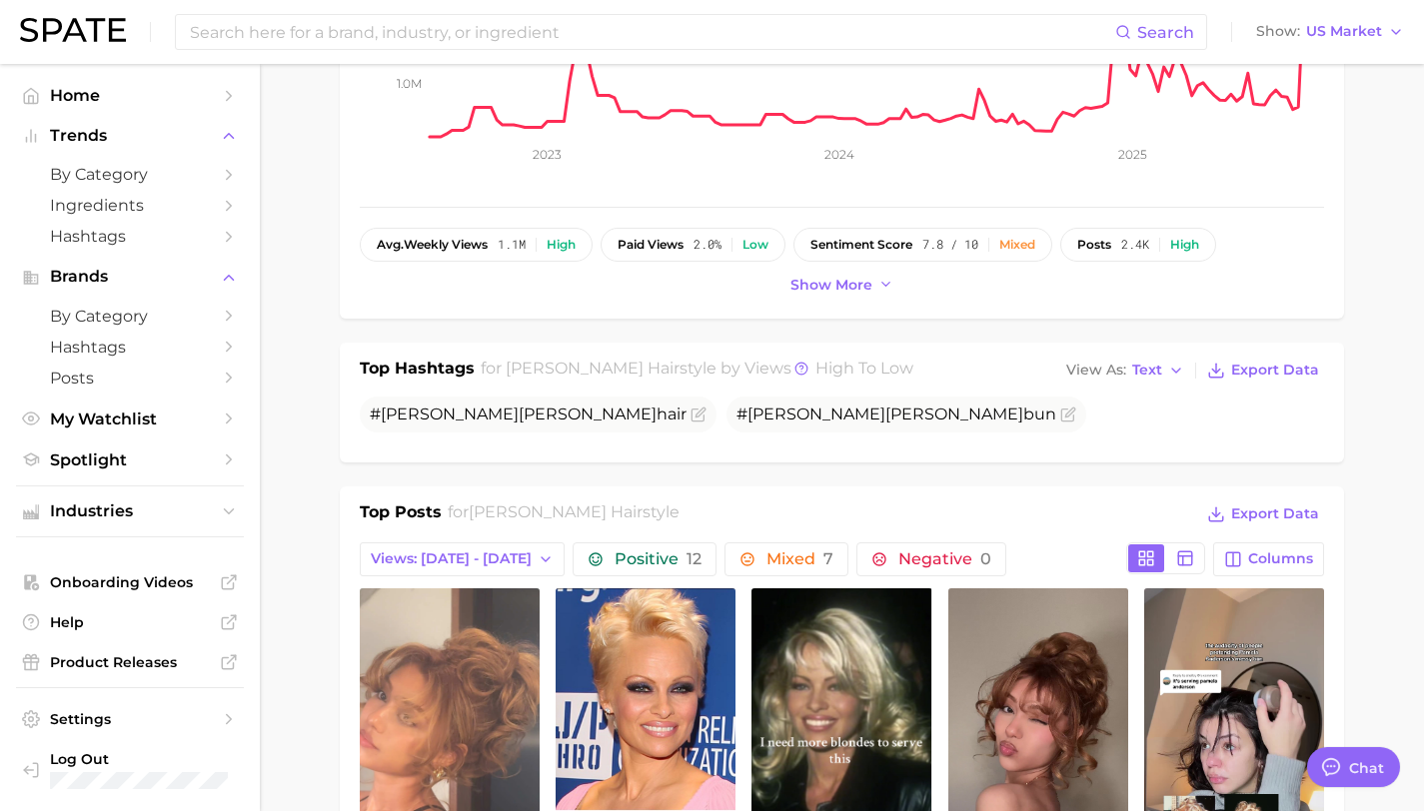
scroll to position [763, 0]
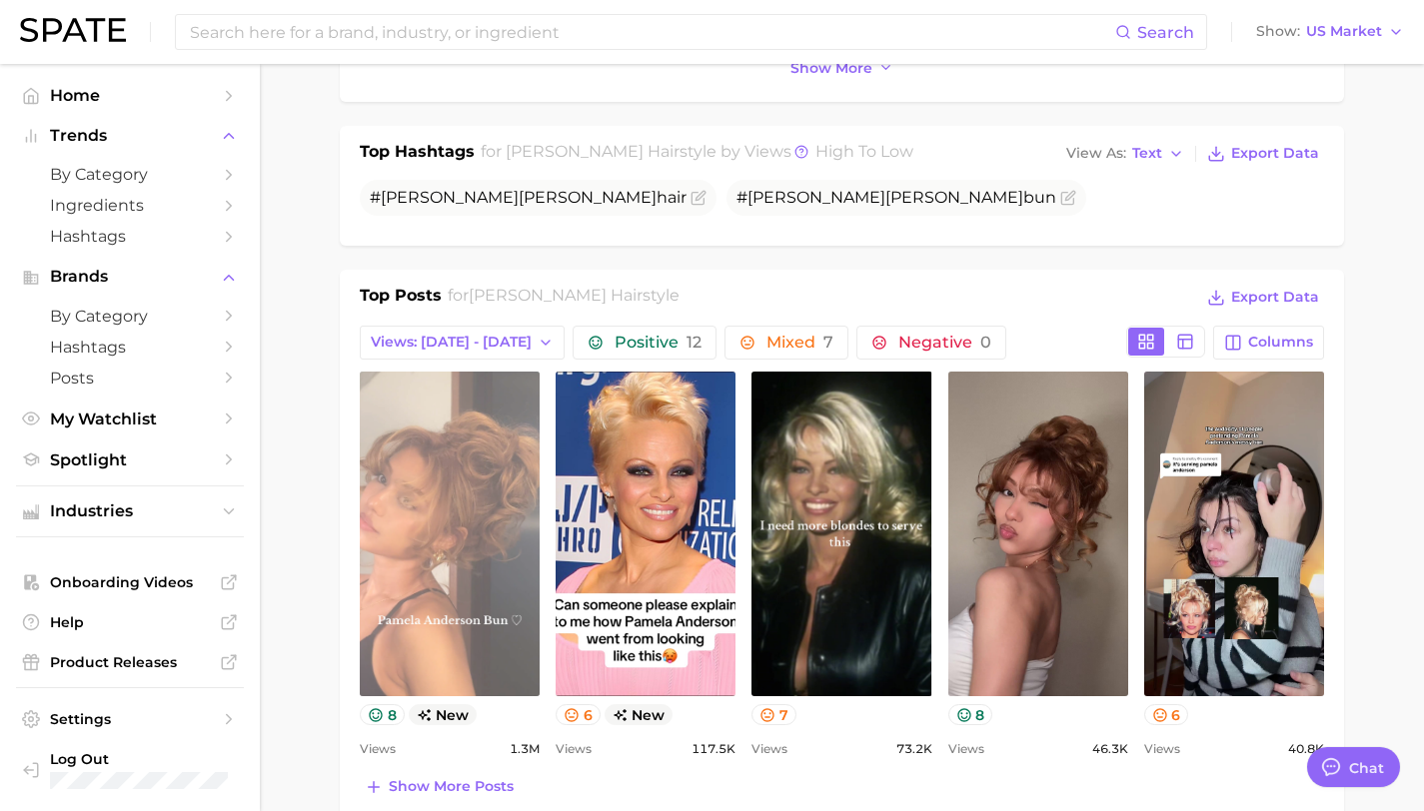
click at [423, 502] on link "view post on TikTok" at bounding box center [450, 534] width 180 height 325
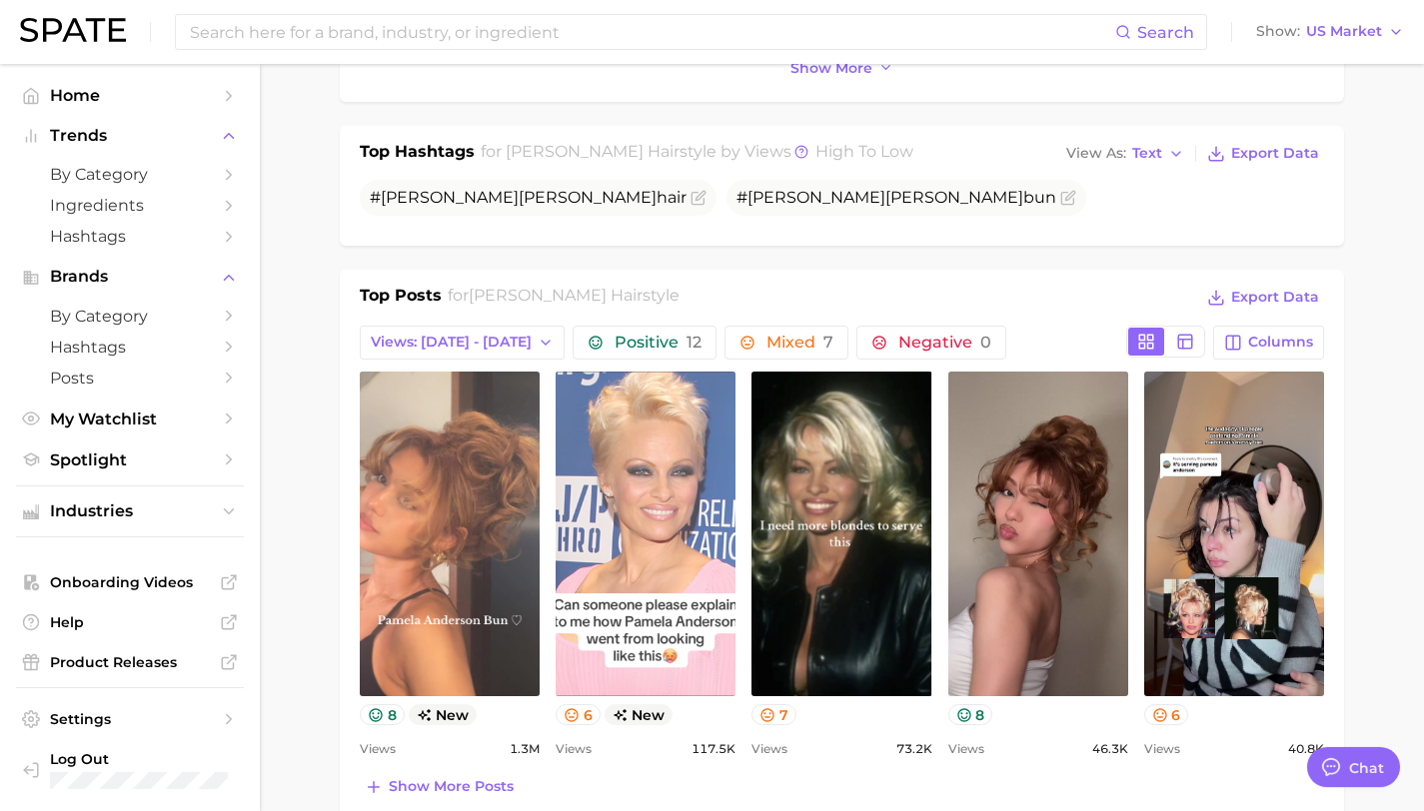
click at [666, 529] on link "view post on TikTok" at bounding box center [646, 534] width 180 height 325
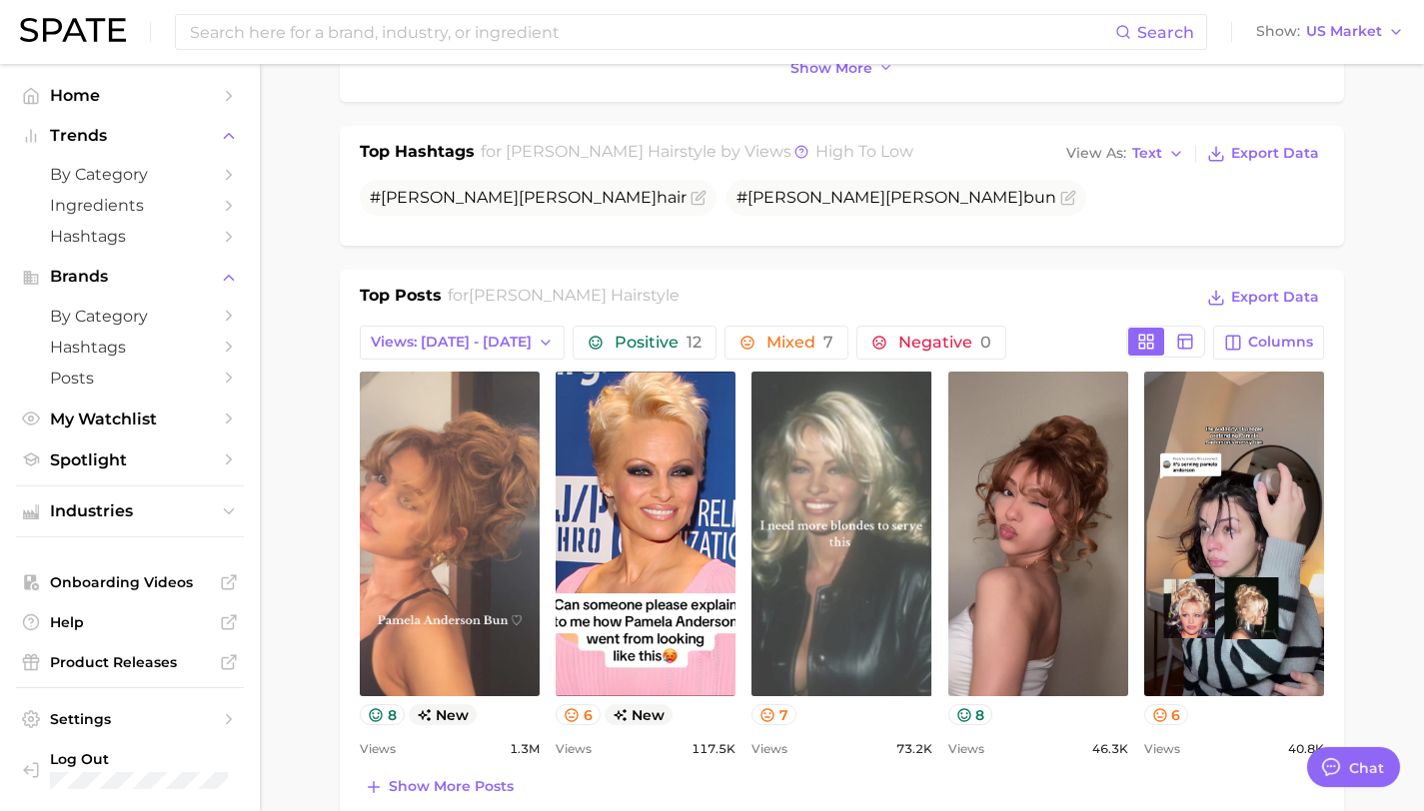
click at [796, 529] on link "view post on TikTok" at bounding box center [841, 534] width 180 height 325
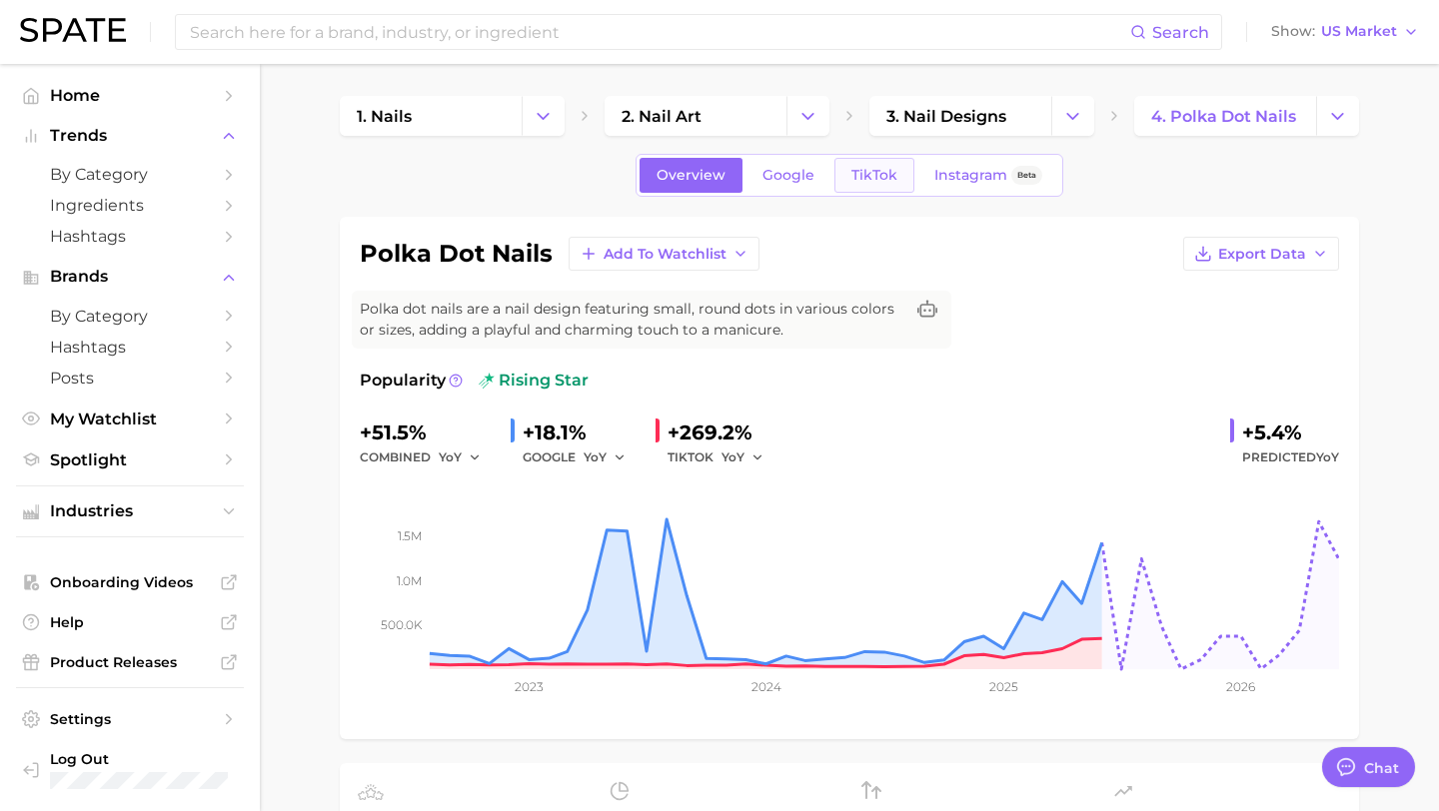
click at [870, 187] on link "TikTok" at bounding box center [874, 175] width 80 height 35
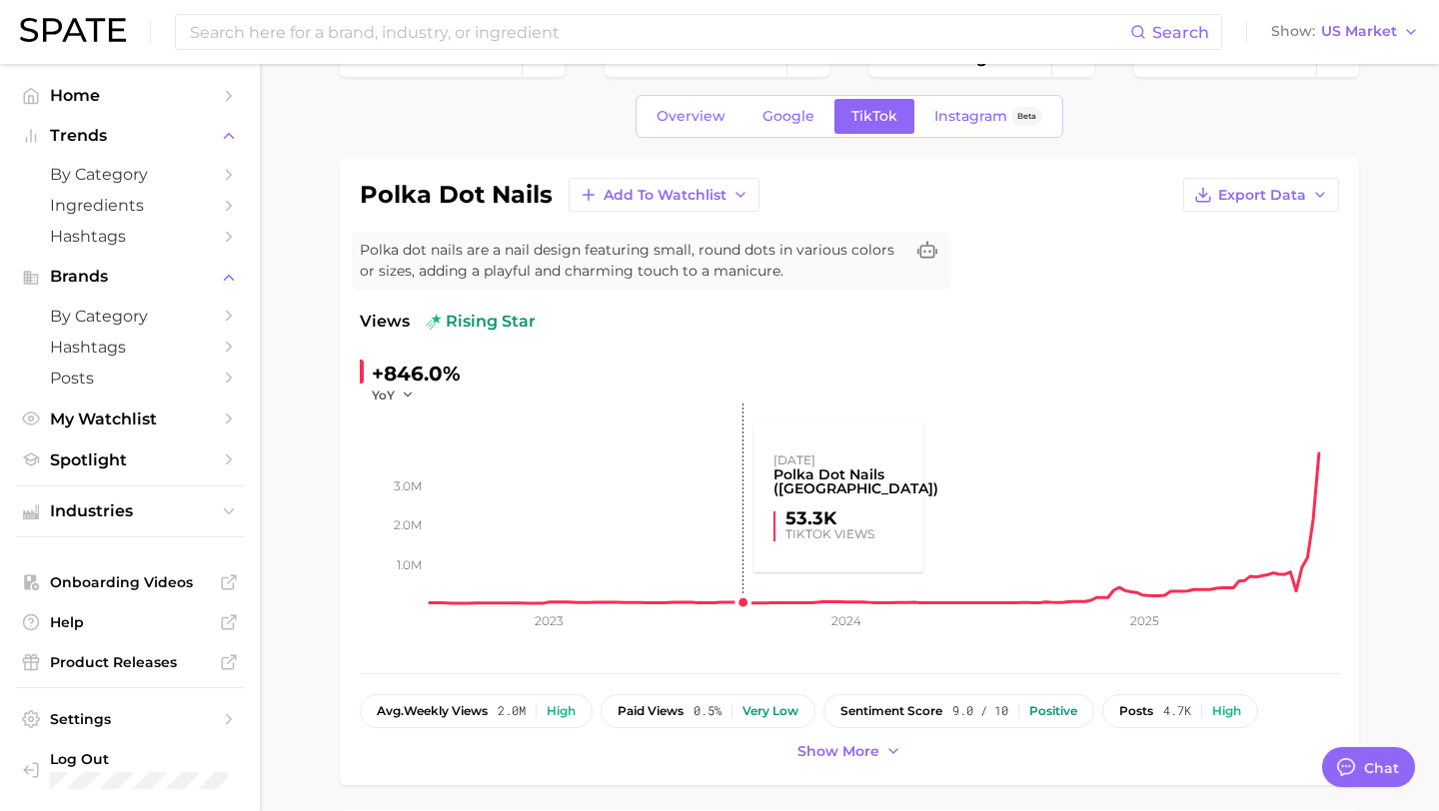
scroll to position [63, 0]
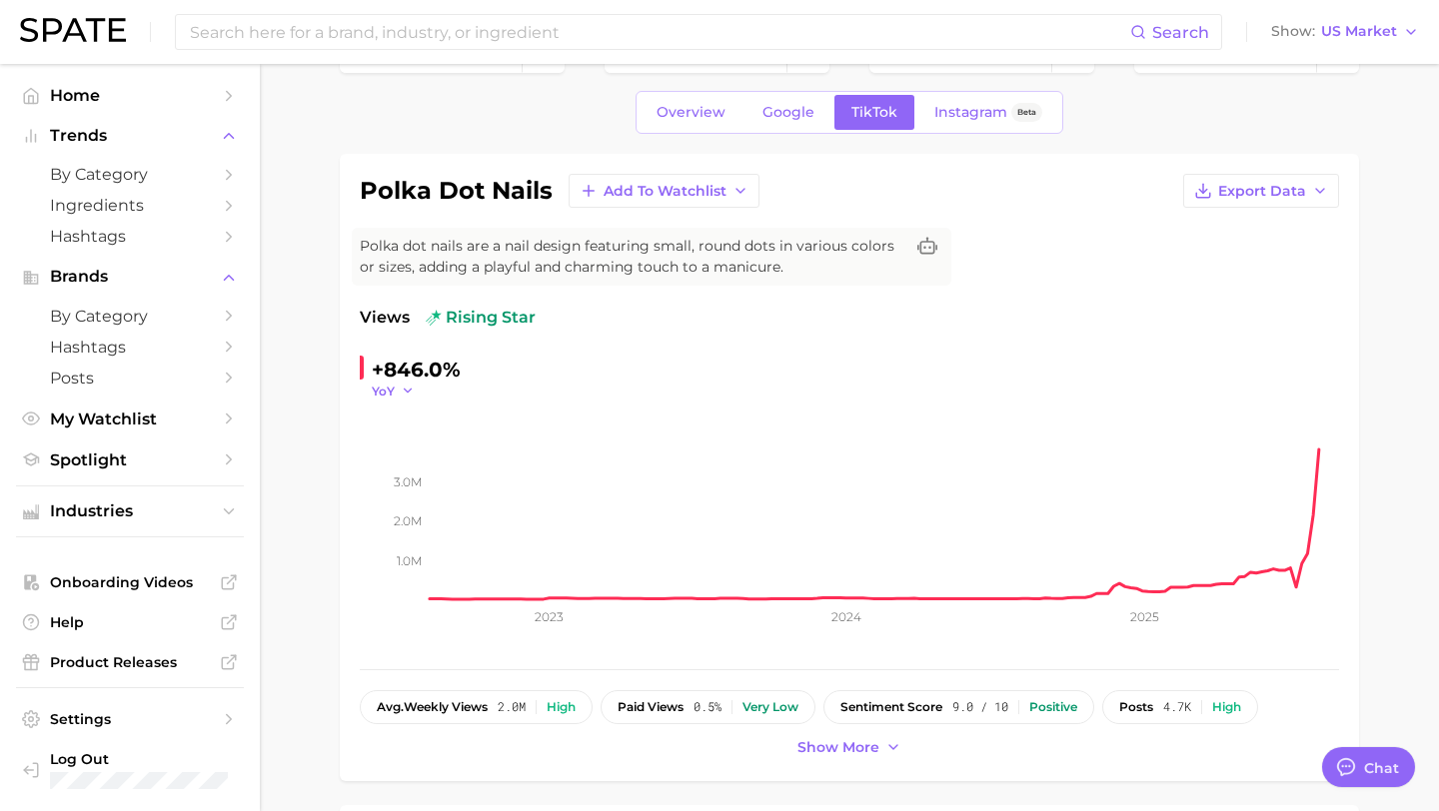
click at [401, 386] on icon "button" at bounding box center [408, 391] width 14 height 14
click at [417, 500] on span "MoM" at bounding box center [399, 491] width 35 height 17
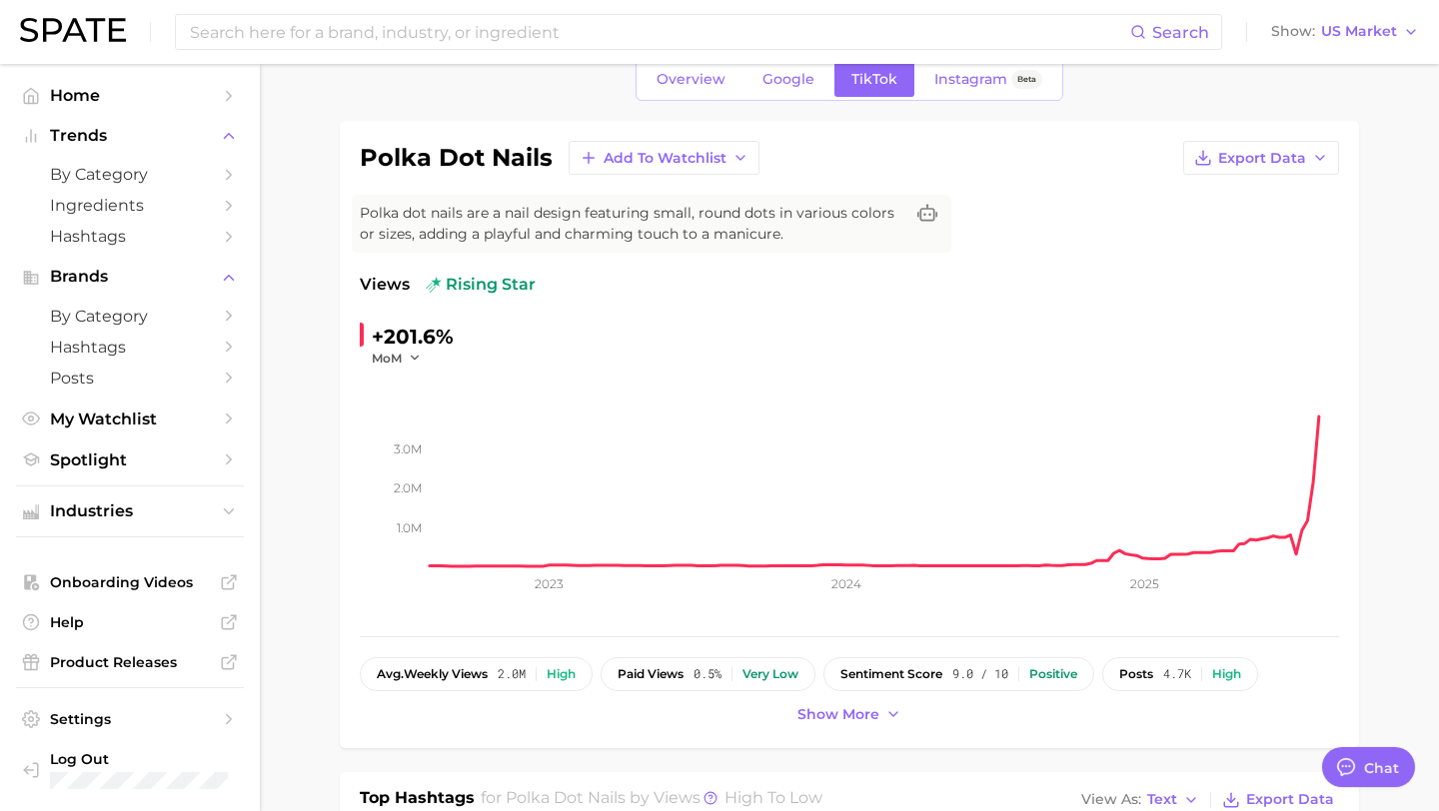
scroll to position [95, 0]
click at [395, 357] on span "MoM" at bounding box center [387, 359] width 30 height 17
click at [414, 500] on span "WoW" at bounding box center [401, 495] width 39 height 17
click at [411, 347] on div "+76.3%" at bounding box center [408, 338] width 72 height 32
click at [410, 364] on button "WoW" at bounding box center [399, 359] width 55 height 17
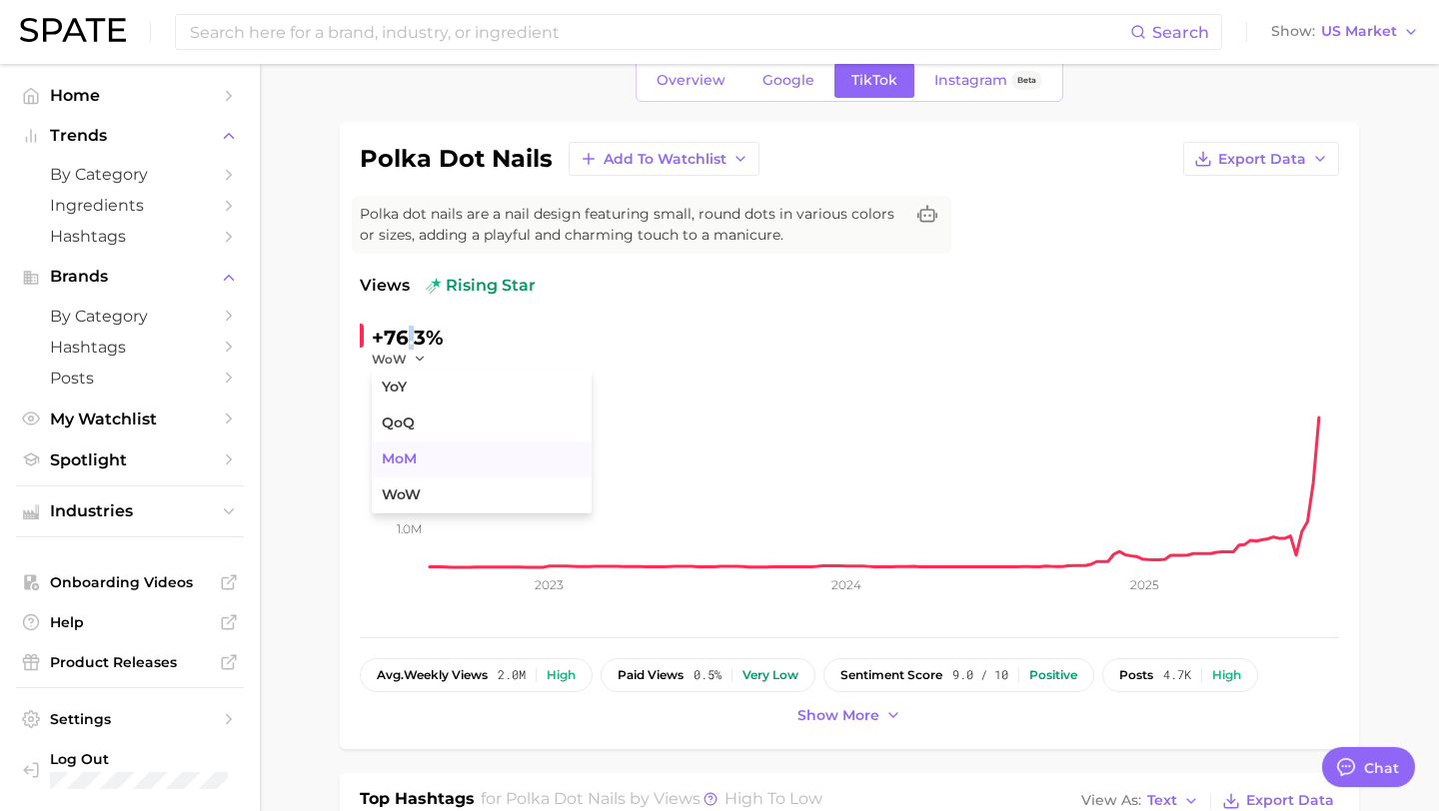
click at [392, 457] on span "MoM" at bounding box center [399, 459] width 35 height 17
drag, startPoint x: 469, startPoint y: 335, endPoint x: 370, endPoint y: 338, distance: 99.0
click at [369, 338] on div "+201.6% MoM" at bounding box center [496, 345] width 273 height 46
copy div "+201.6%"
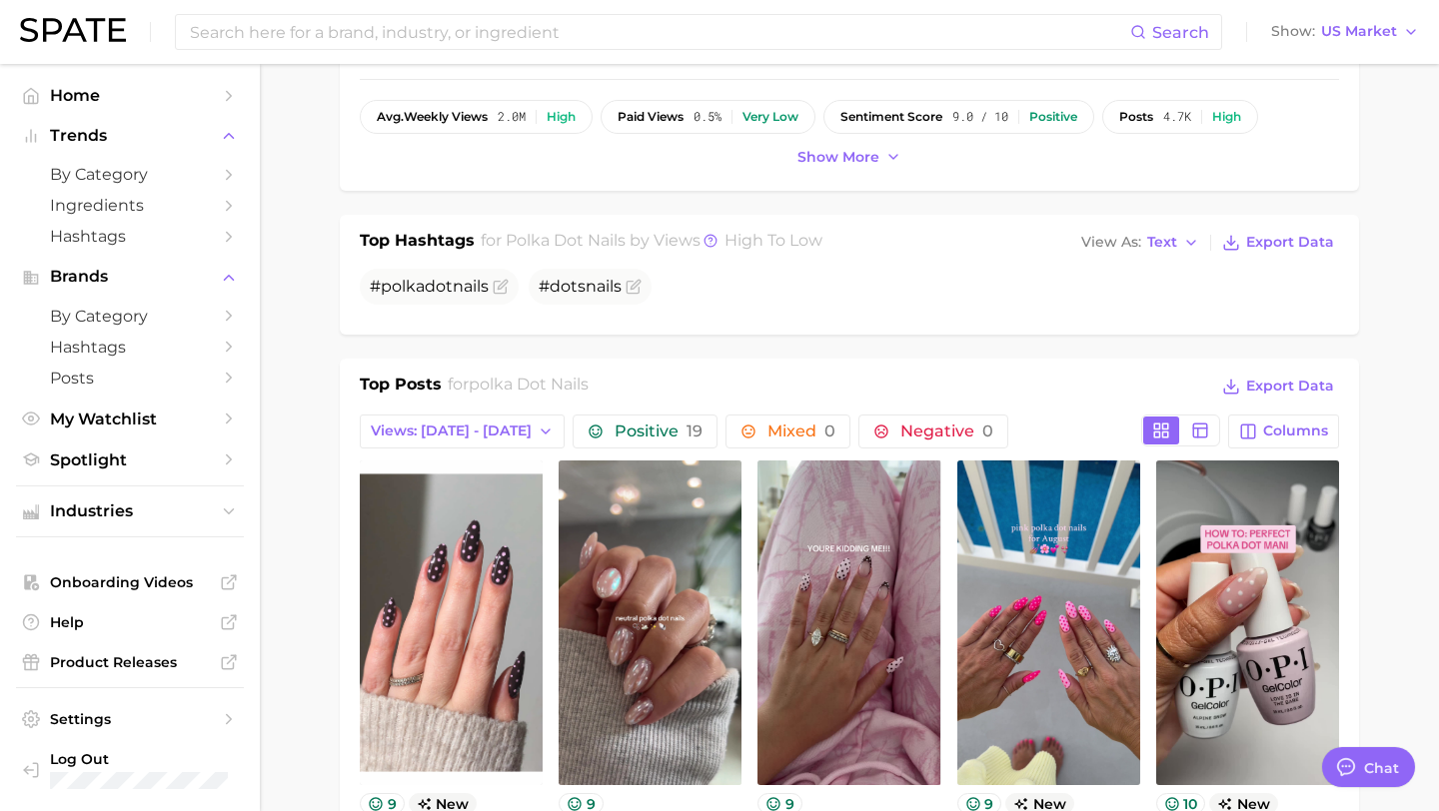
scroll to position [0, 0]
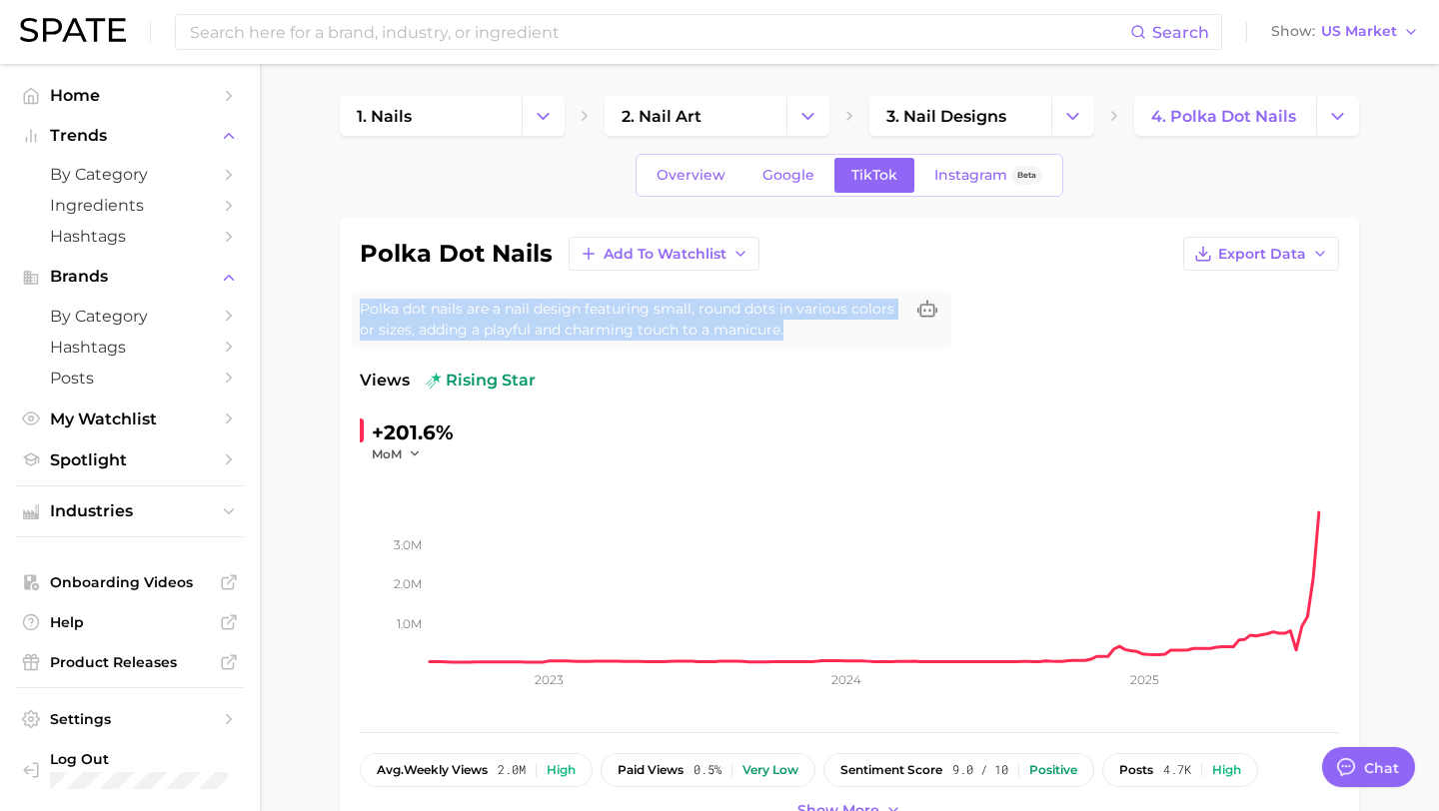
drag, startPoint x: 795, startPoint y: 325, endPoint x: 356, endPoint y: 307, distance: 440.0
click at [356, 307] on div "Polka dot nails are a nail design featuring small, round dots in various colors…" at bounding box center [651, 320] width 599 height 58
copy span "Polka dot nails are a nail design featuring small, round dots in various colors…"
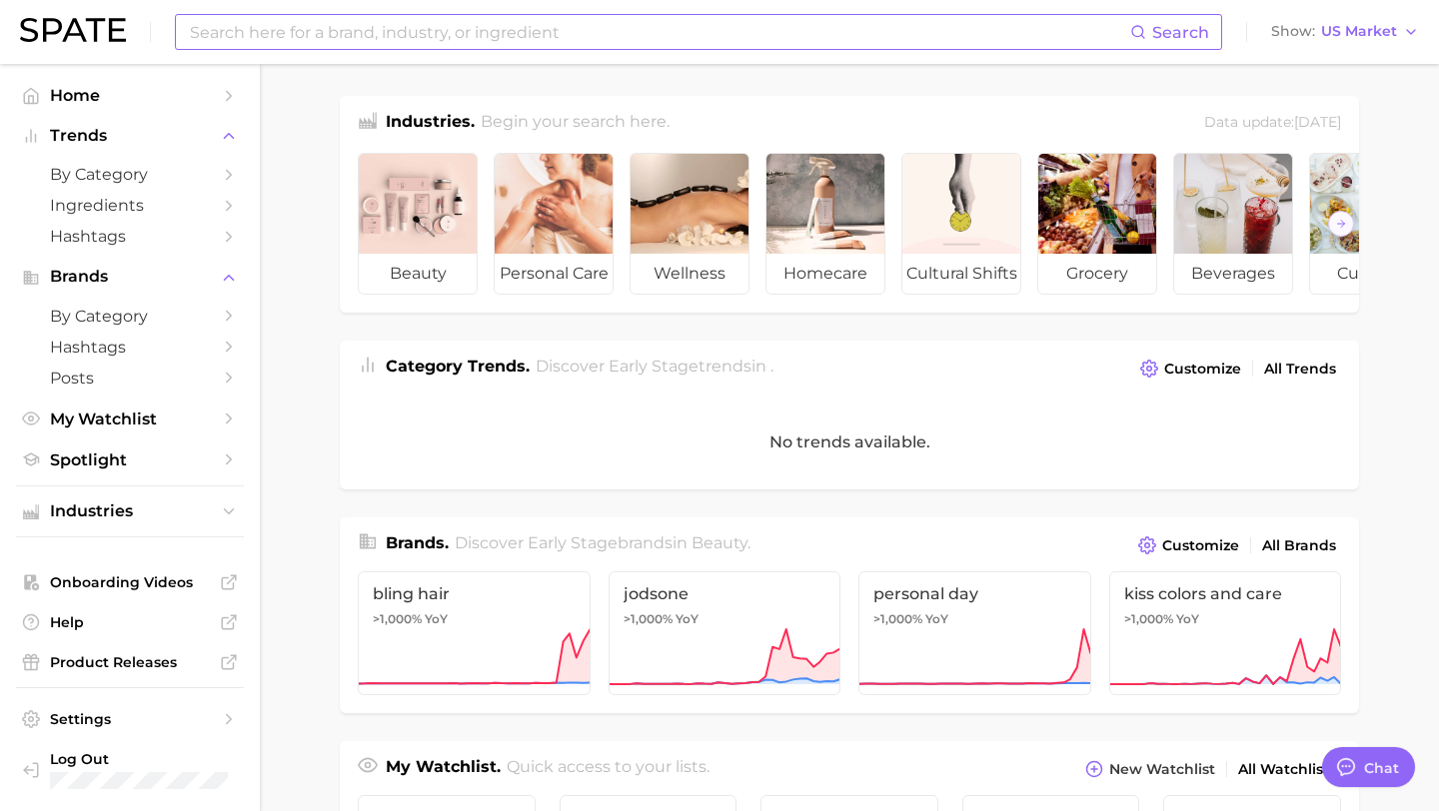
click at [381, 34] on input at bounding box center [659, 32] width 942 height 34
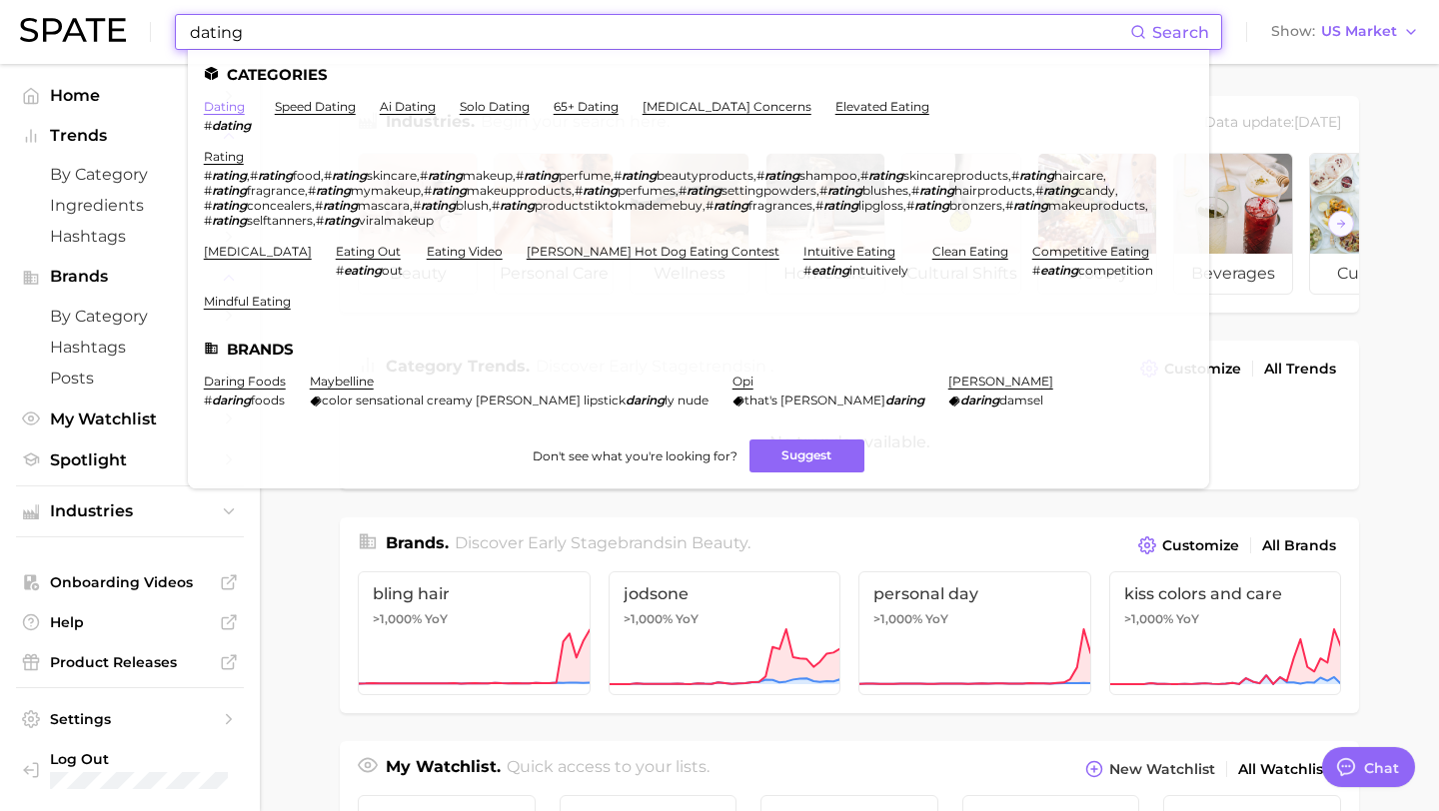
type input "dating"
click at [222, 105] on link "dating" at bounding box center [224, 106] width 41 height 15
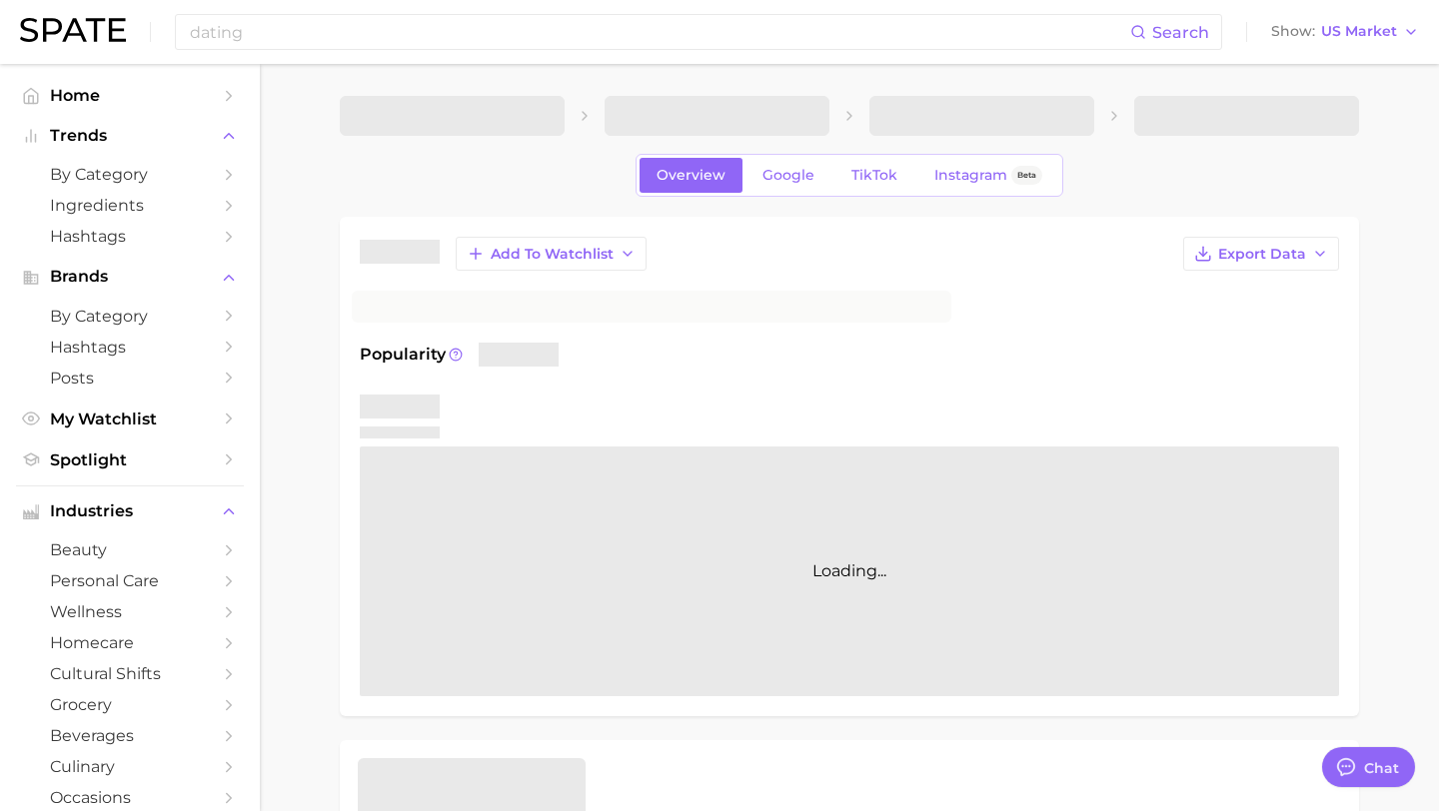
type textarea "x"
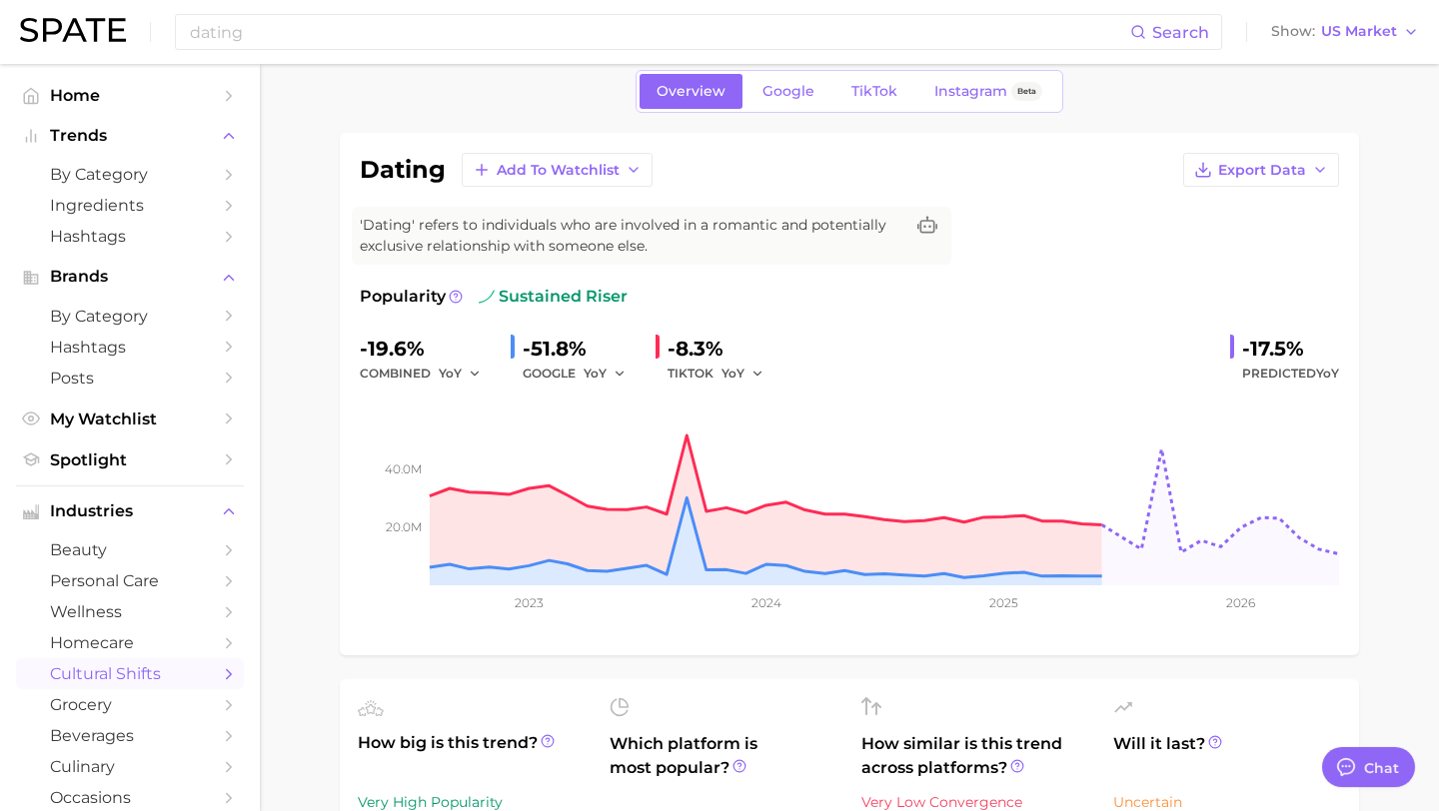
scroll to position [86, 0]
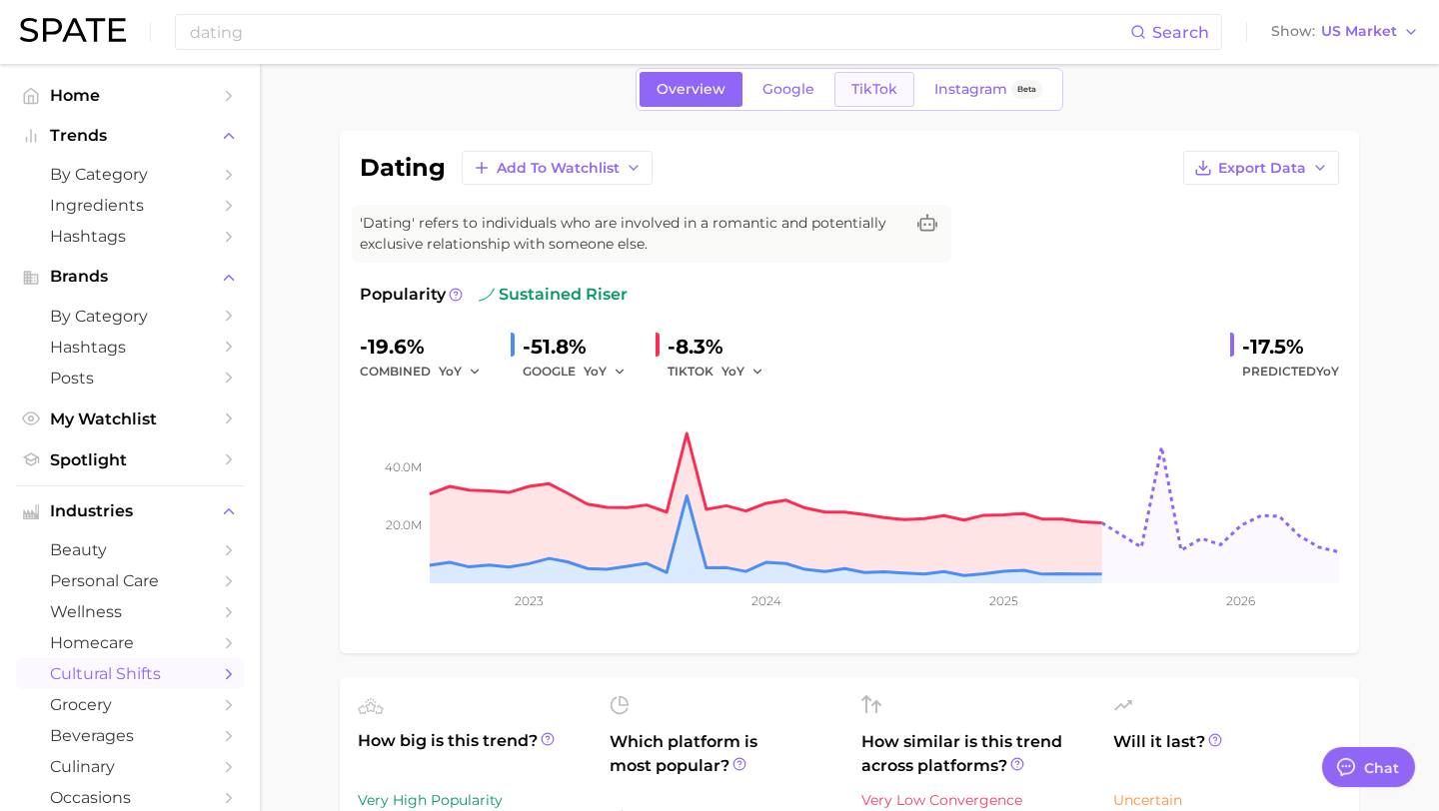
click at [869, 82] on span "TikTok" at bounding box center [874, 89] width 46 height 17
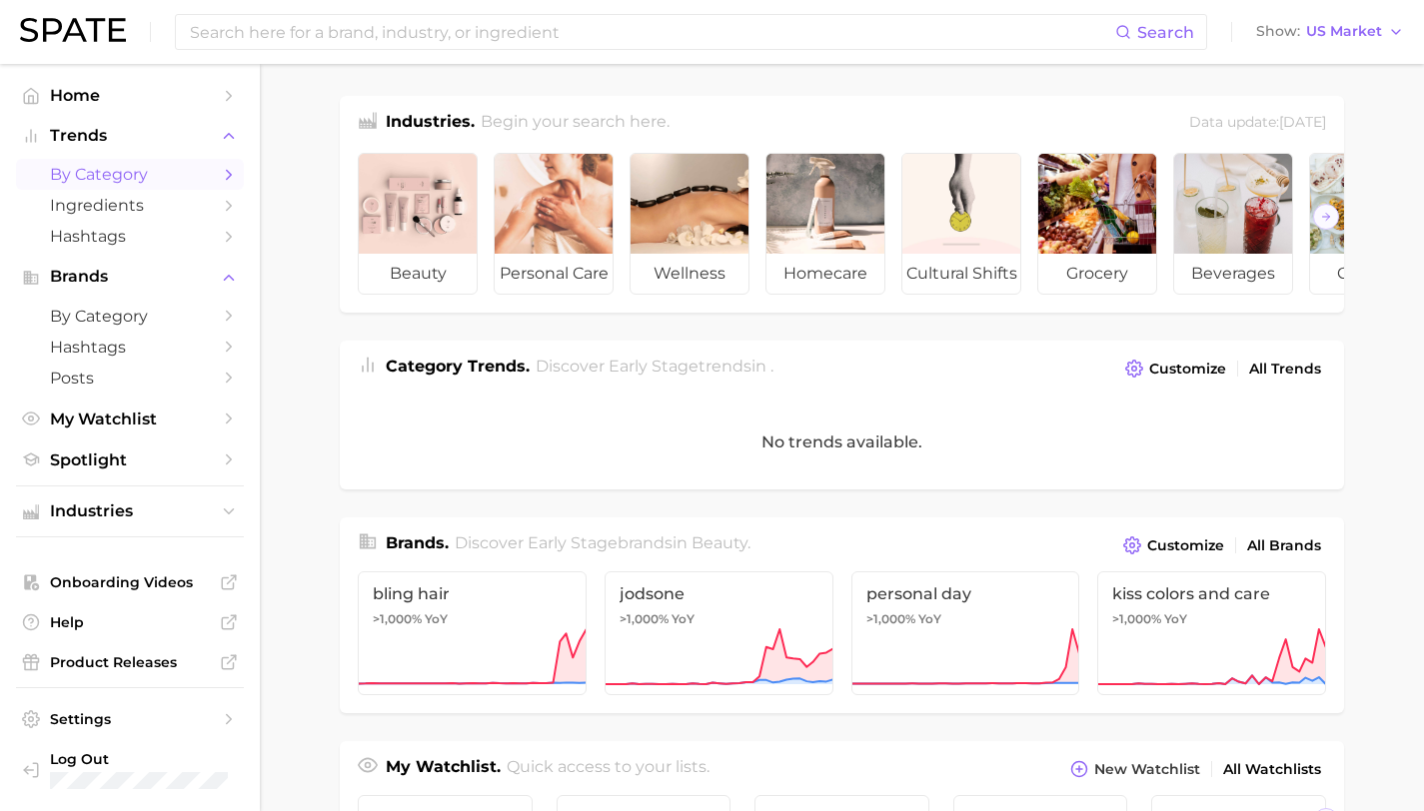
click at [141, 165] on link "by Category" at bounding box center [130, 174] width 228 height 31
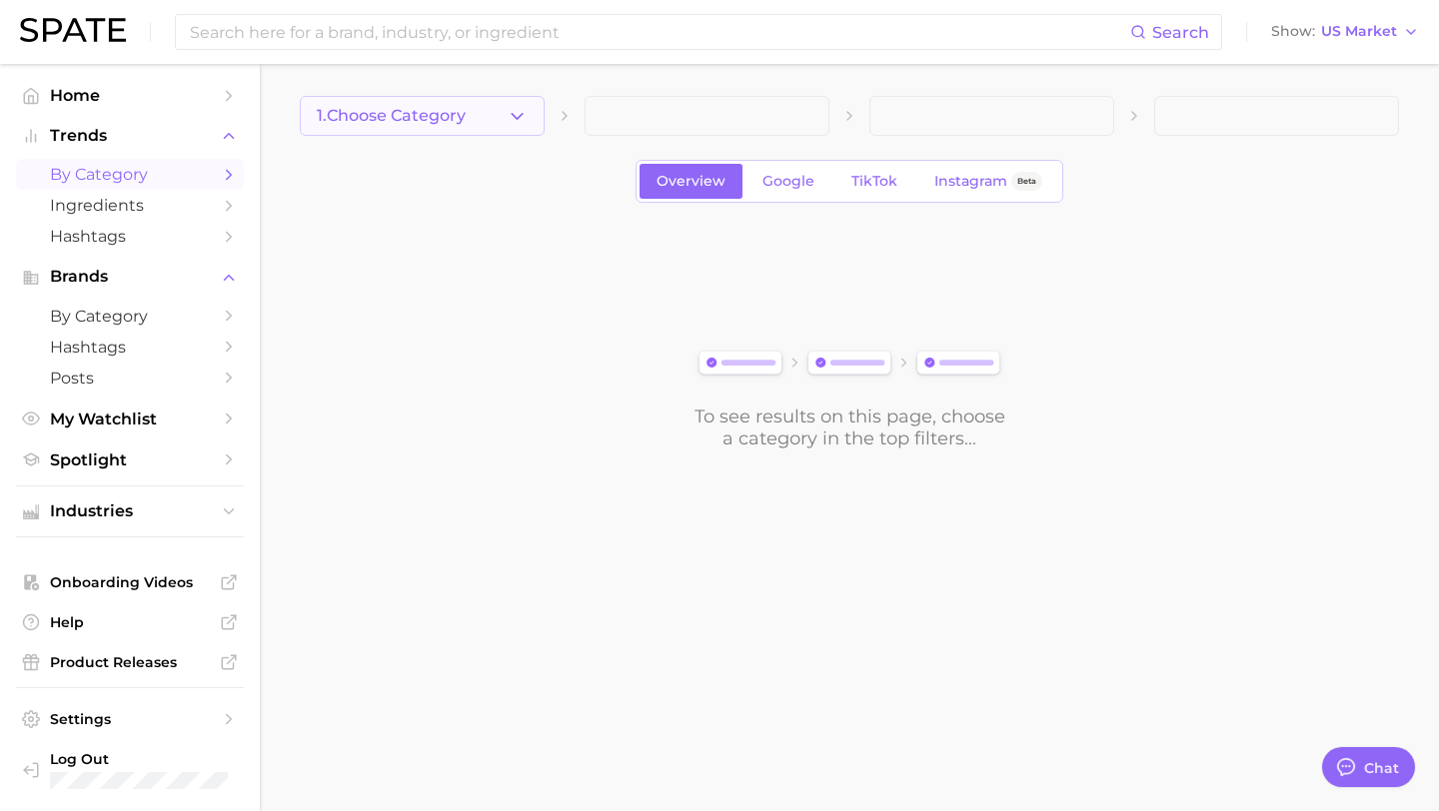
click at [523, 111] on icon "button" at bounding box center [517, 116] width 21 height 21
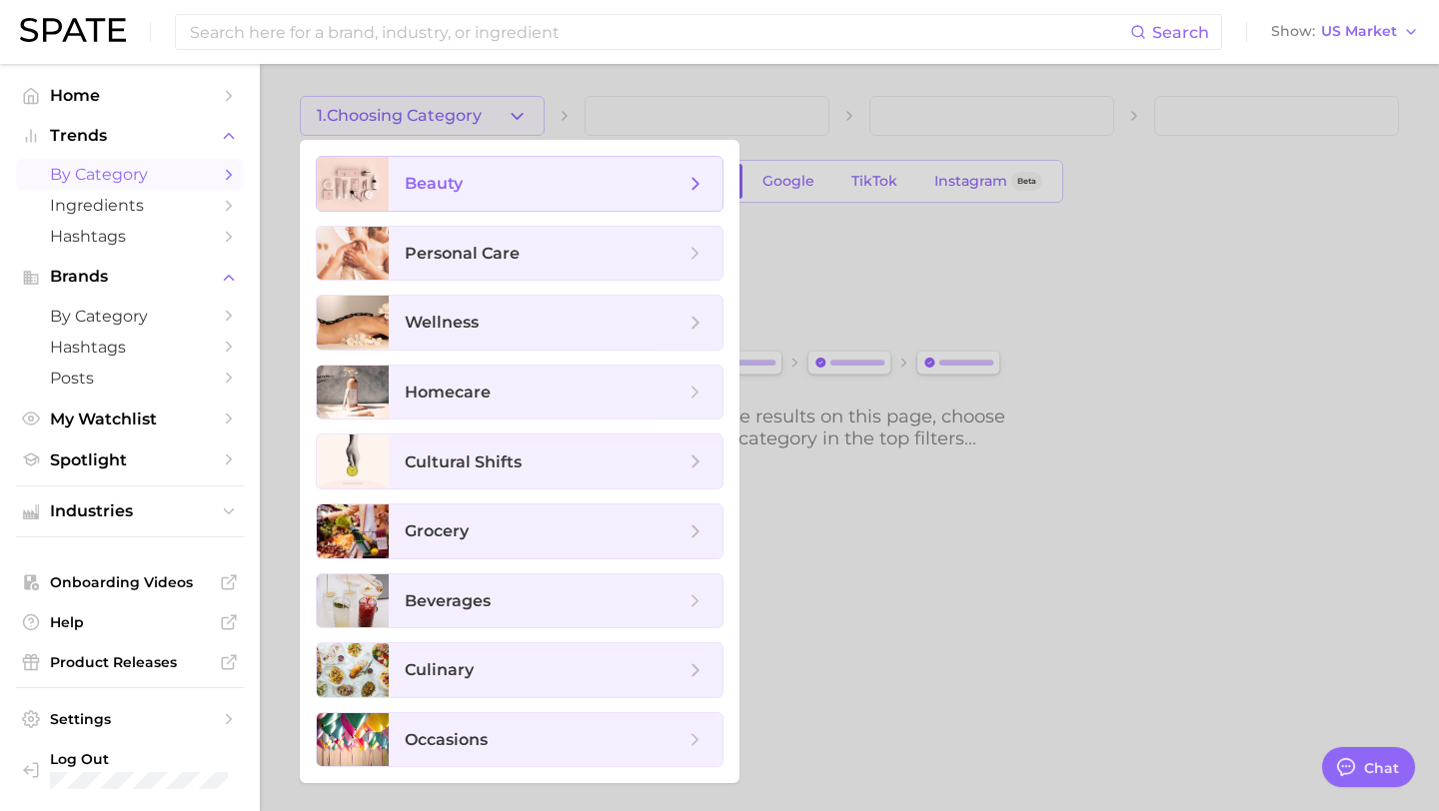
click at [505, 171] on span "beauty" at bounding box center [556, 184] width 334 height 54
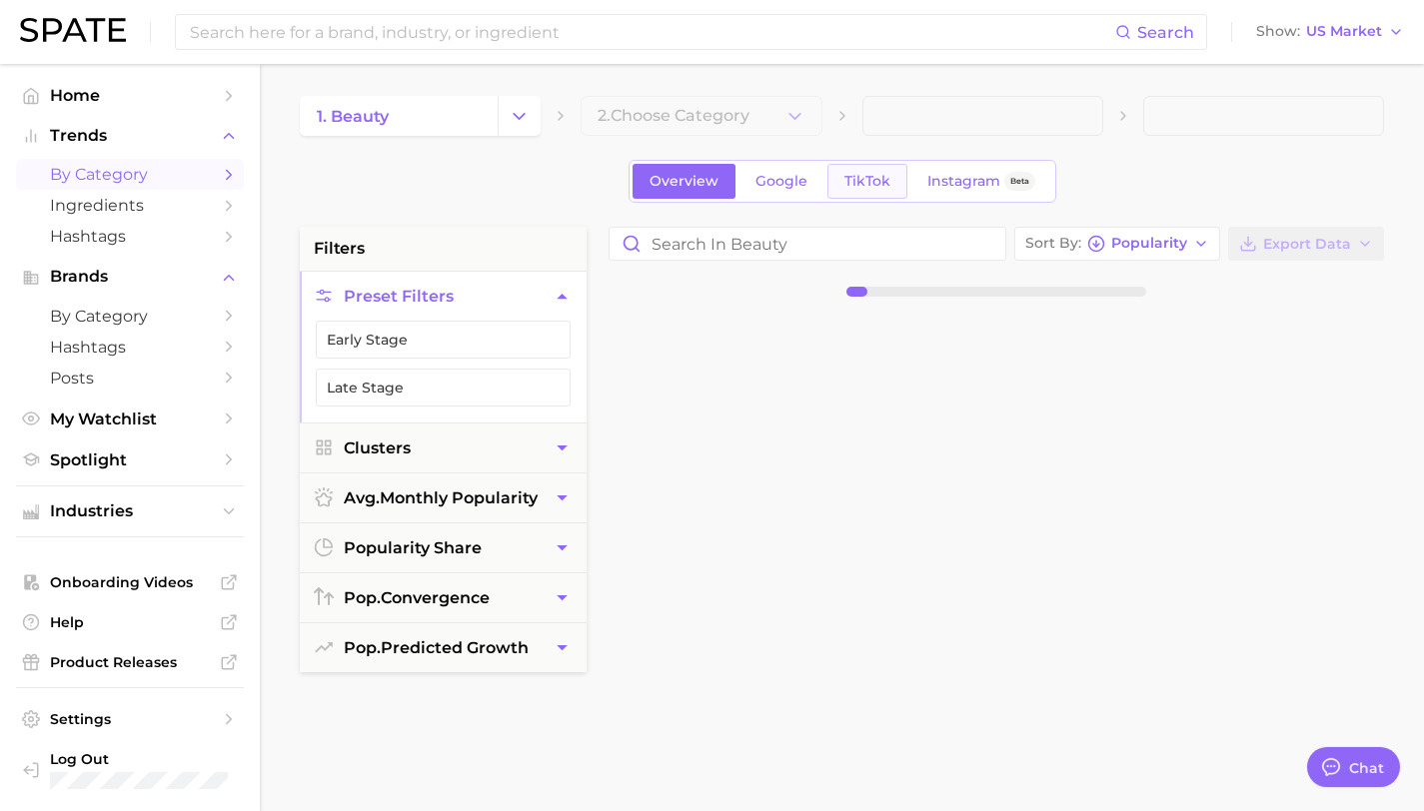
click at [903, 177] on link "TikTok" at bounding box center [867, 181] width 80 height 35
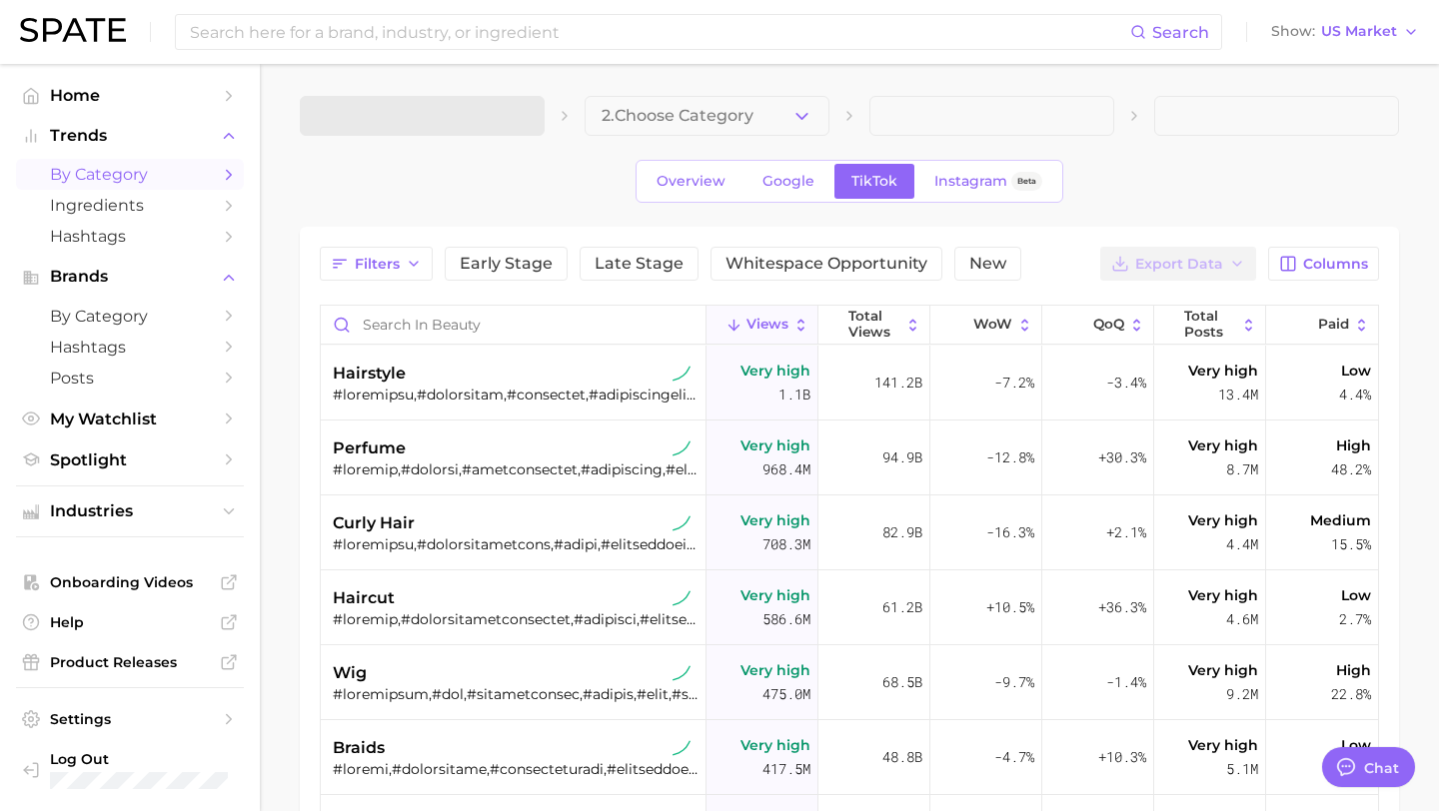
type textarea "x"
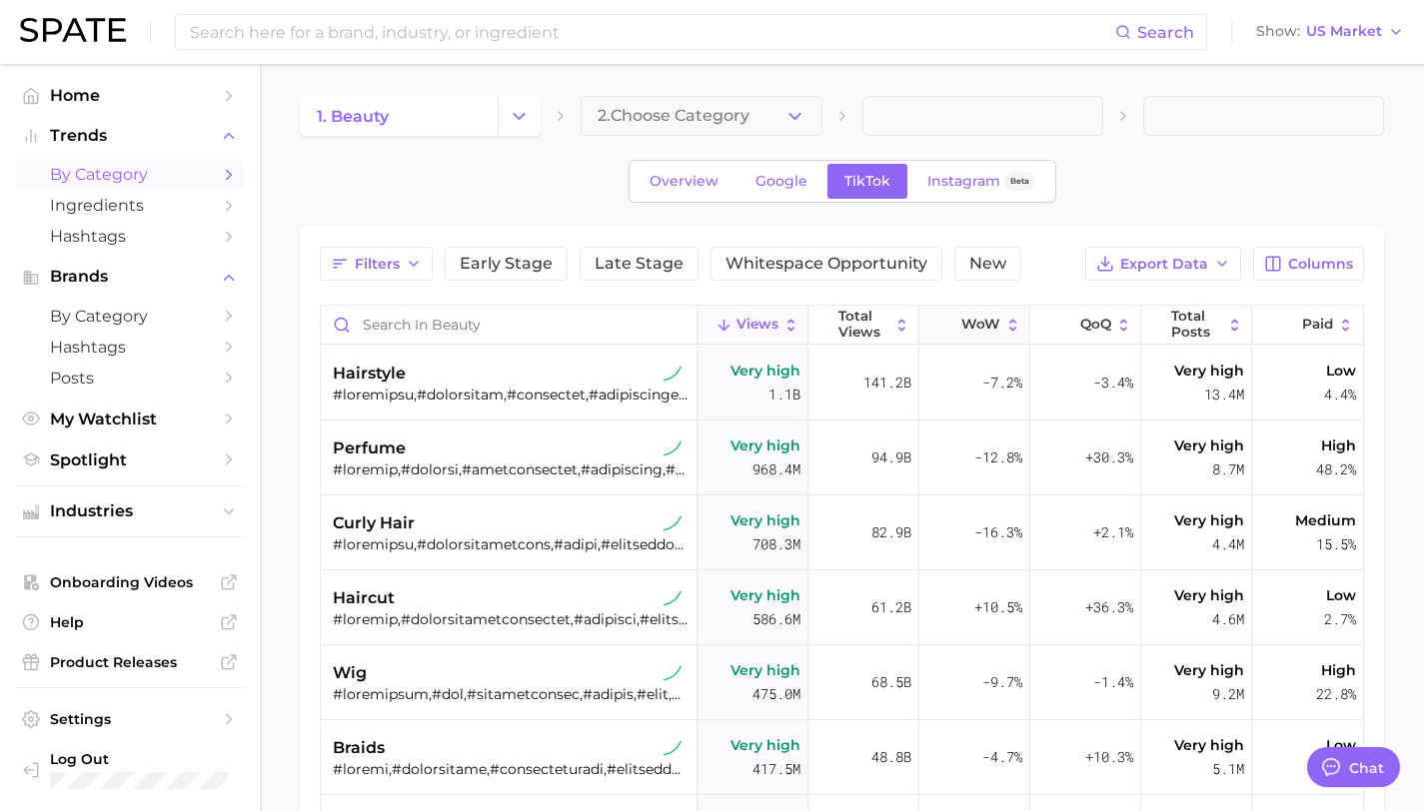
click at [976, 328] on span "WoW" at bounding box center [980, 325] width 39 height 16
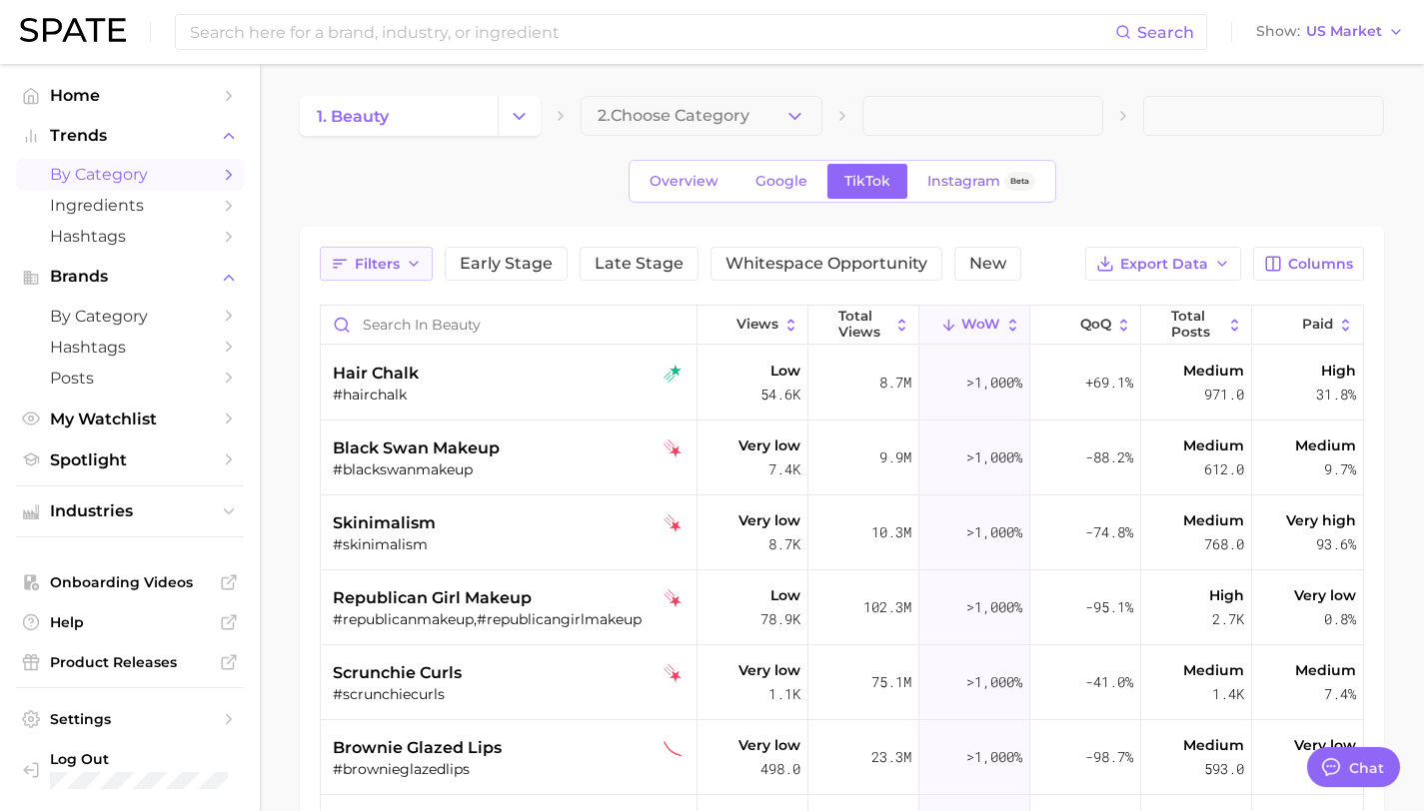
click at [384, 256] on span "Filters" at bounding box center [377, 264] width 45 height 17
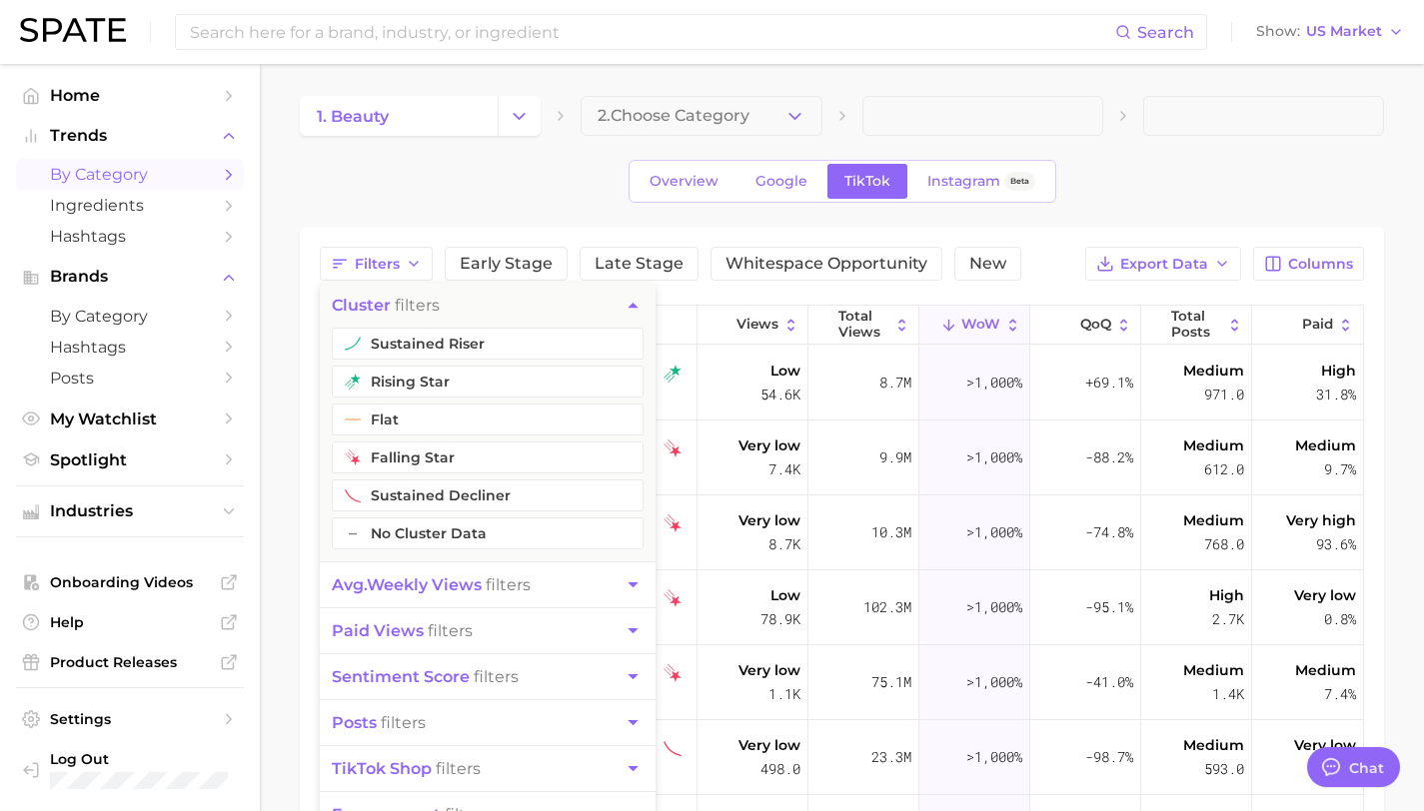
click at [458, 592] on span "avg. weekly views" at bounding box center [407, 585] width 150 height 19
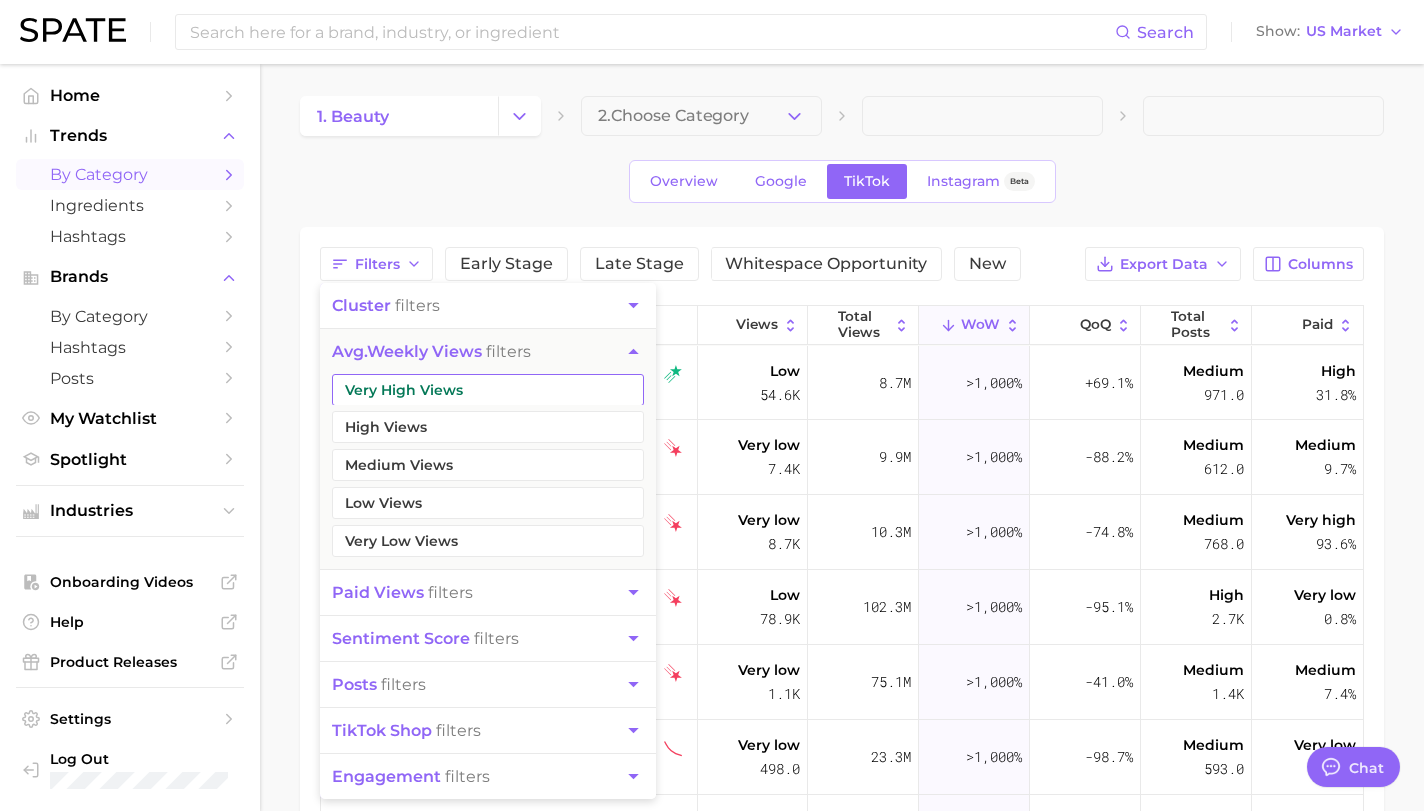
click at [500, 388] on button "Very High Views" at bounding box center [488, 390] width 312 height 32
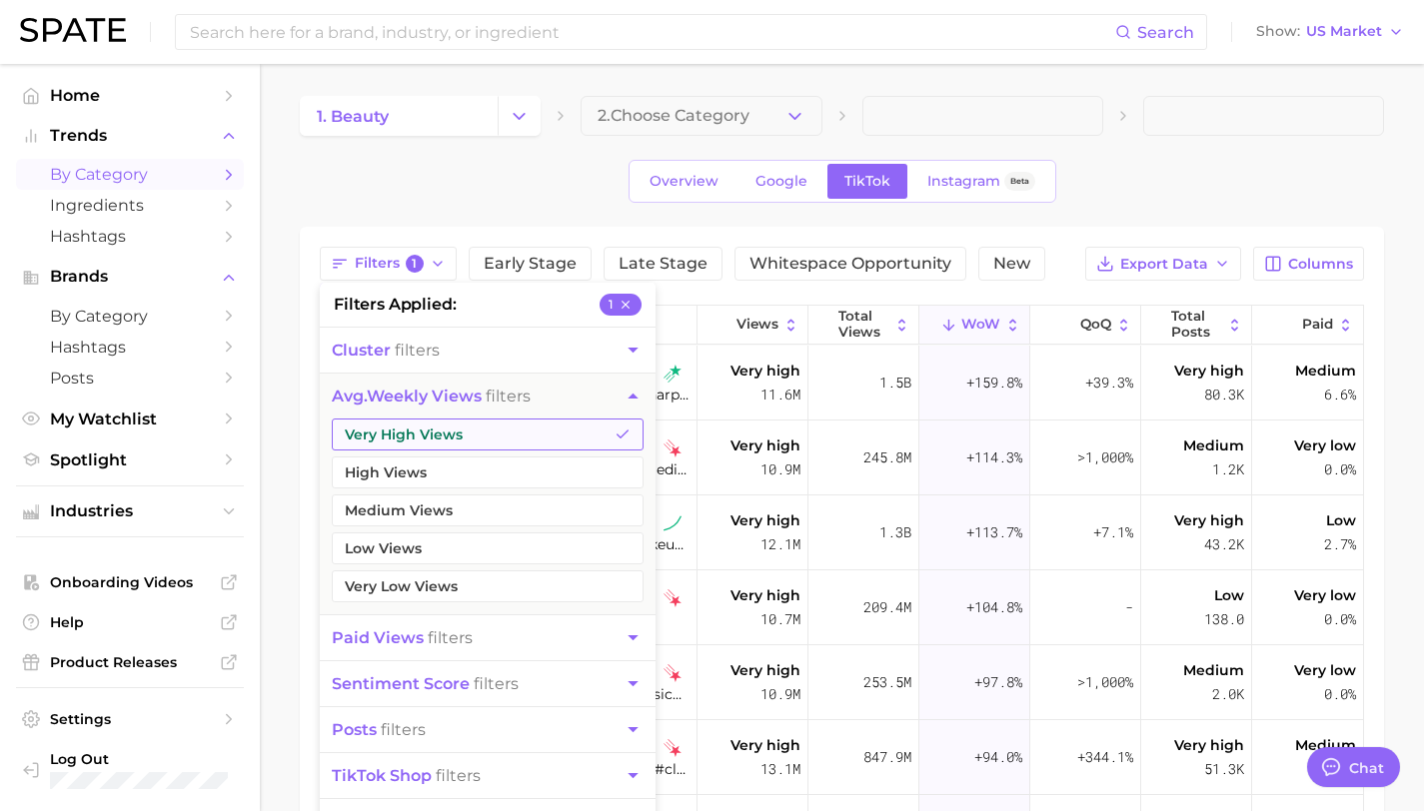
click at [479, 428] on button "Very High Views" at bounding box center [488, 435] width 312 height 32
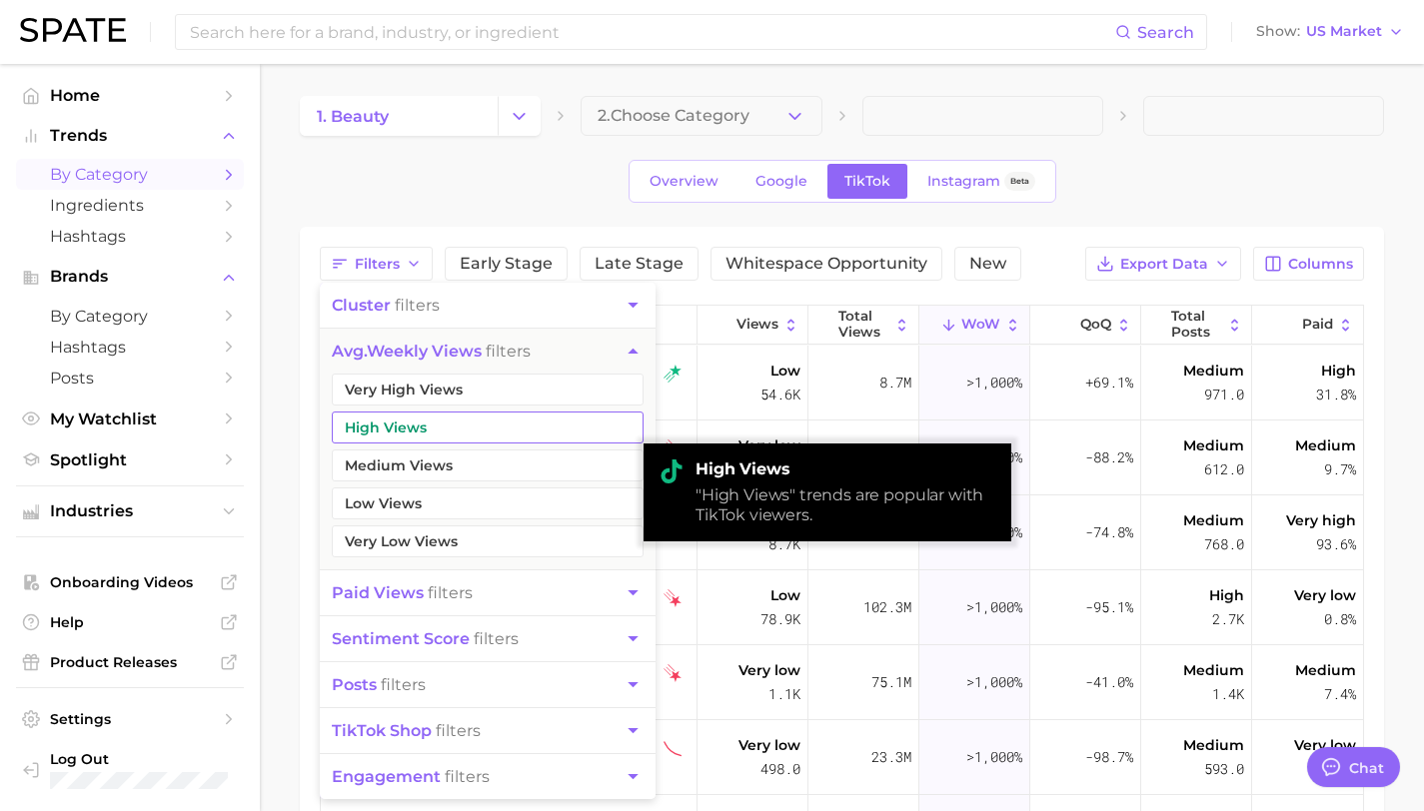
click at [550, 424] on button "High Views" at bounding box center [488, 428] width 312 height 32
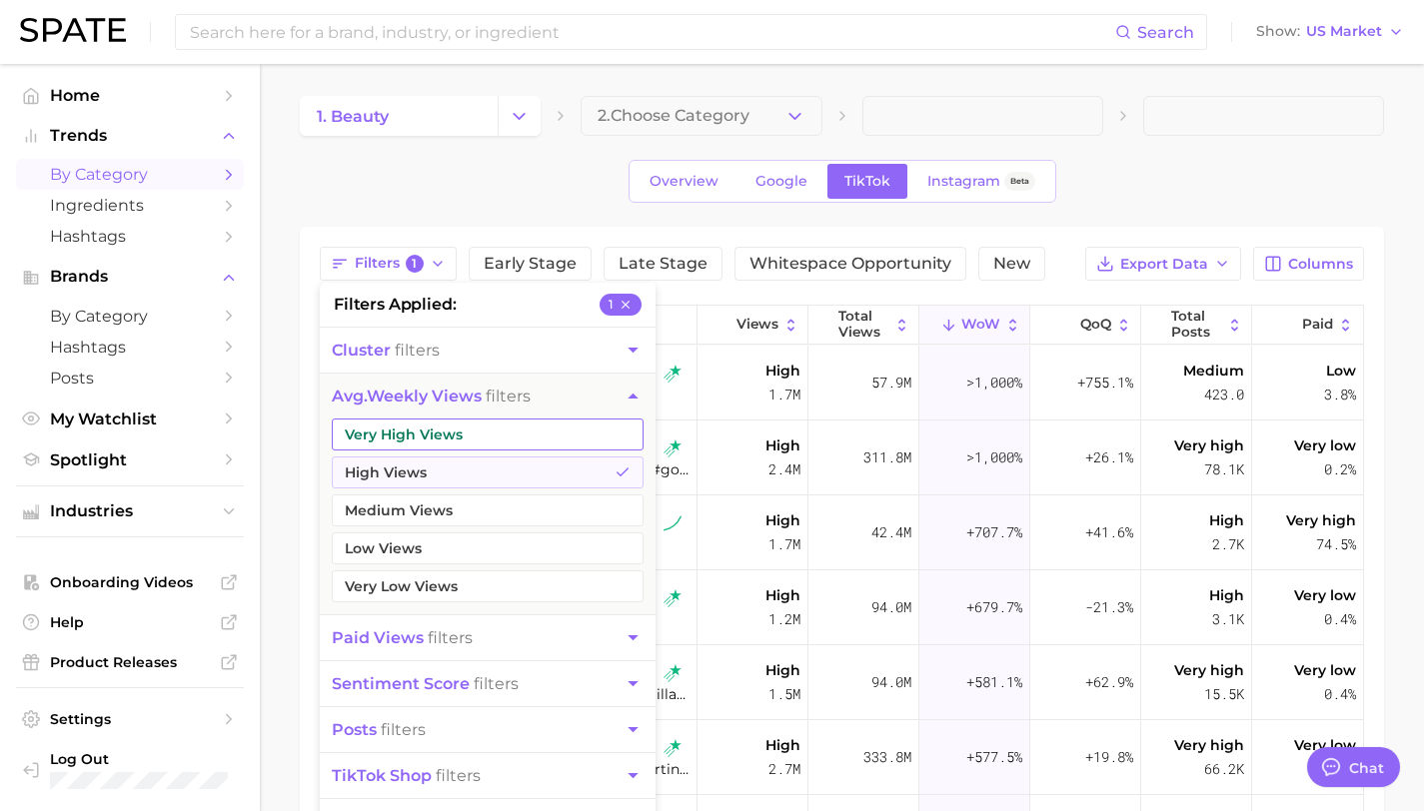
click at [503, 433] on button "Very High Views" at bounding box center [488, 435] width 312 height 32
click at [1123, 173] on div "Overview Google TikTok Instagram Beta" at bounding box center [842, 181] width 1084 height 43
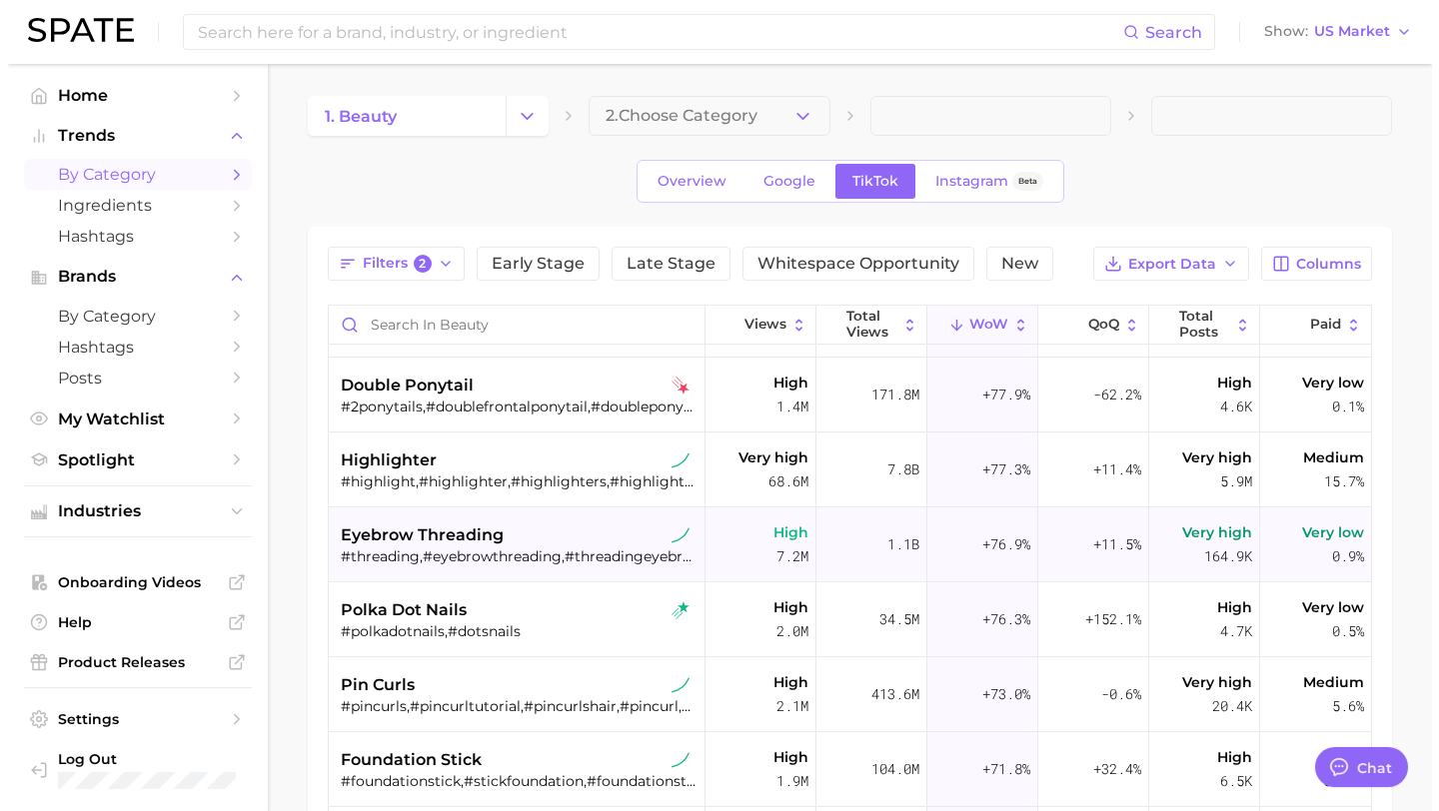
scroll to position [4728, 0]
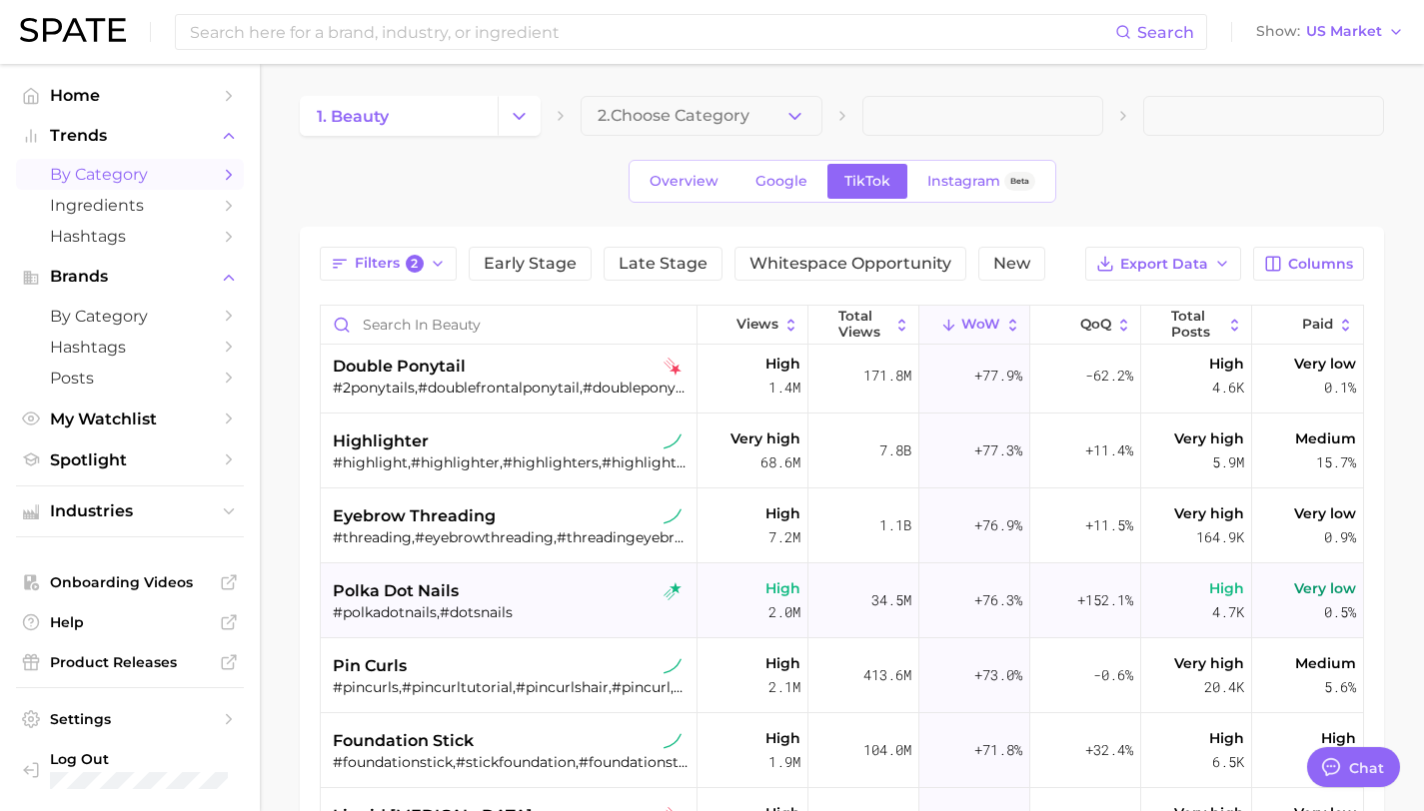
click at [435, 603] on div "#polkadotnails,#dotsnails" at bounding box center [511, 612] width 357 height 18
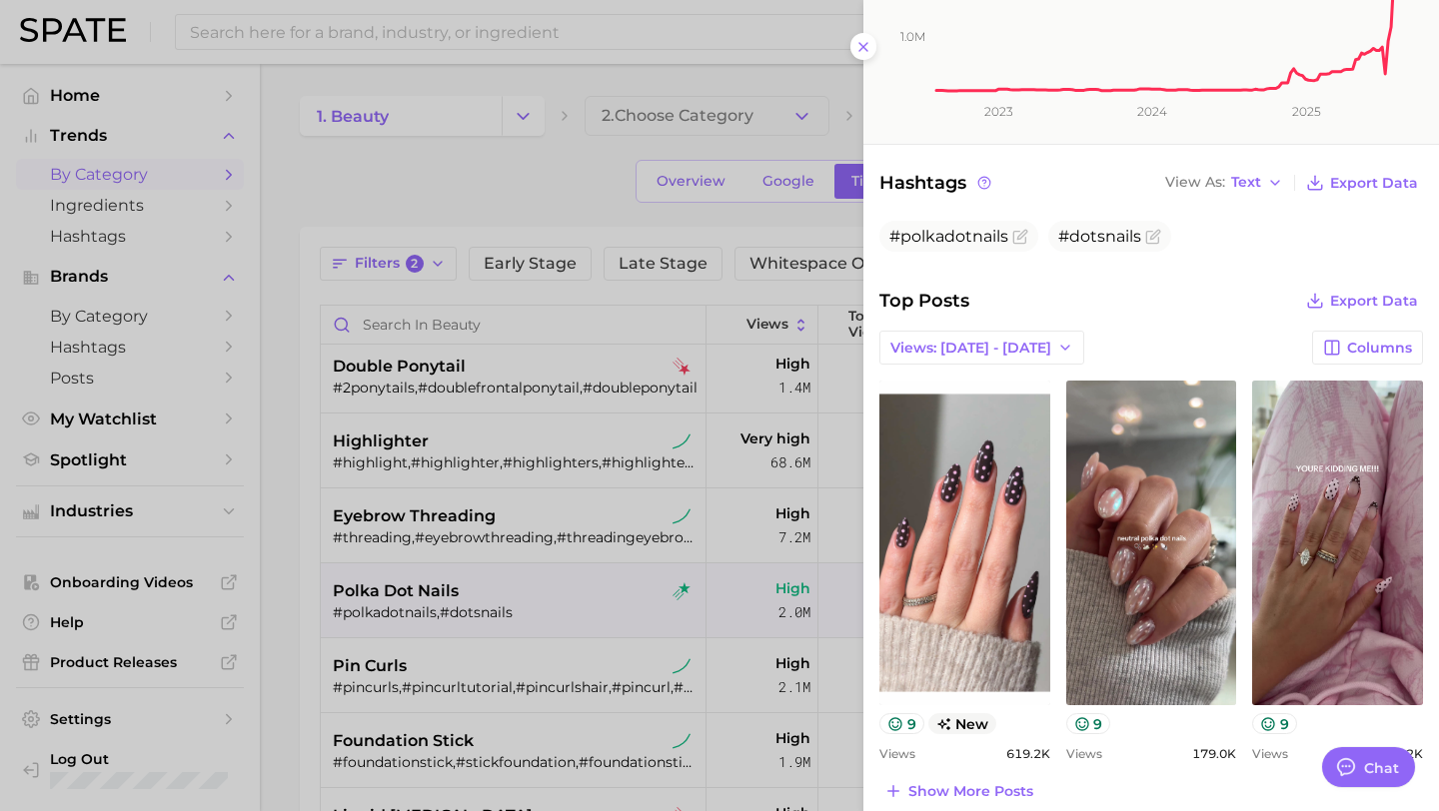
scroll to position [595, 0]
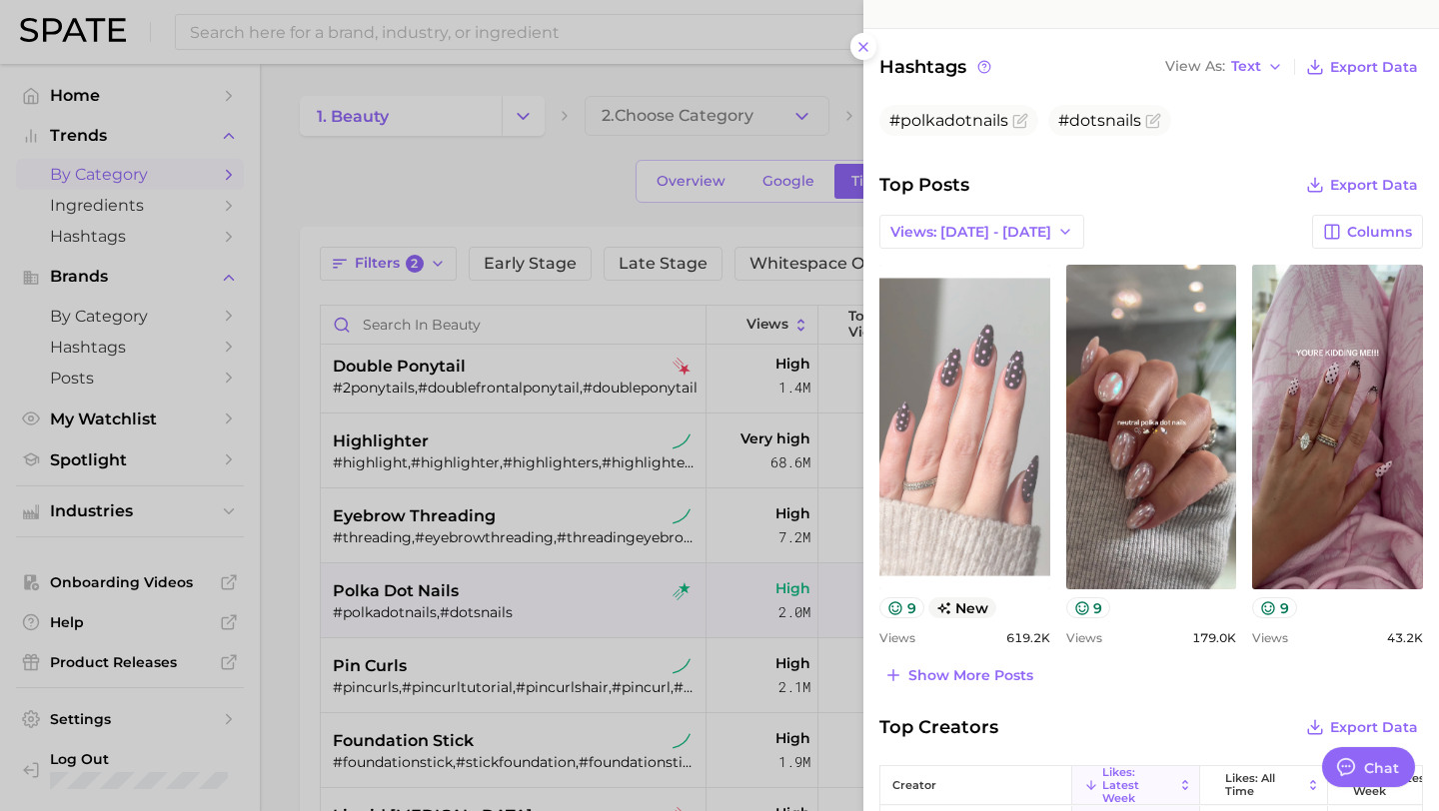
click at [907, 484] on link "view post on TikTok" at bounding box center [964, 427] width 171 height 325
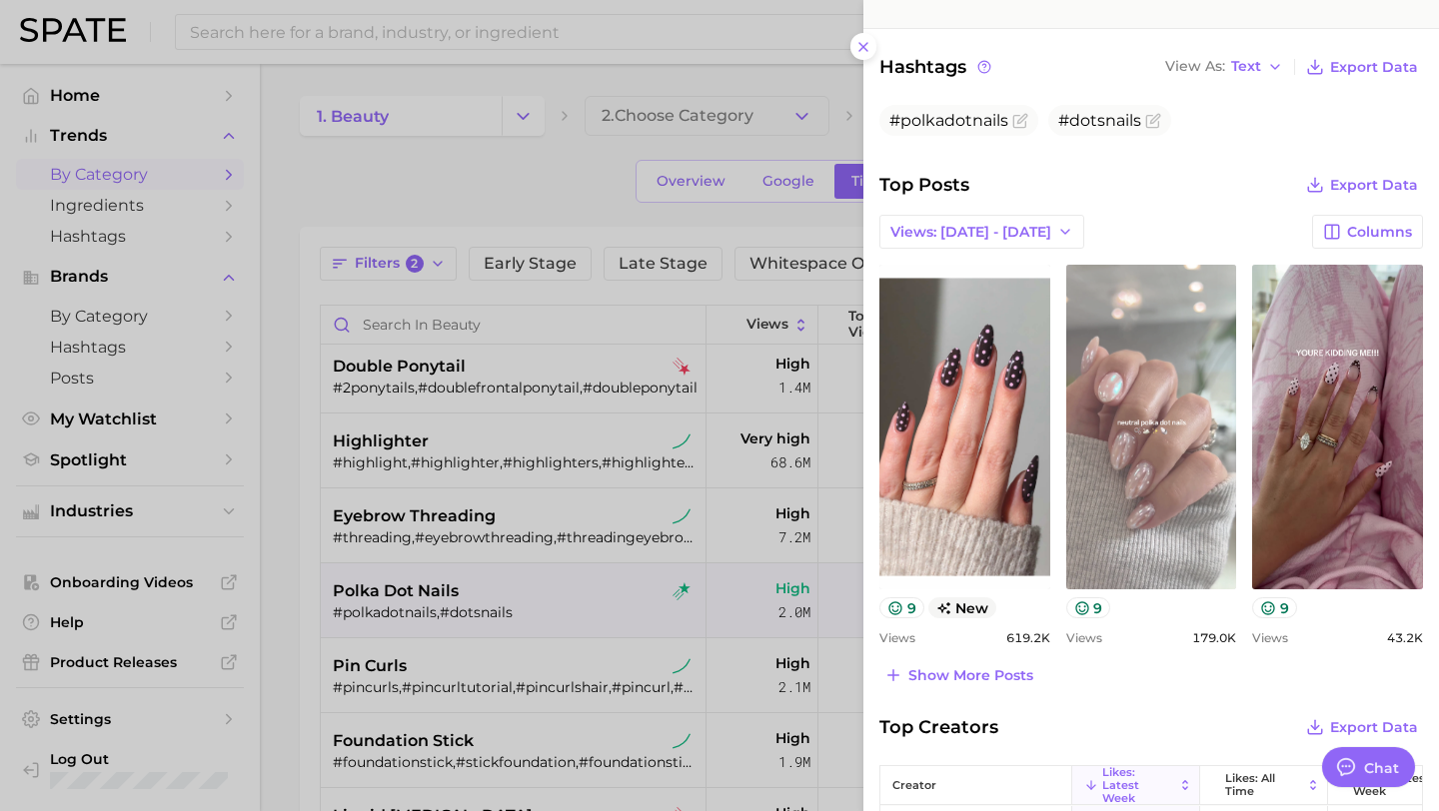
click at [1128, 433] on link "view post on TikTok" at bounding box center [1151, 427] width 171 height 325
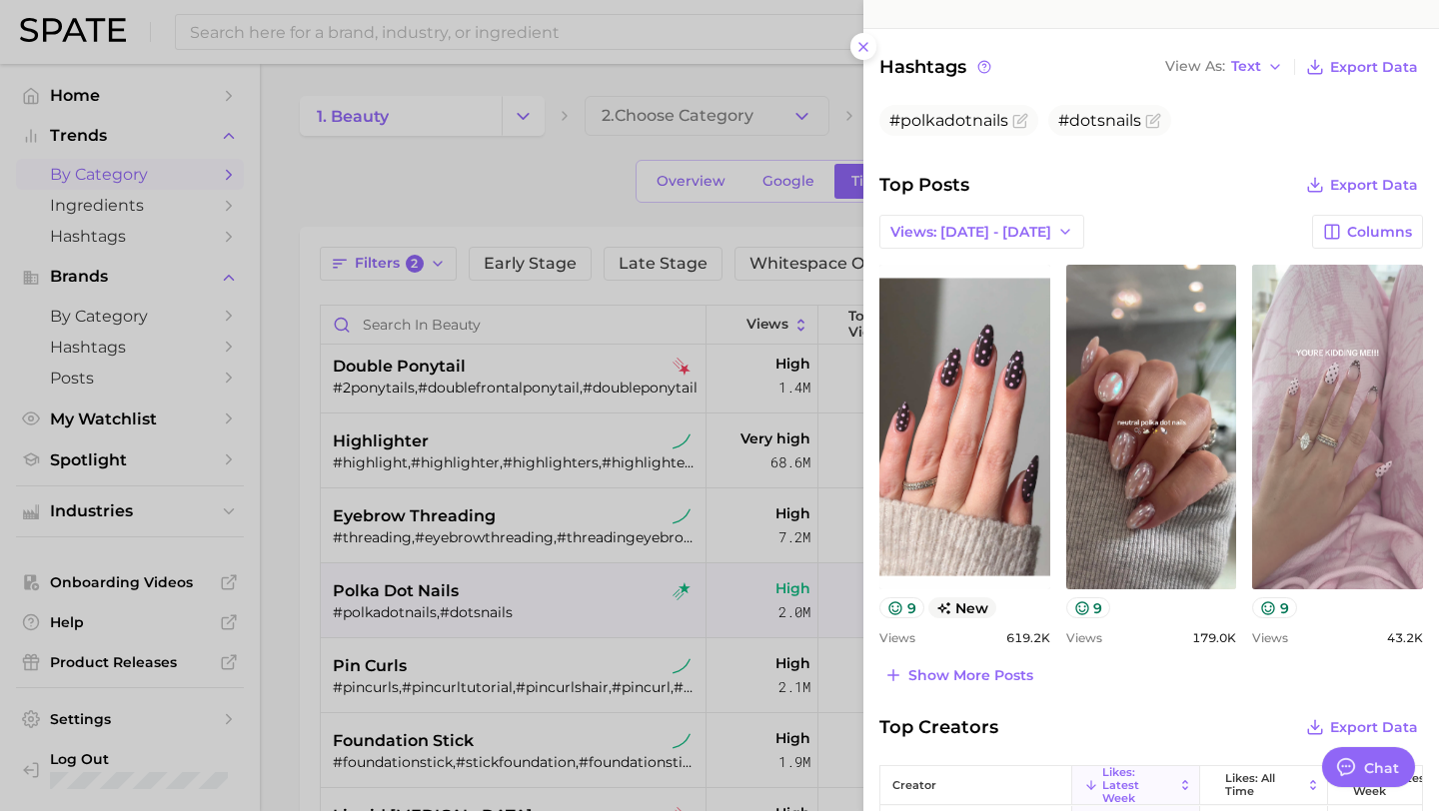
click at [1317, 384] on link "view post on TikTok" at bounding box center [1337, 427] width 171 height 325
